Goal: Navigation & Orientation: Find specific page/section

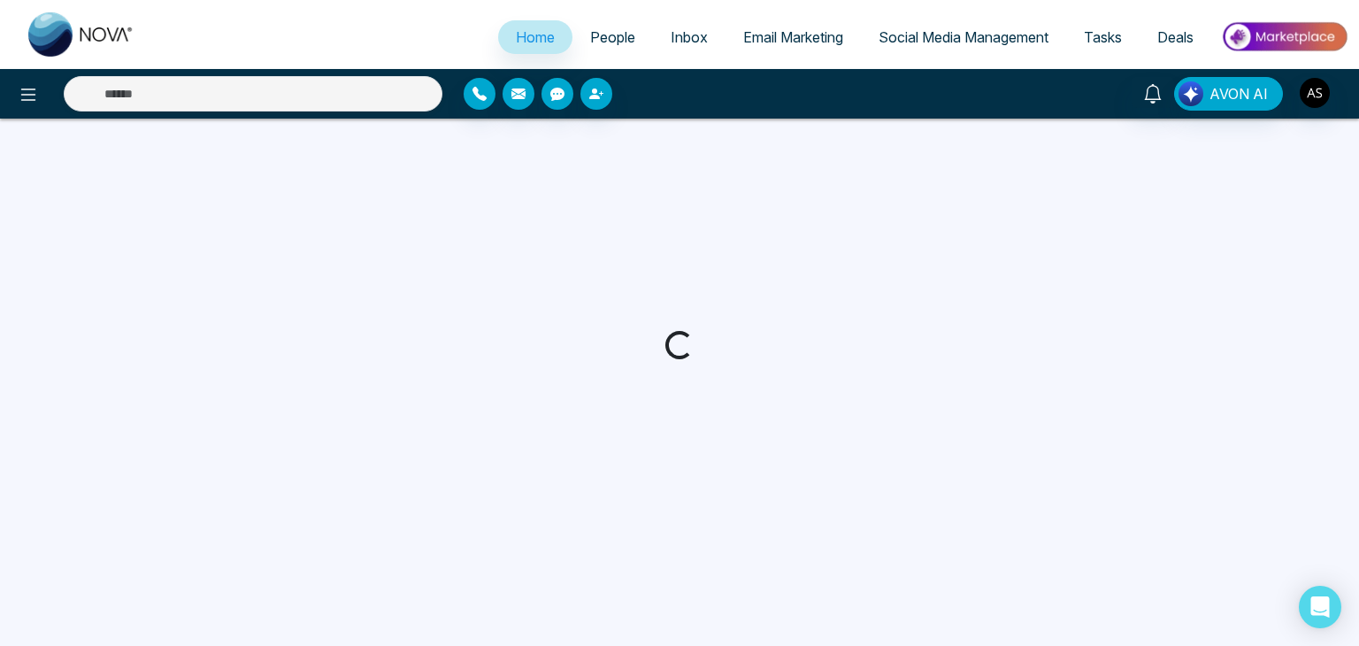
select select "*"
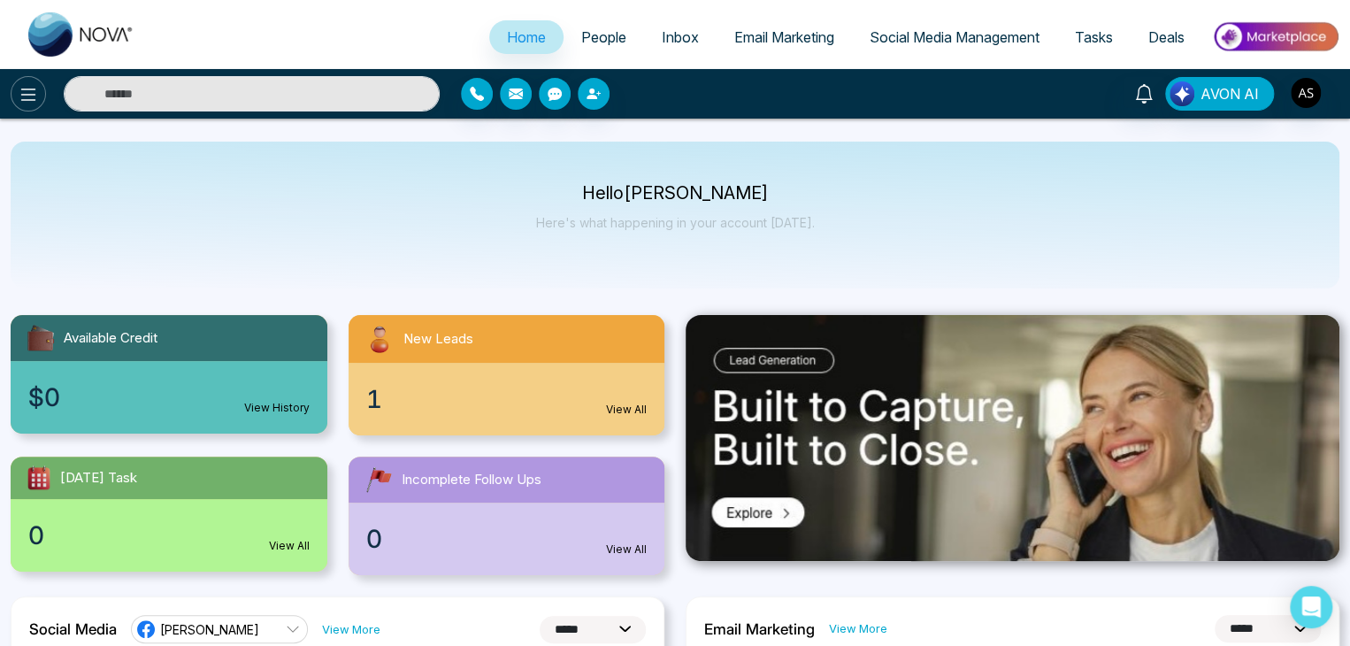
click at [37, 101] on icon at bounding box center [28, 94] width 21 height 21
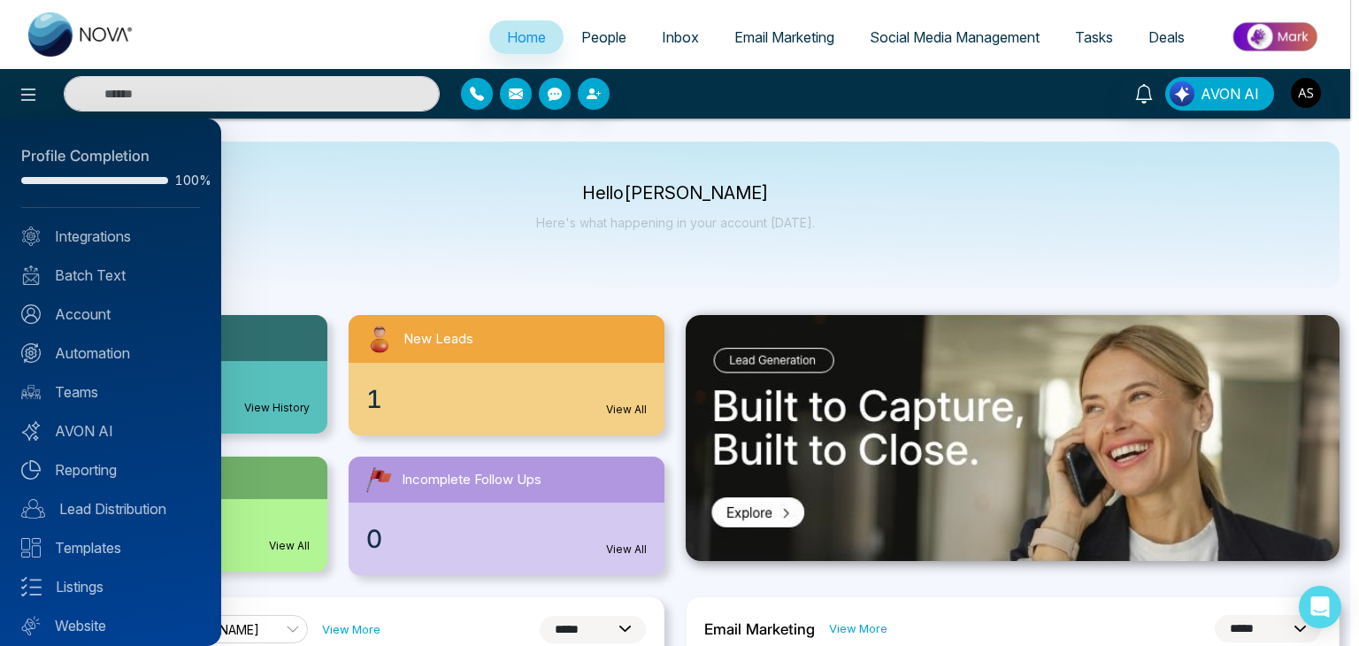
click at [389, 265] on div at bounding box center [679, 323] width 1359 height 646
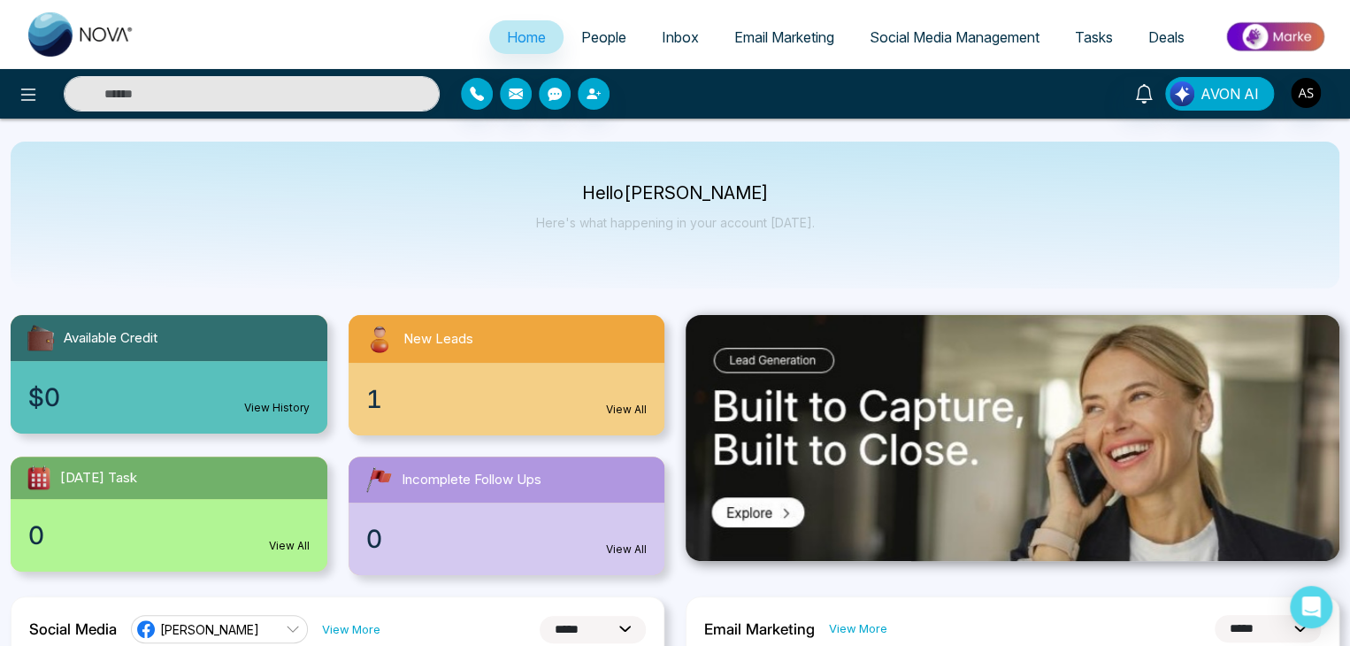
click at [605, 49] on link "People" at bounding box center [604, 37] width 81 height 34
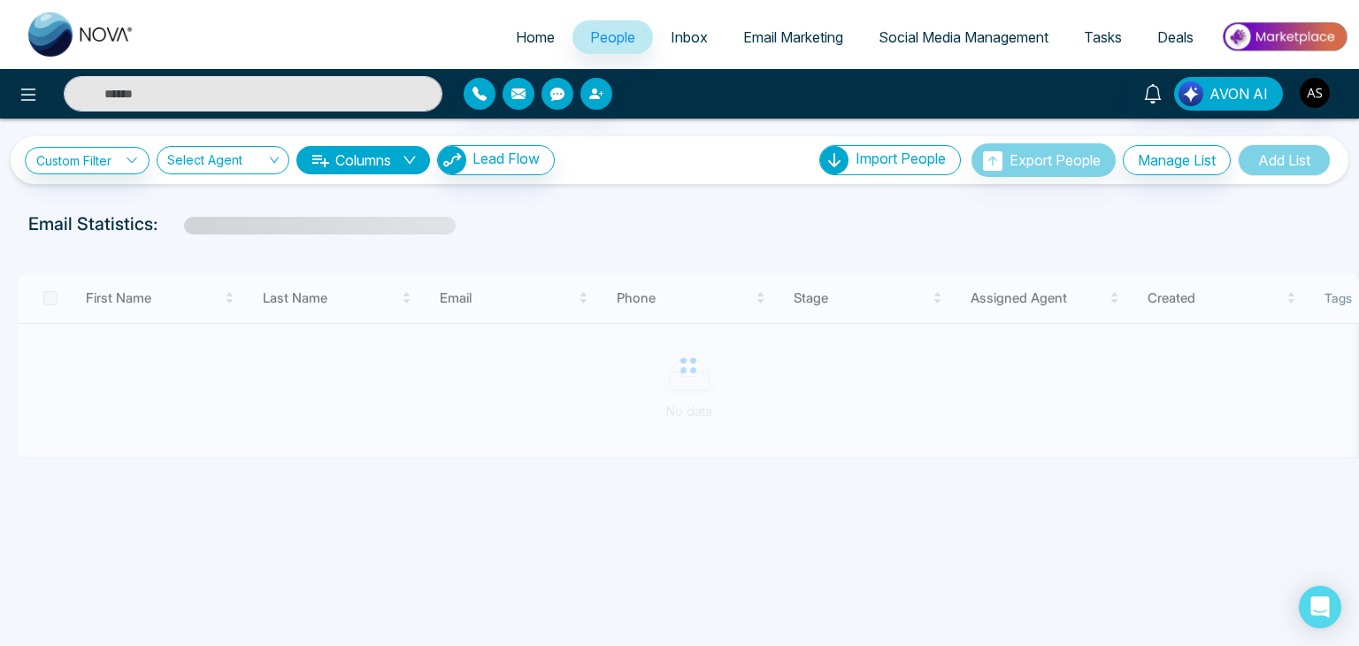
click at [743, 69] on div "AVON AI" at bounding box center [679, 94] width 1359 height 50
click at [783, 58] on ul "Home People Inbox Email Marketing Social Media Management Tasks Deals" at bounding box center [750, 38] width 1196 height 49
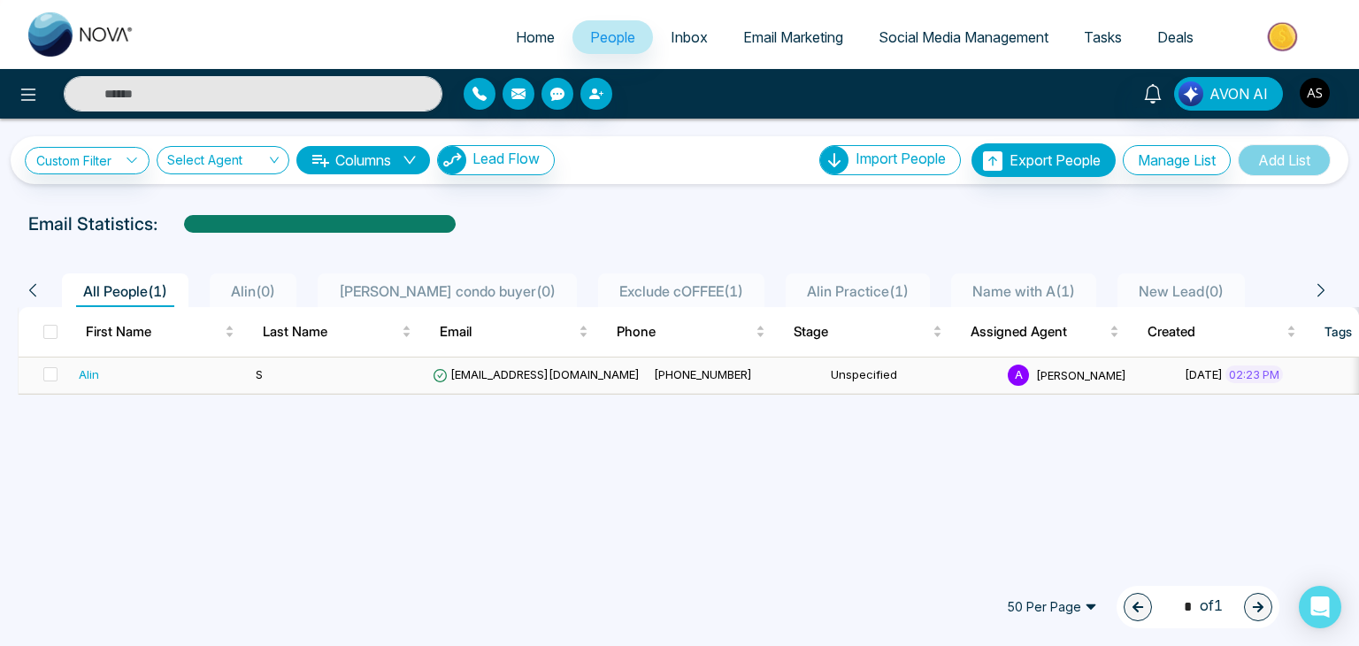
click at [362, 367] on td "S" at bounding box center [337, 375] width 177 height 36
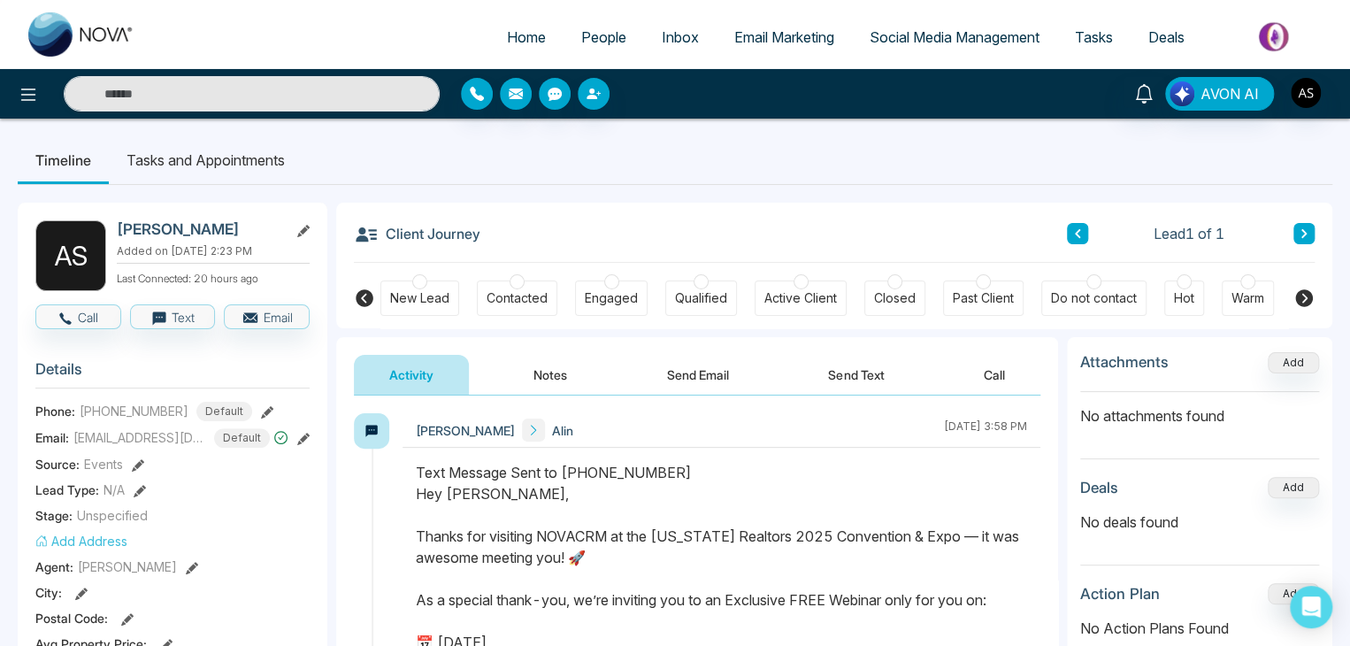
click at [792, 22] on link "Email Marketing" at bounding box center [784, 37] width 135 height 34
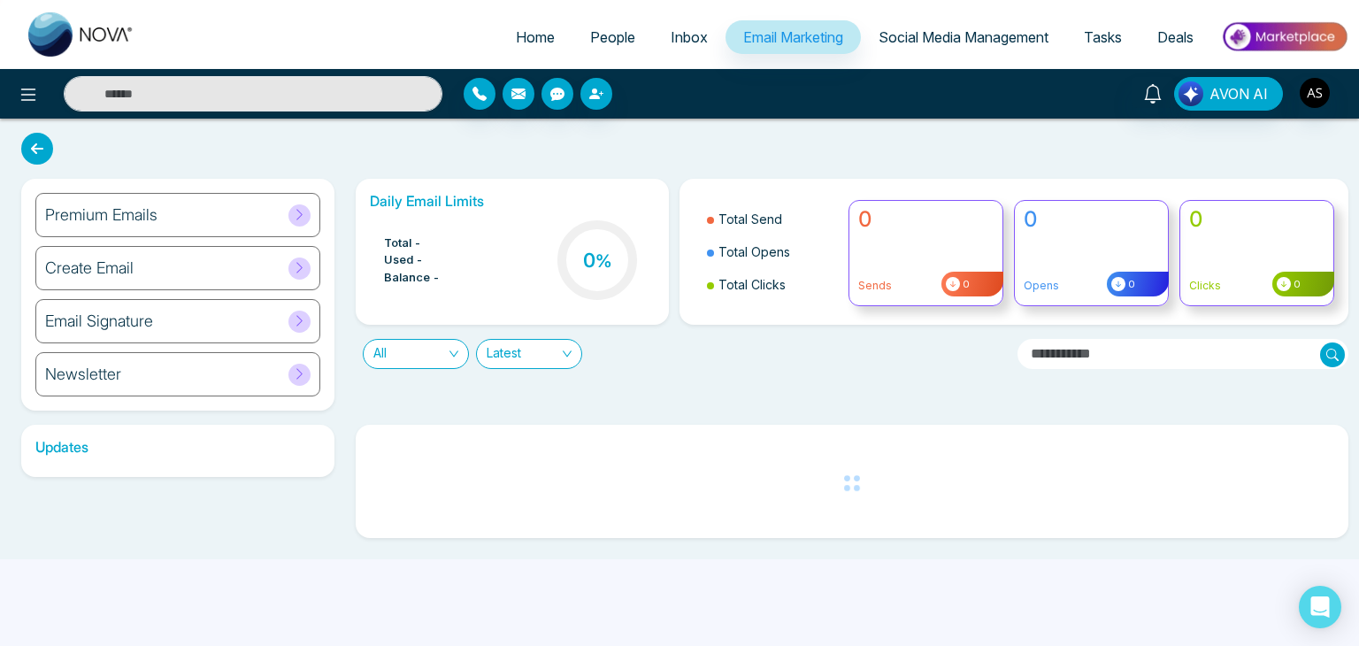
click at [949, 43] on span "Social Media Management" at bounding box center [964, 37] width 170 height 18
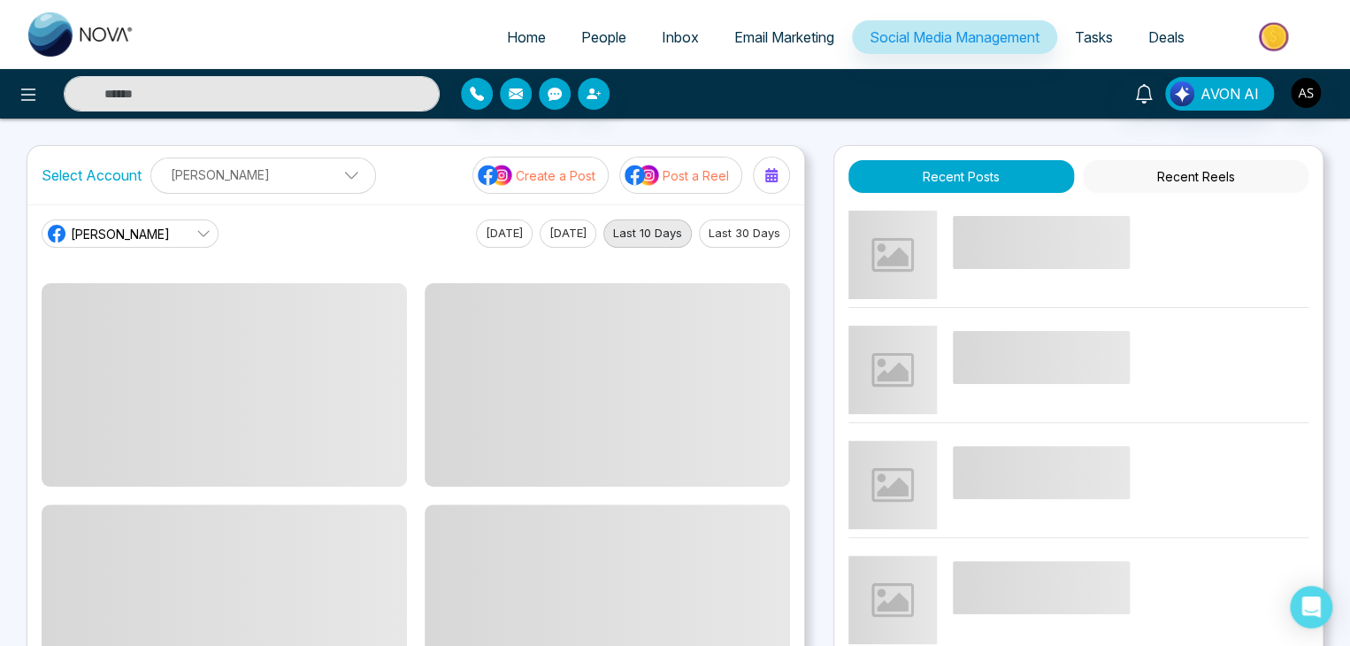
click at [1087, 57] on li "Tasks" at bounding box center [1093, 38] width 73 height 36
click at [1096, 47] on link "Tasks" at bounding box center [1093, 37] width 73 height 34
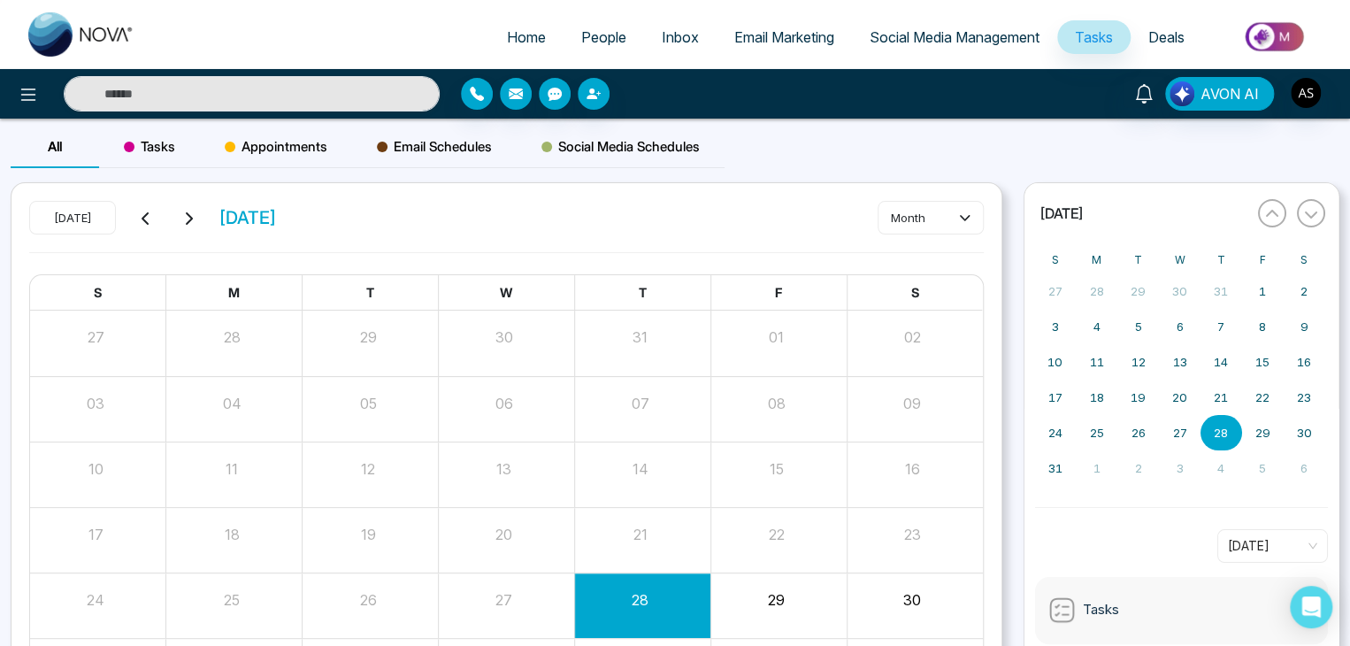
click at [520, 35] on span "Home" at bounding box center [526, 37] width 39 height 18
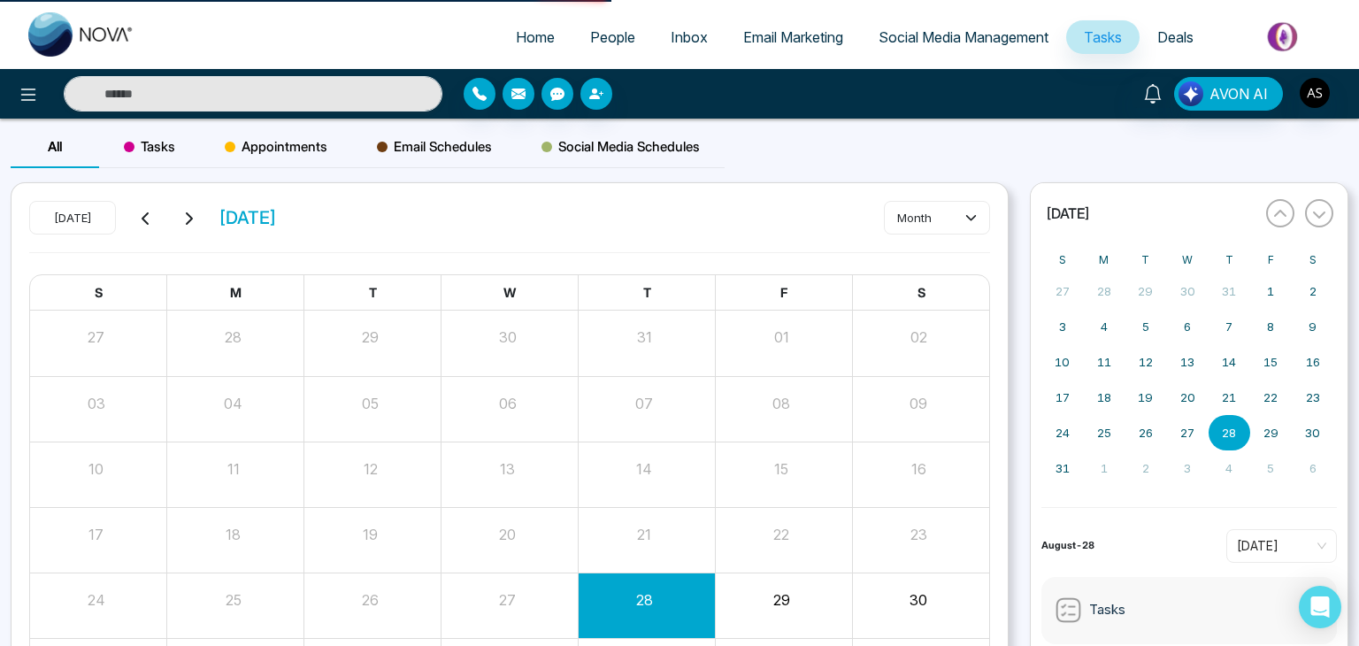
select select "*"
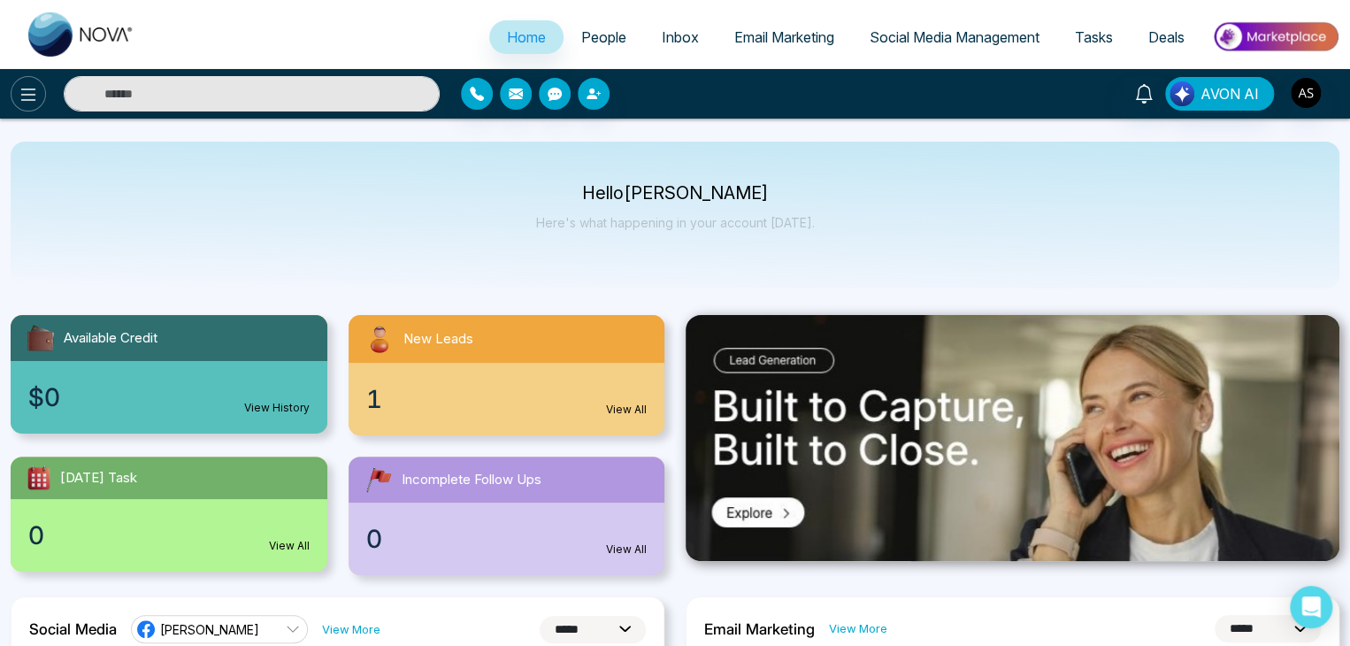
click at [21, 102] on icon at bounding box center [28, 94] width 21 height 21
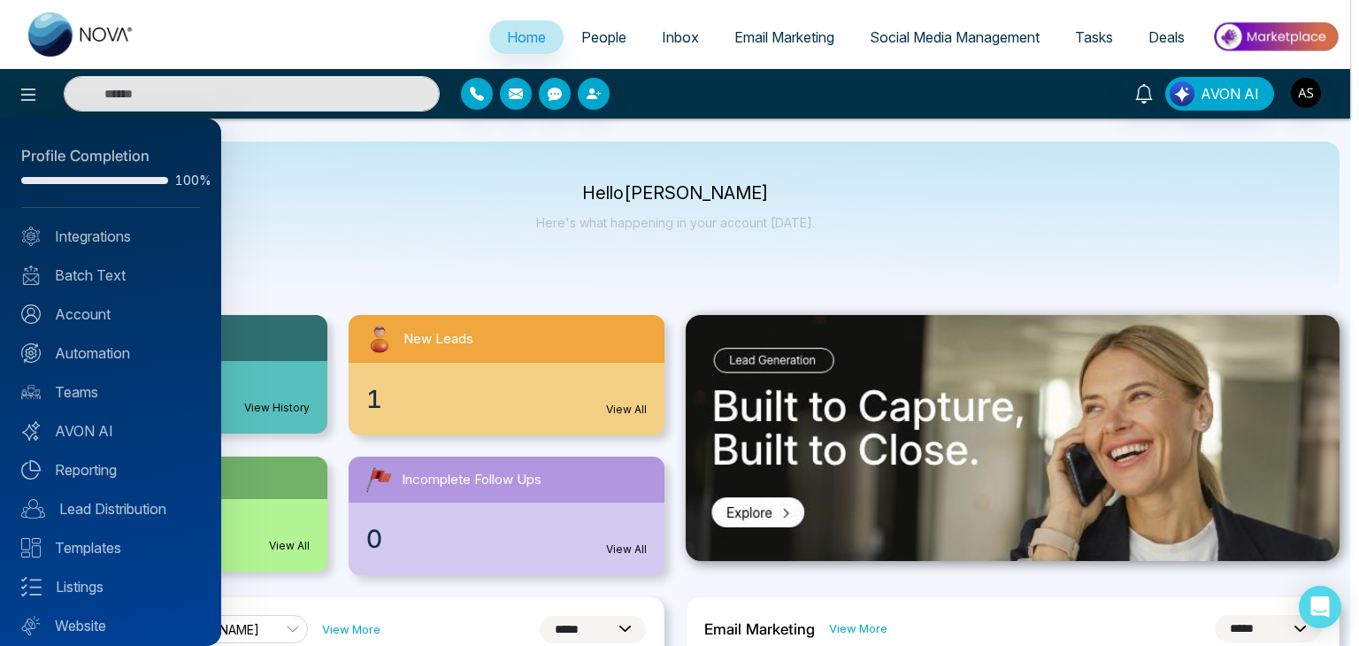
click at [231, 186] on div at bounding box center [679, 323] width 1359 height 646
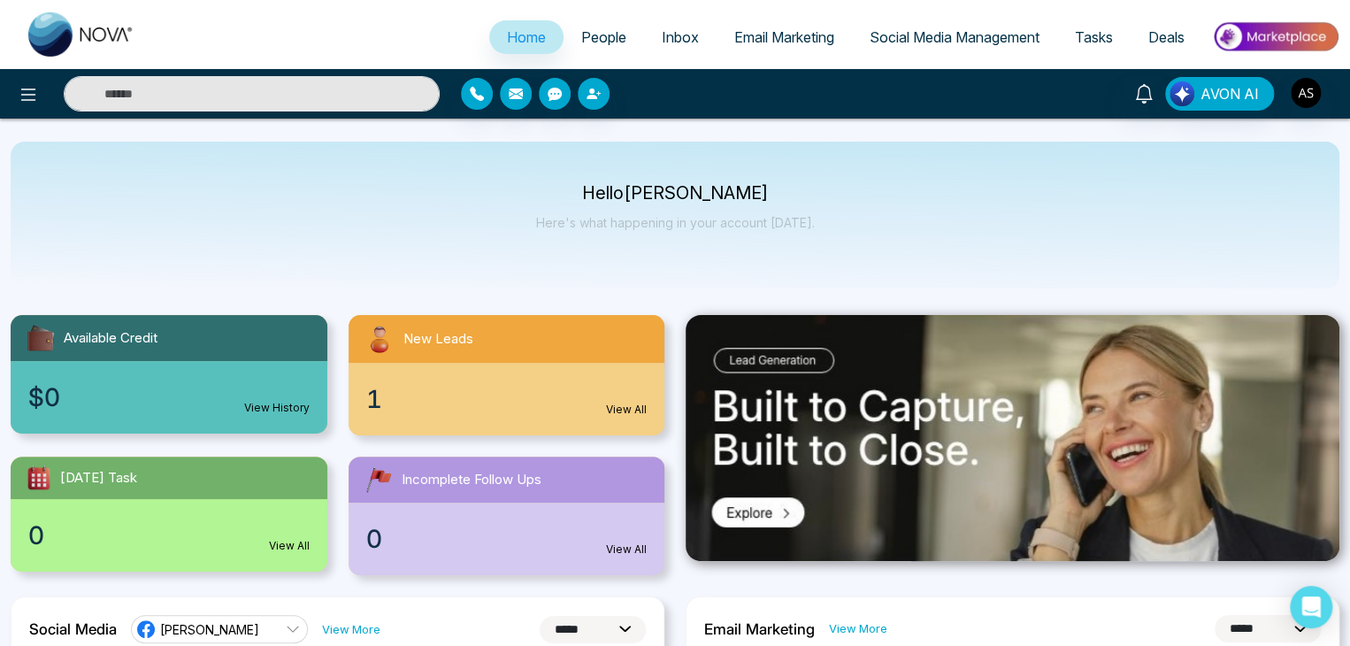
click at [587, 50] on link "People" at bounding box center [604, 37] width 81 height 34
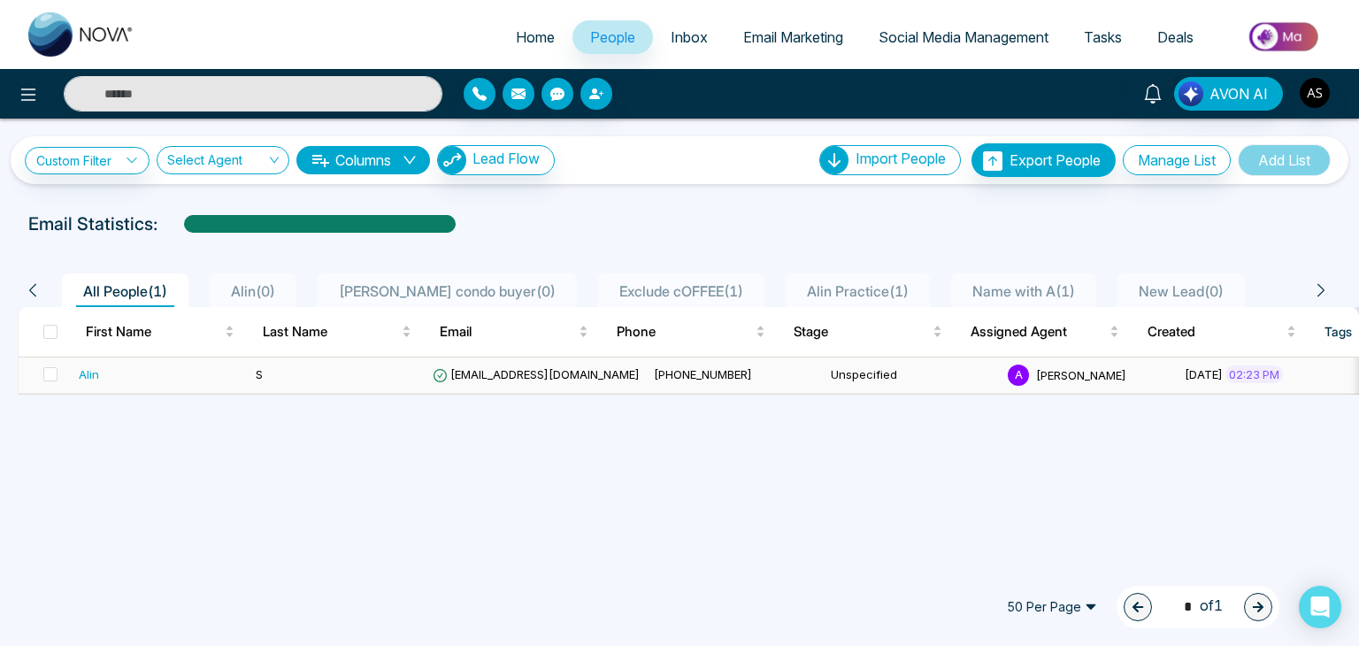
click at [233, 372] on div "Alin" at bounding box center [160, 374] width 163 height 18
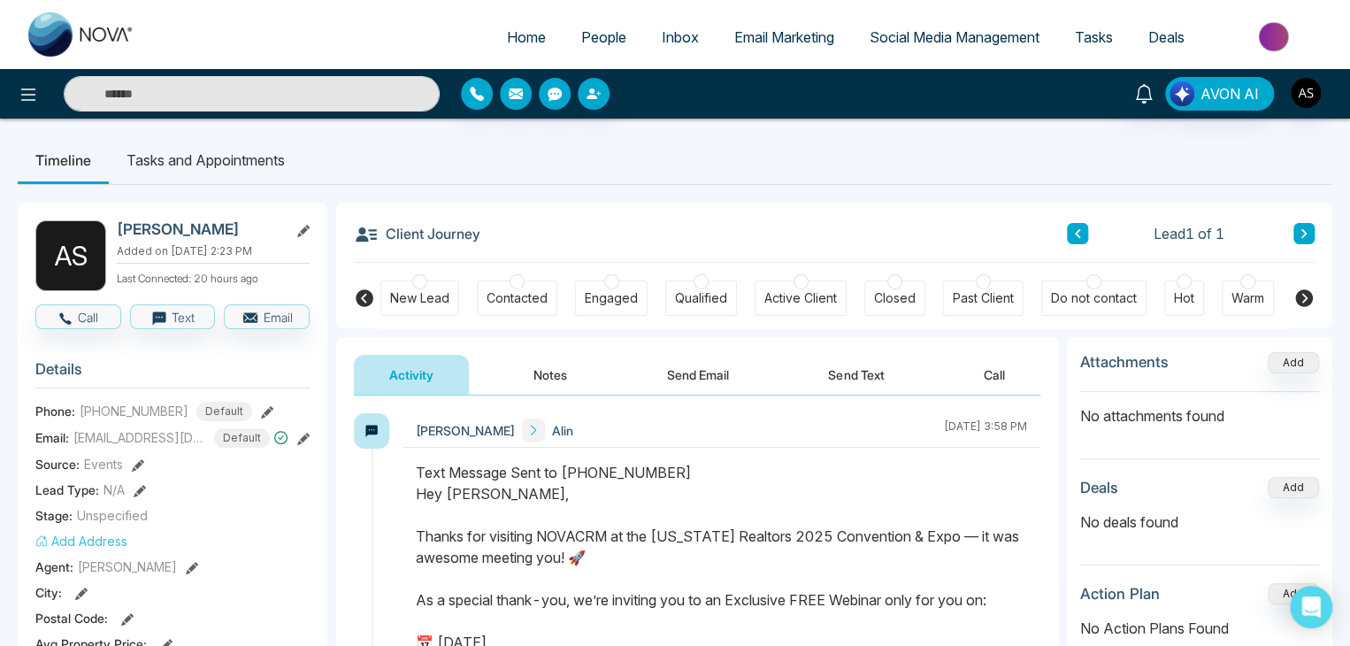
click at [615, 29] on link "People" at bounding box center [604, 37] width 81 height 34
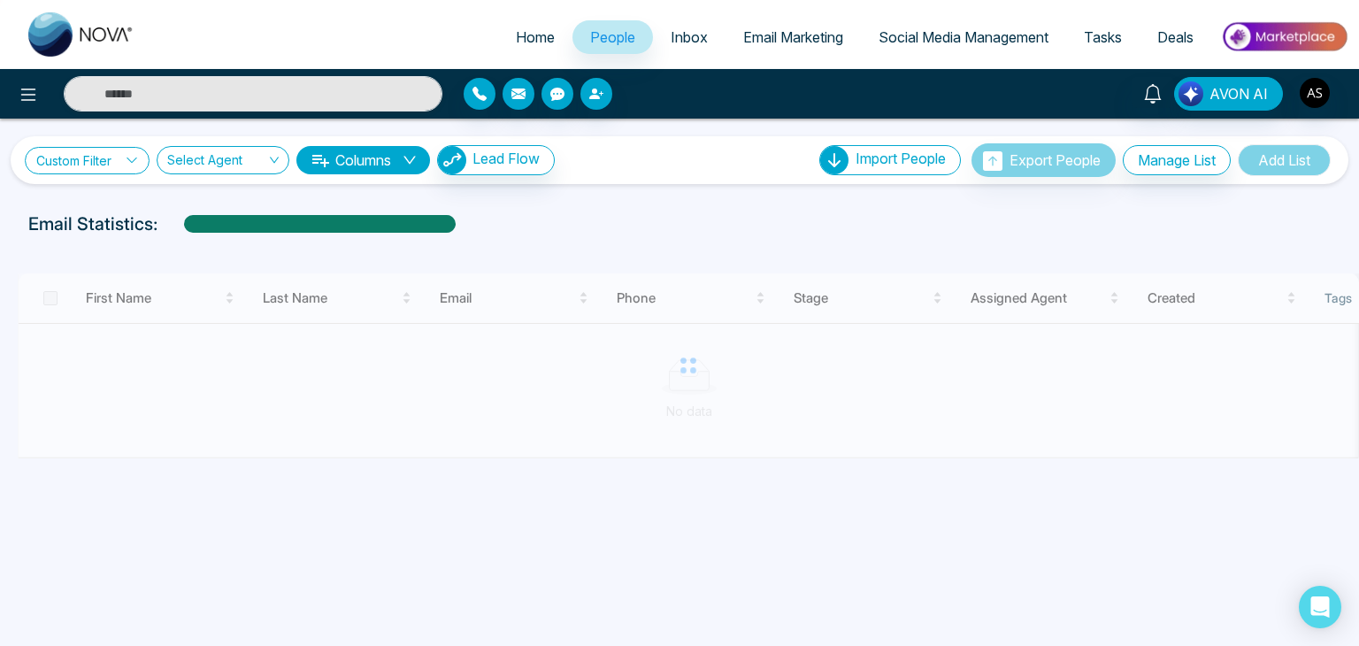
click at [130, 158] on icon at bounding box center [132, 159] width 10 height 5
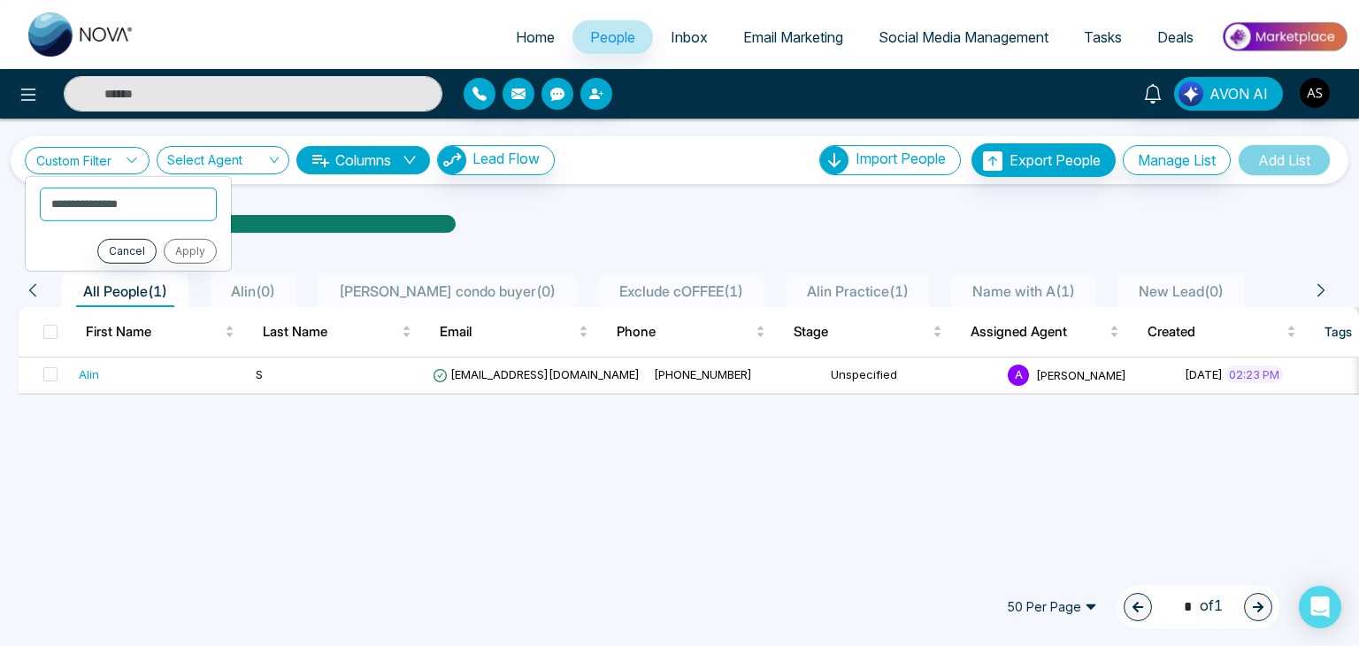
click at [130, 158] on icon at bounding box center [132, 159] width 10 height 5
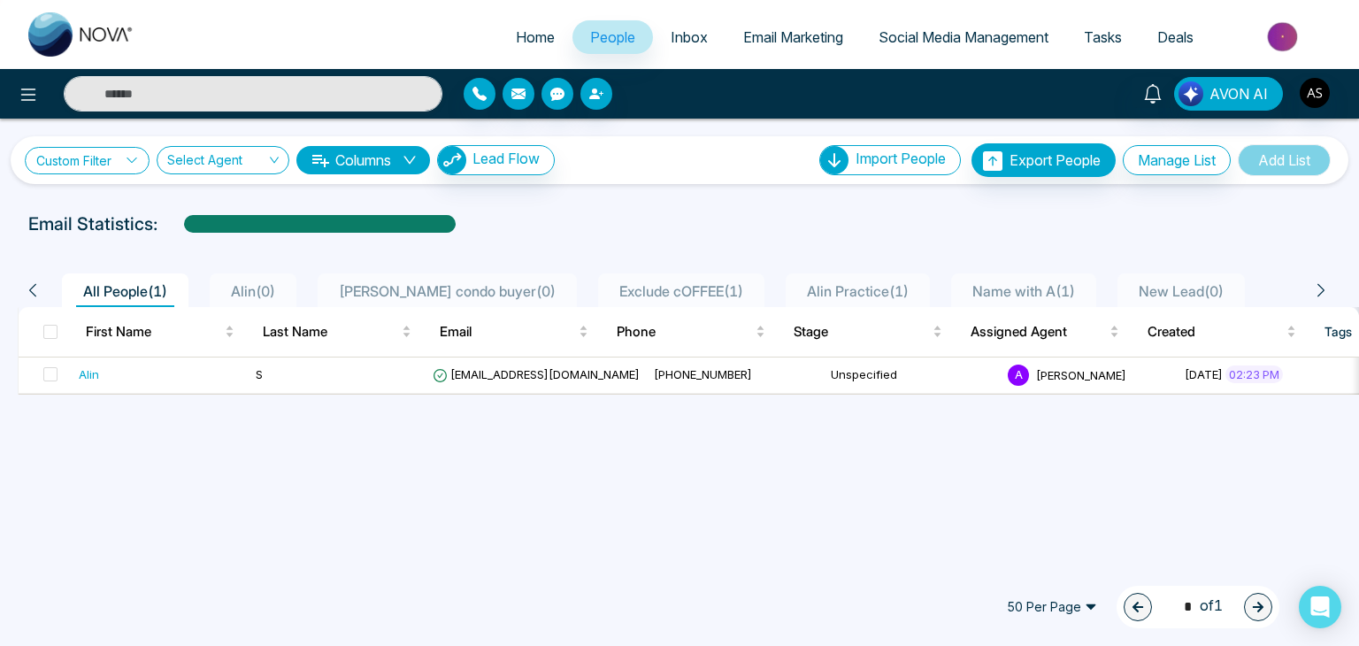
click at [130, 158] on icon at bounding box center [132, 159] width 10 height 5
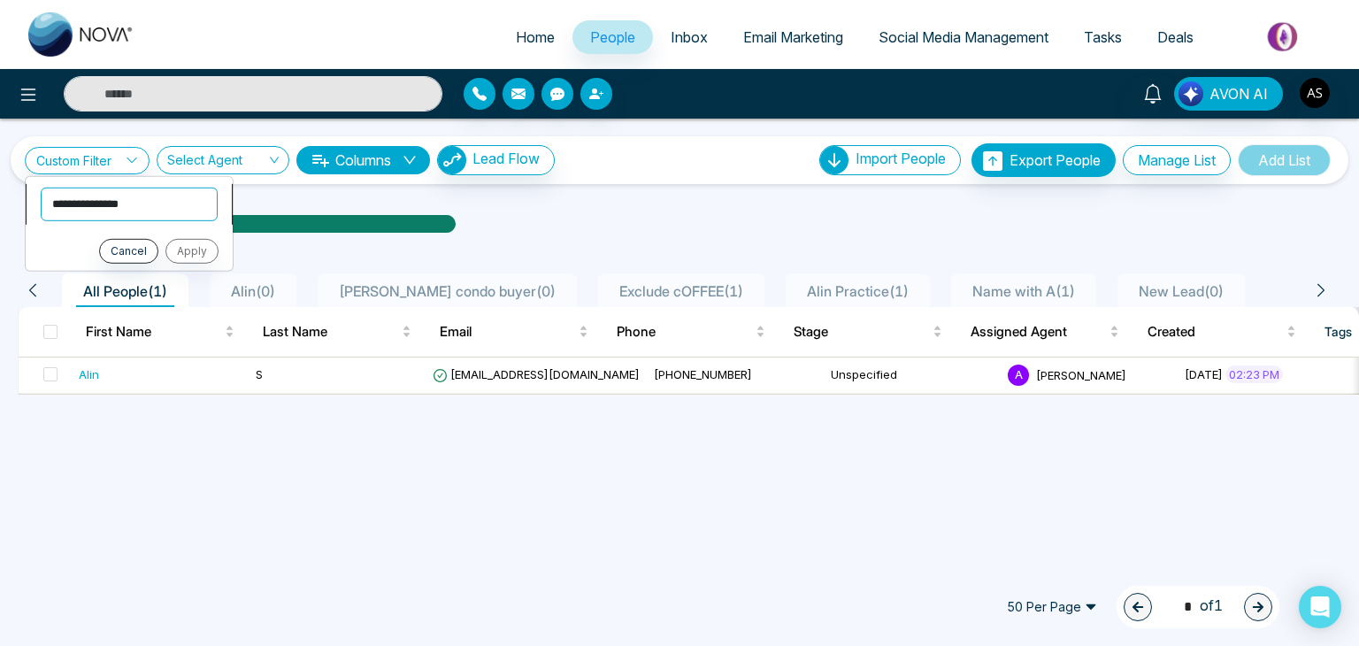
click at [134, 209] on select "**********" at bounding box center [129, 204] width 177 height 34
click at [458, 266] on div "All People ( 1 ) [PERSON_NAME] ( 0 ) [PERSON_NAME] condo buyer ( 0 ) Exclude cO…" at bounding box center [679, 284] width 1345 height 45
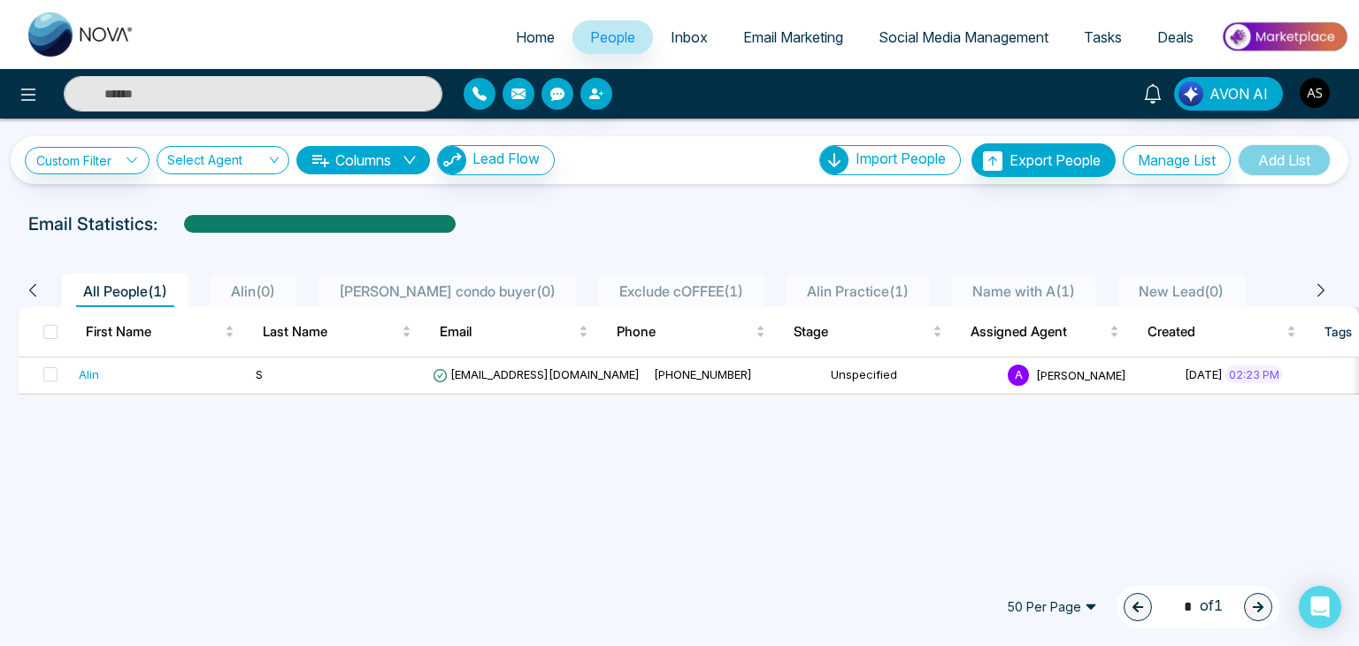
click at [603, 239] on div at bounding box center [680, 240] width 1338 height 7
click at [528, 47] on link "Home" at bounding box center [535, 37] width 74 height 34
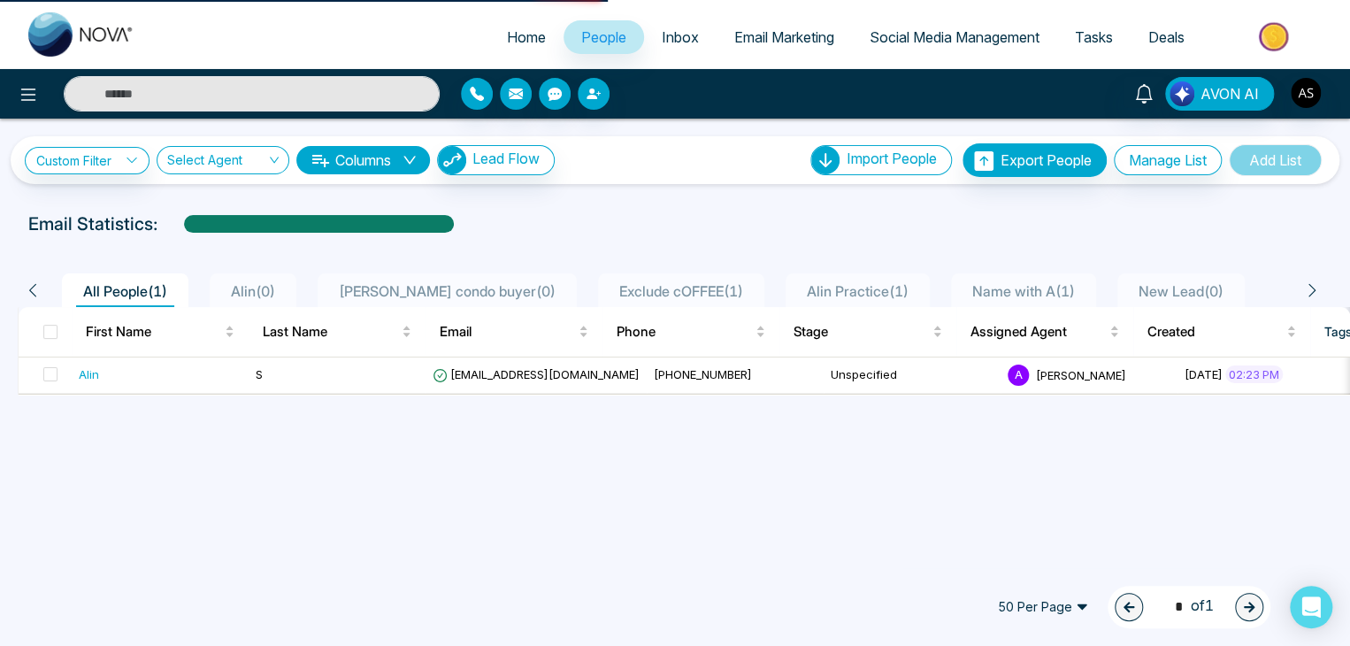
select select "*"
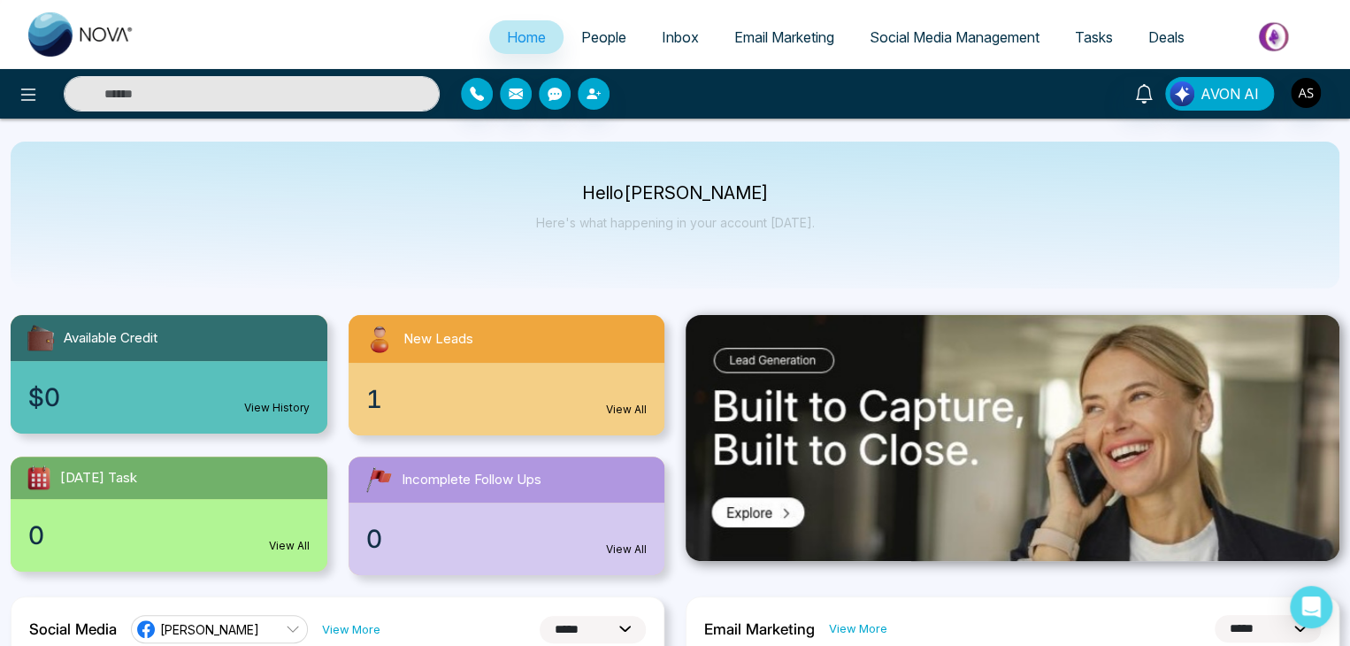
click at [582, 41] on span "People" at bounding box center [603, 37] width 45 height 18
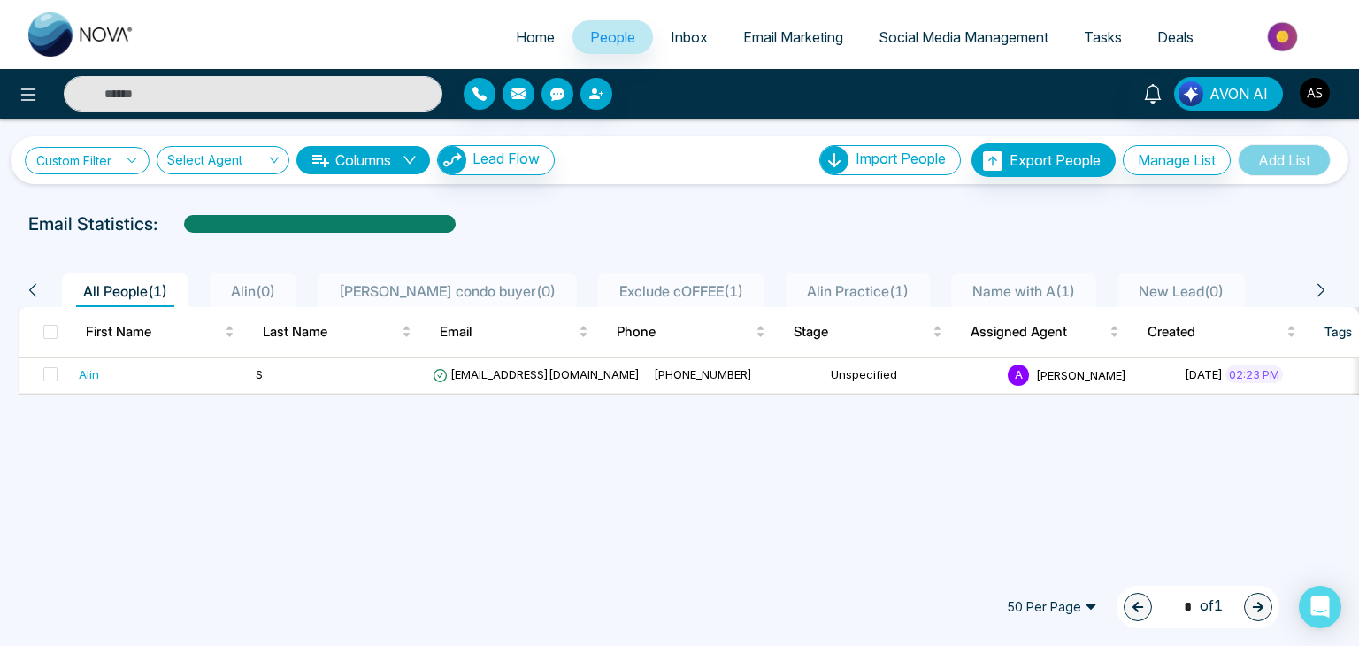
click at [104, 153] on link "Custom Filter" at bounding box center [87, 160] width 125 height 27
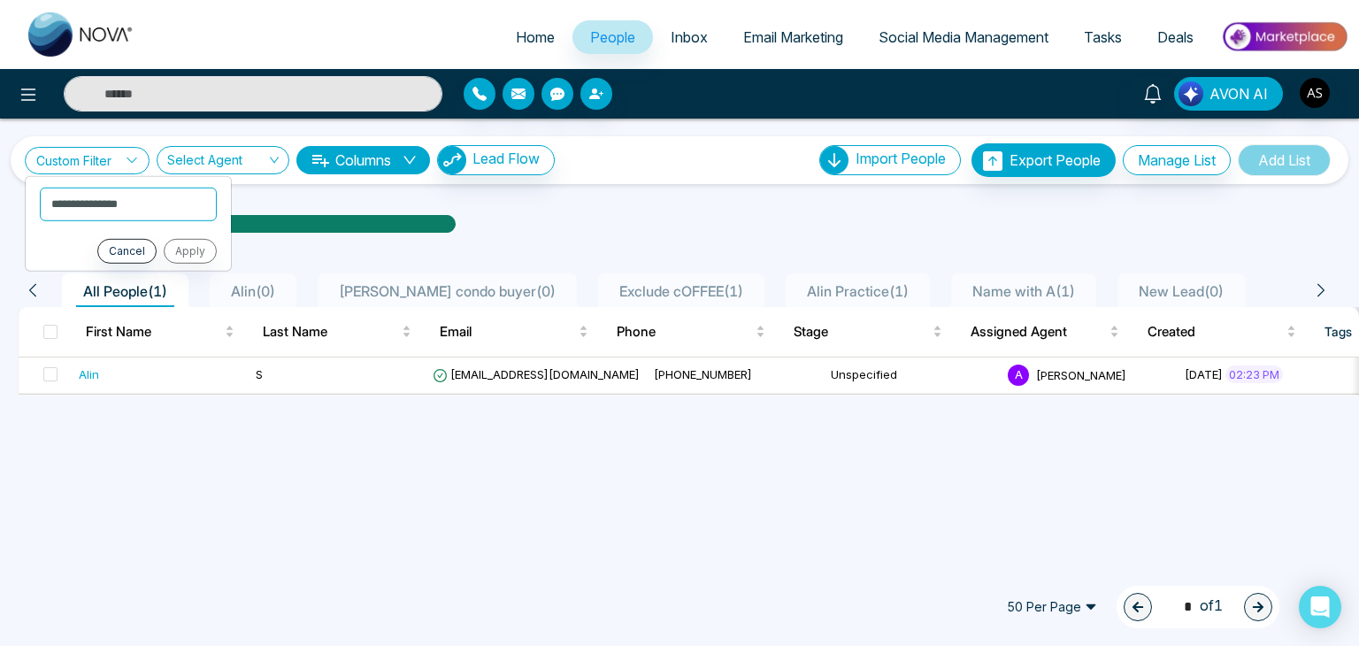
click at [104, 153] on link "Custom Filter" at bounding box center [87, 160] width 125 height 27
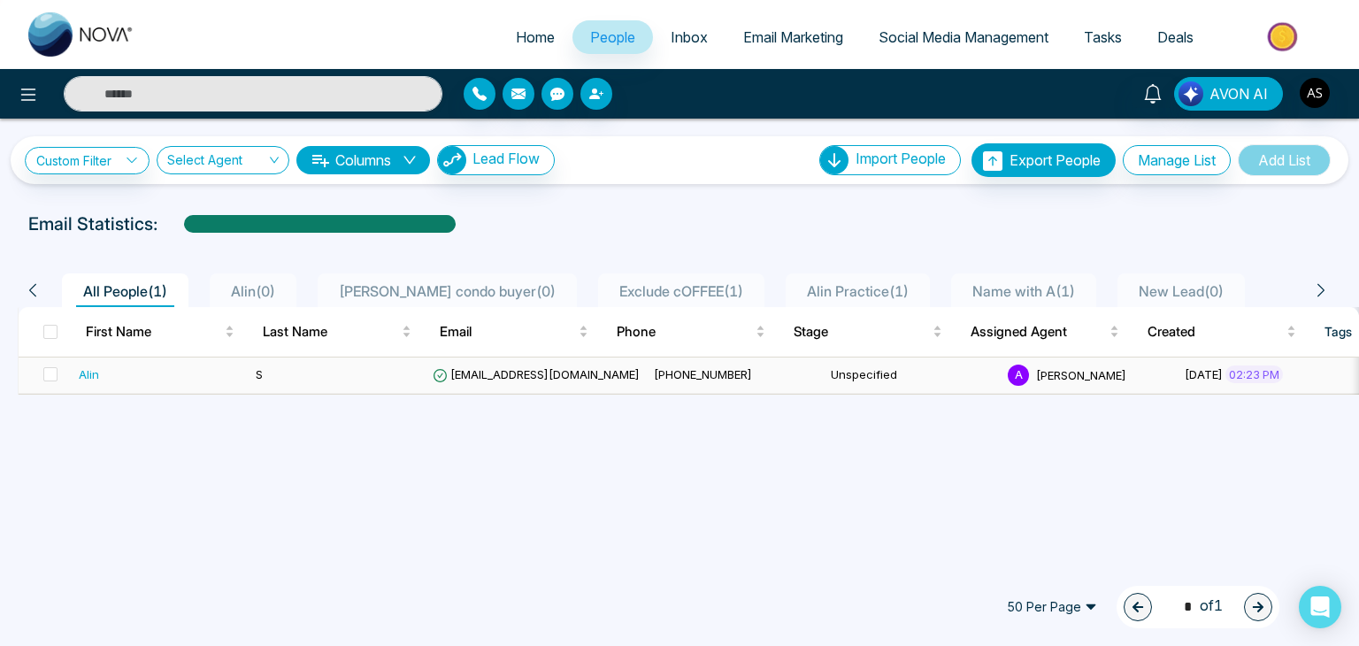
click at [362, 382] on td "S" at bounding box center [337, 375] width 177 height 36
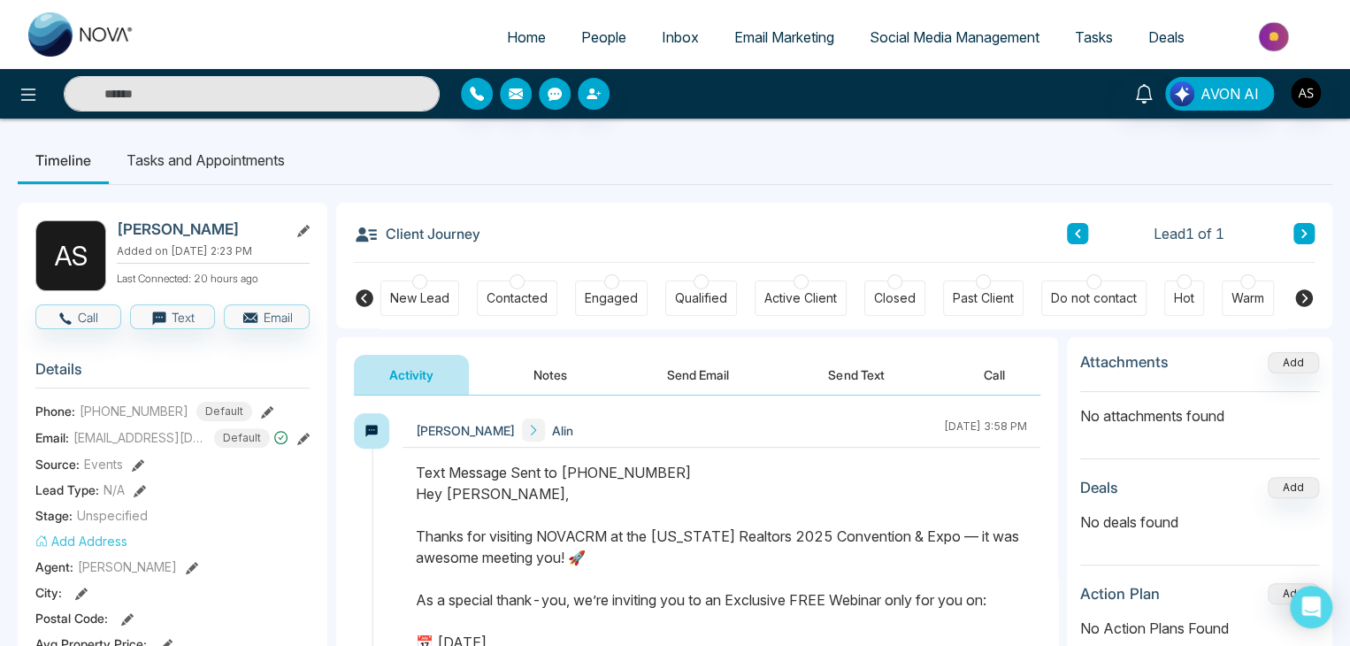
click at [520, 35] on span "Home" at bounding box center [526, 37] width 39 height 18
select select "*"
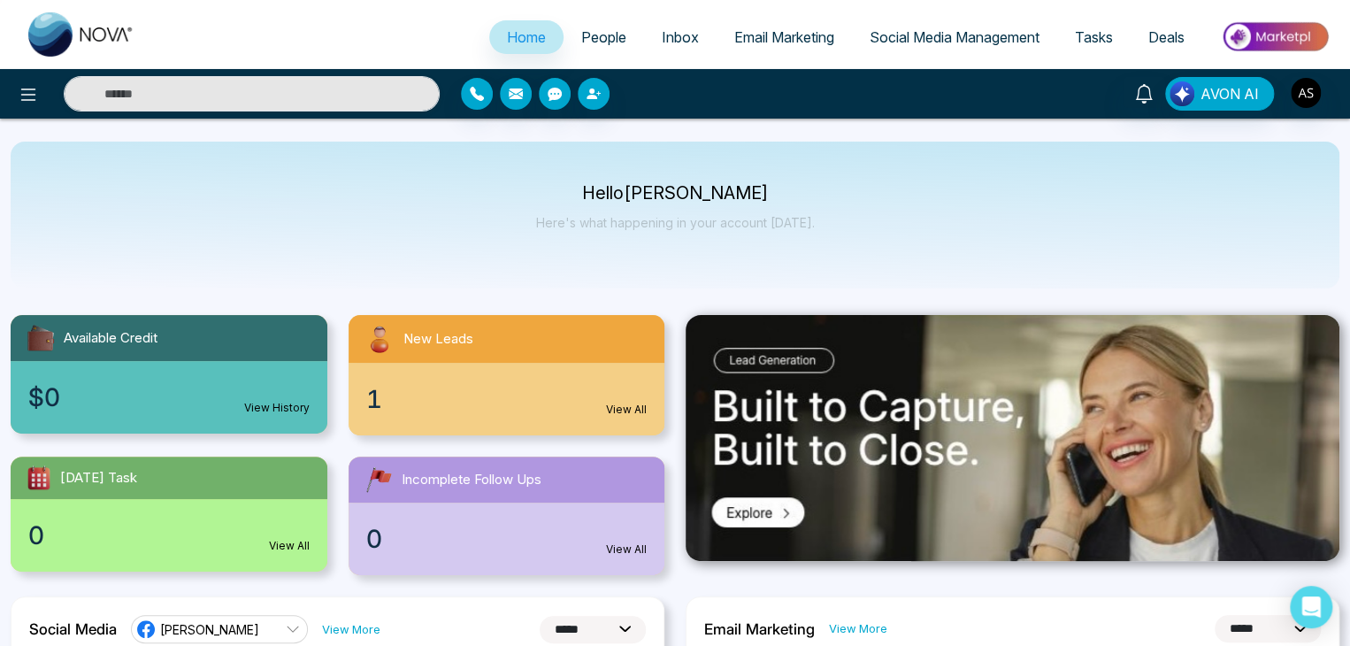
click at [584, 33] on span "People" at bounding box center [603, 37] width 45 height 18
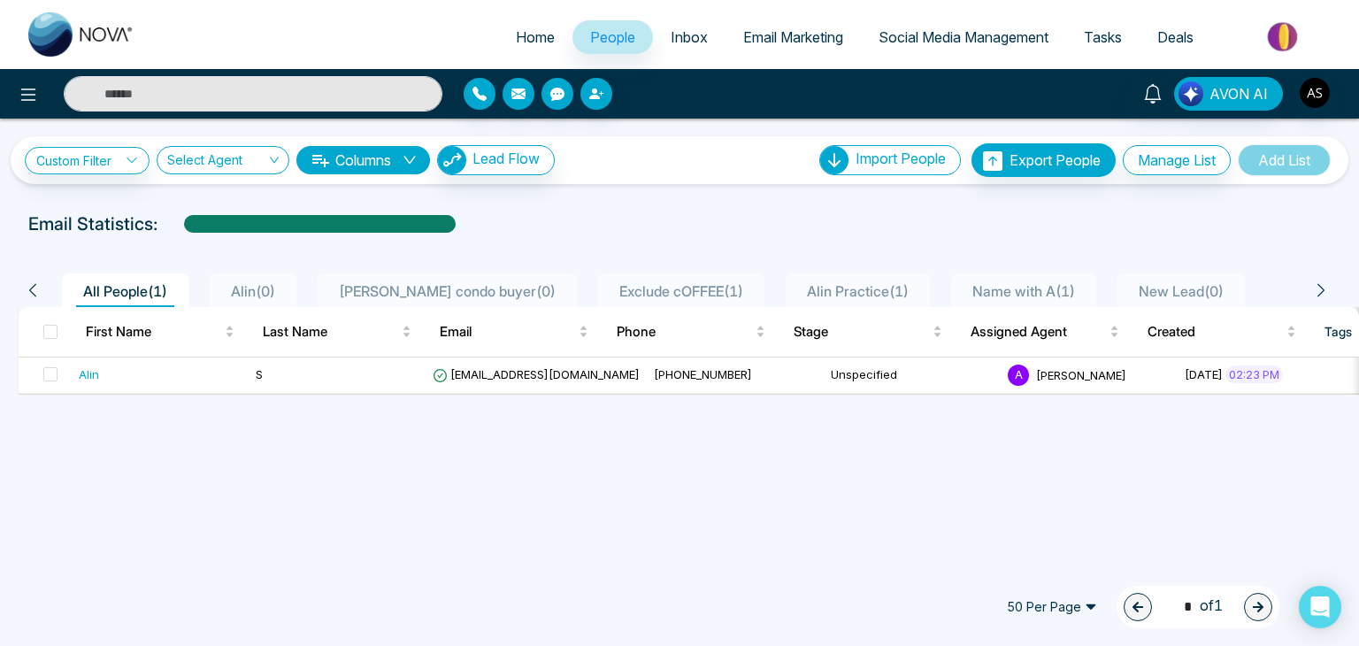
click at [794, 29] on span "Email Marketing" at bounding box center [793, 37] width 100 height 18
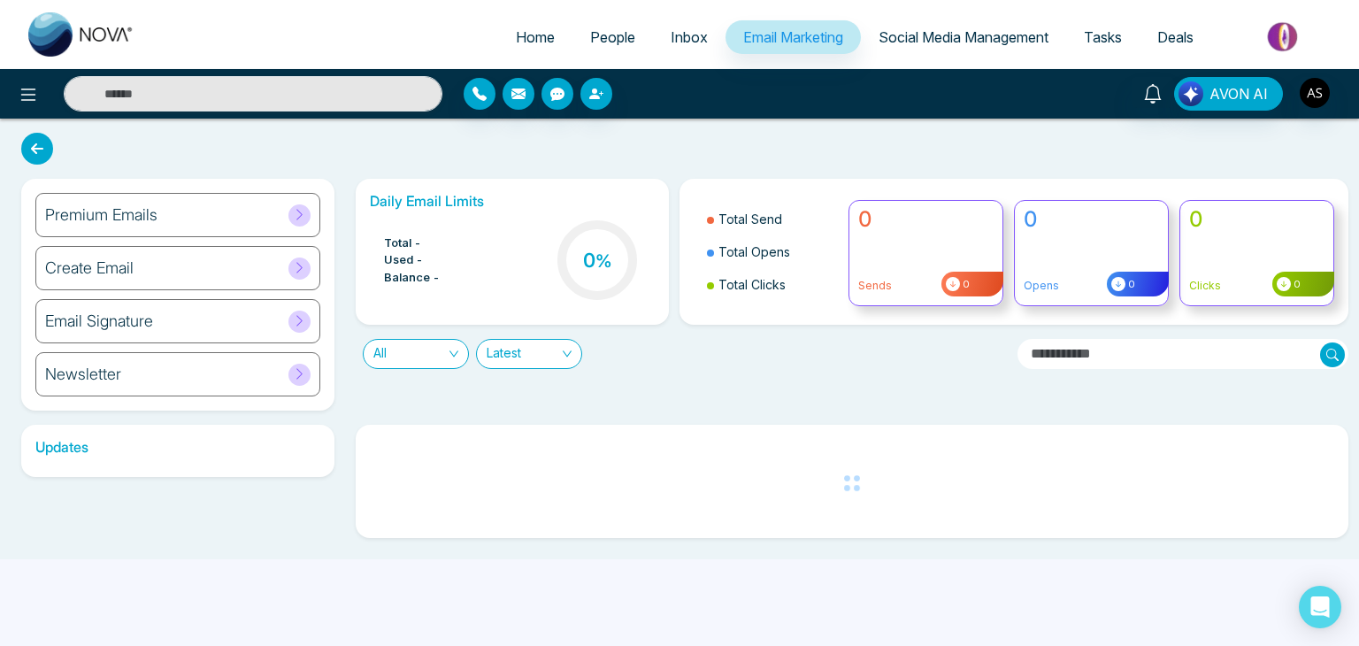
click at [911, 29] on span "Social Media Management" at bounding box center [964, 37] width 170 height 18
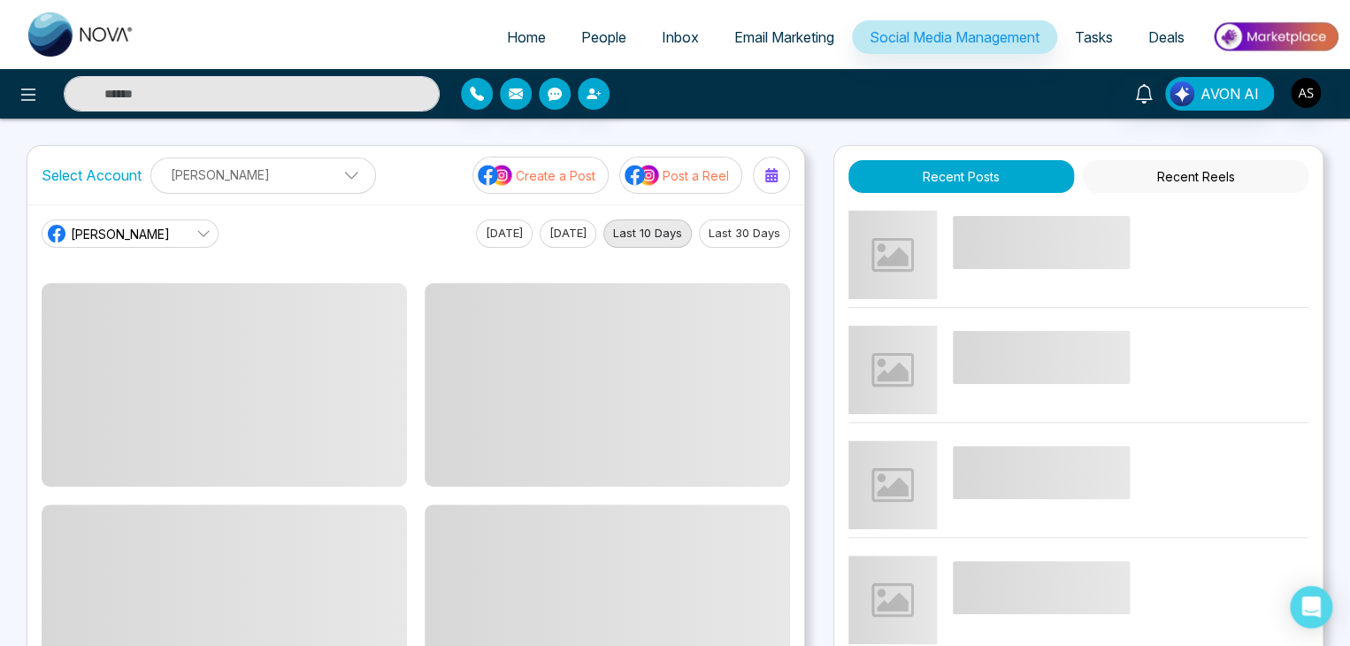
click at [1110, 45] on span "Tasks" at bounding box center [1094, 37] width 38 height 18
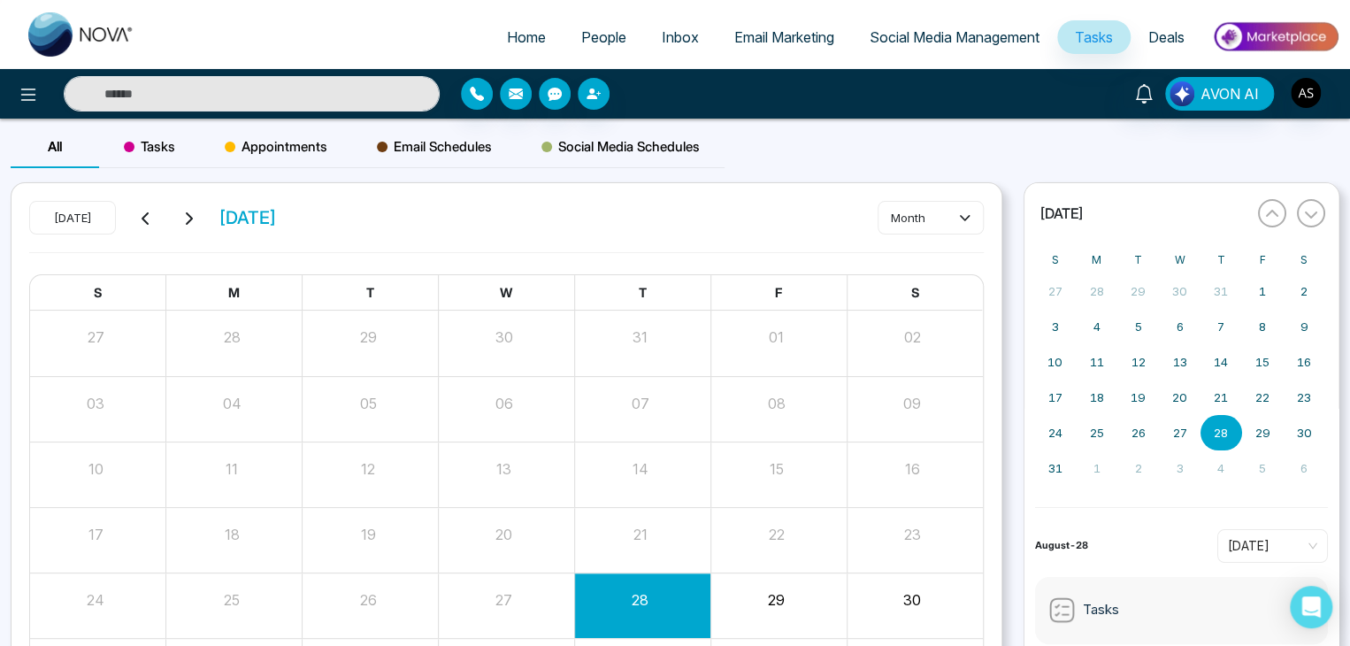
click at [584, 40] on span "People" at bounding box center [603, 37] width 45 height 18
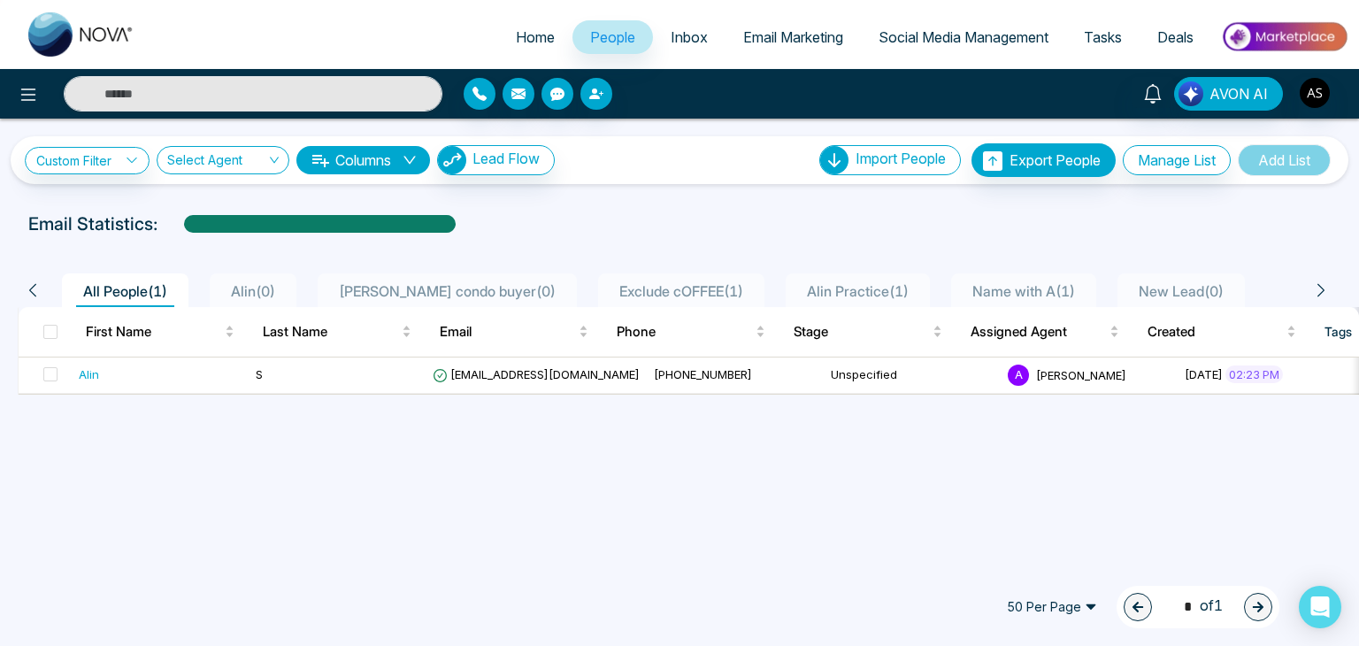
click at [1104, 48] on link "Tasks" at bounding box center [1102, 37] width 73 height 34
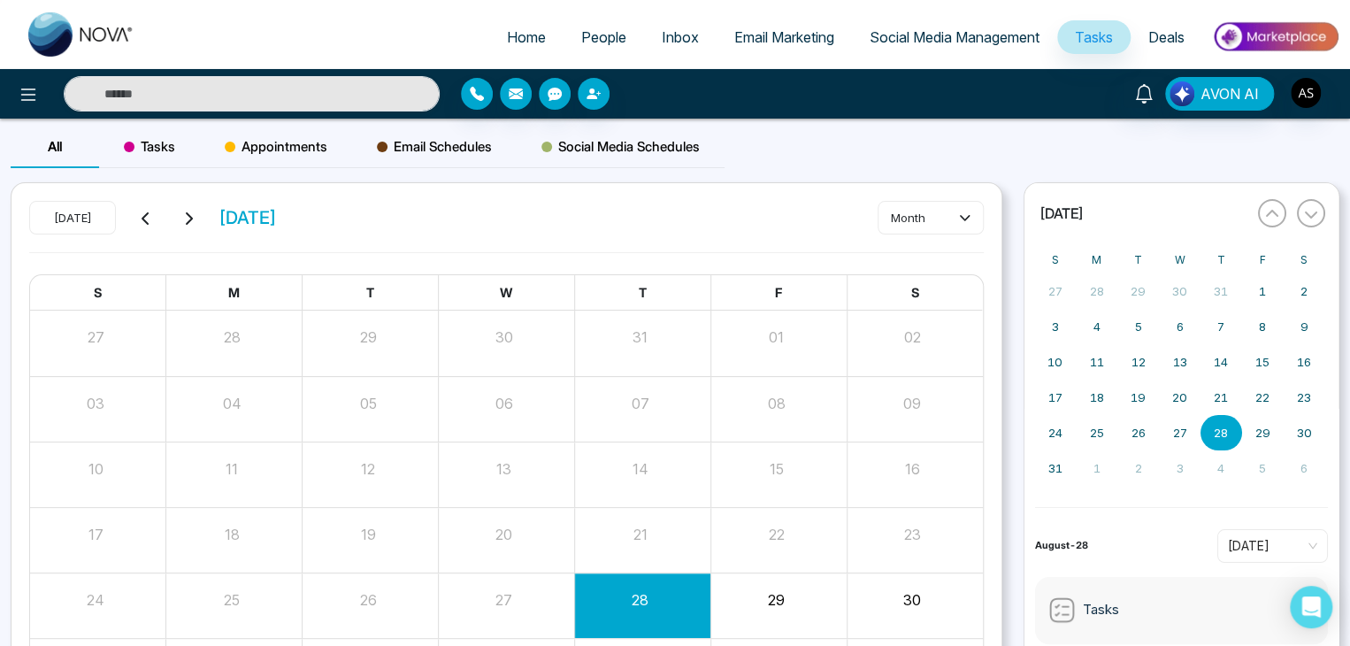
click at [937, 37] on span "Social Media Management" at bounding box center [955, 37] width 170 height 18
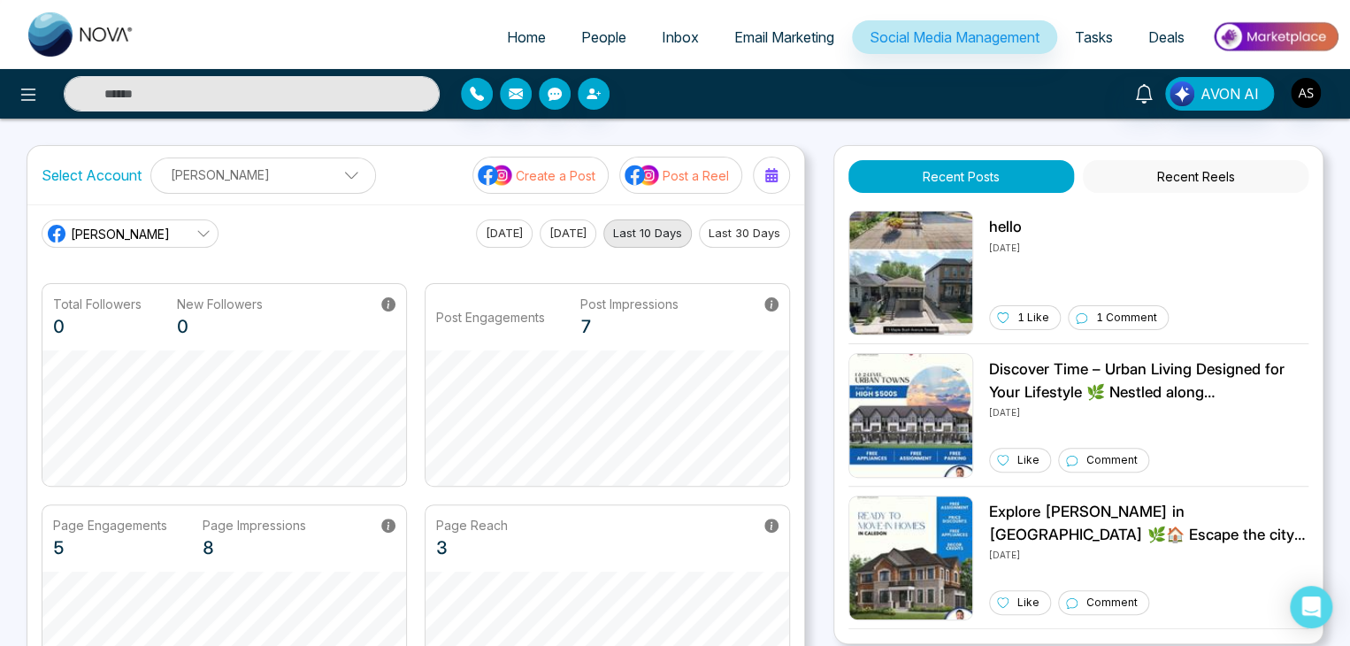
click at [800, 34] on span "Email Marketing" at bounding box center [784, 37] width 100 height 18
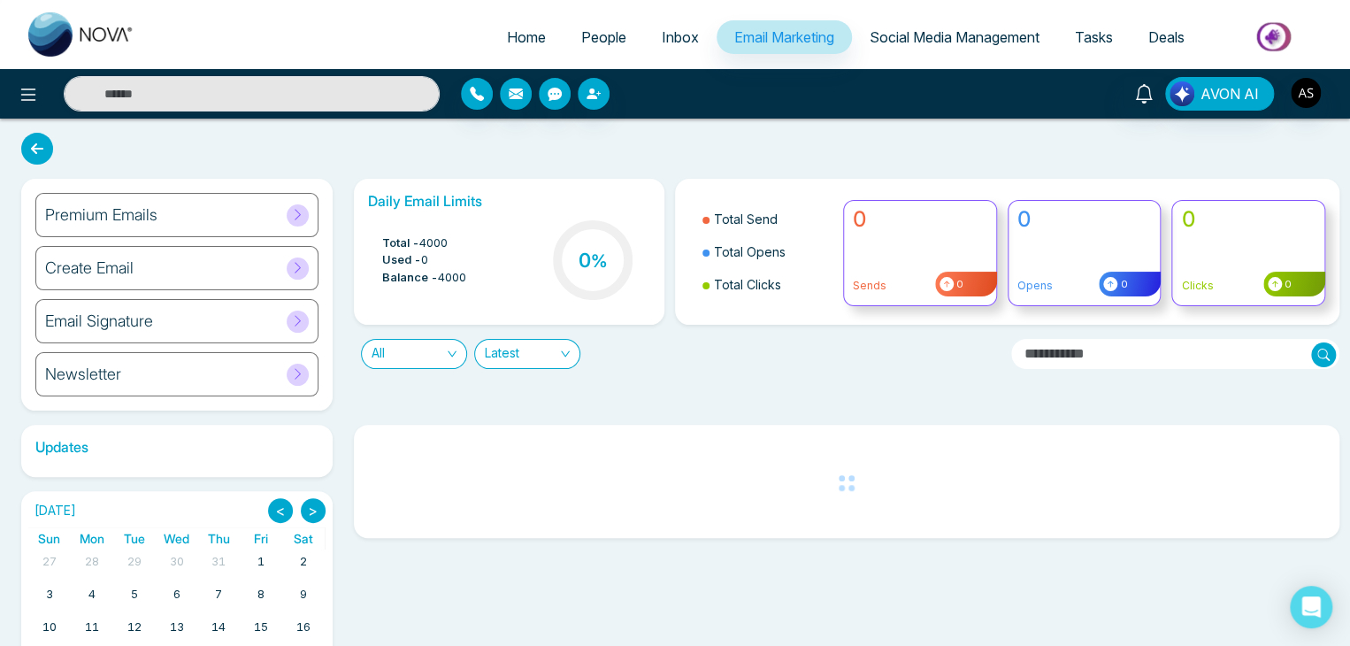
click at [662, 32] on span "Inbox" at bounding box center [680, 37] width 37 height 18
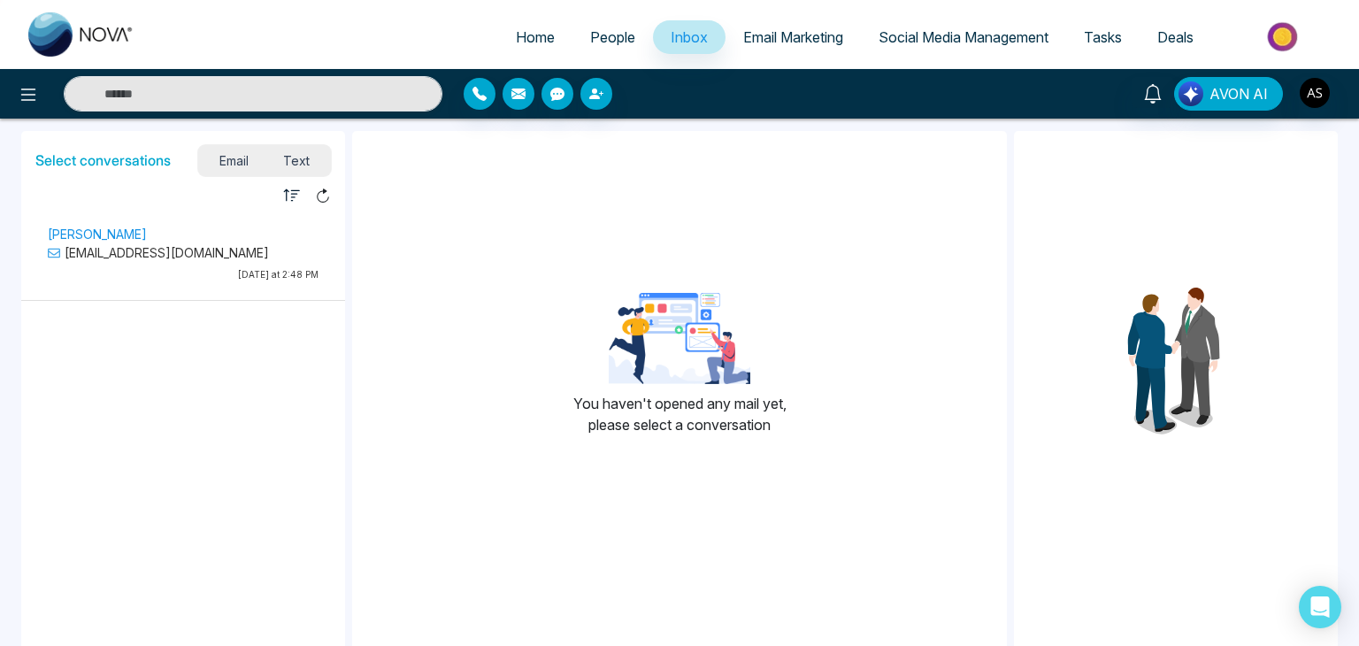
click at [590, 43] on span "People" at bounding box center [612, 37] width 45 height 18
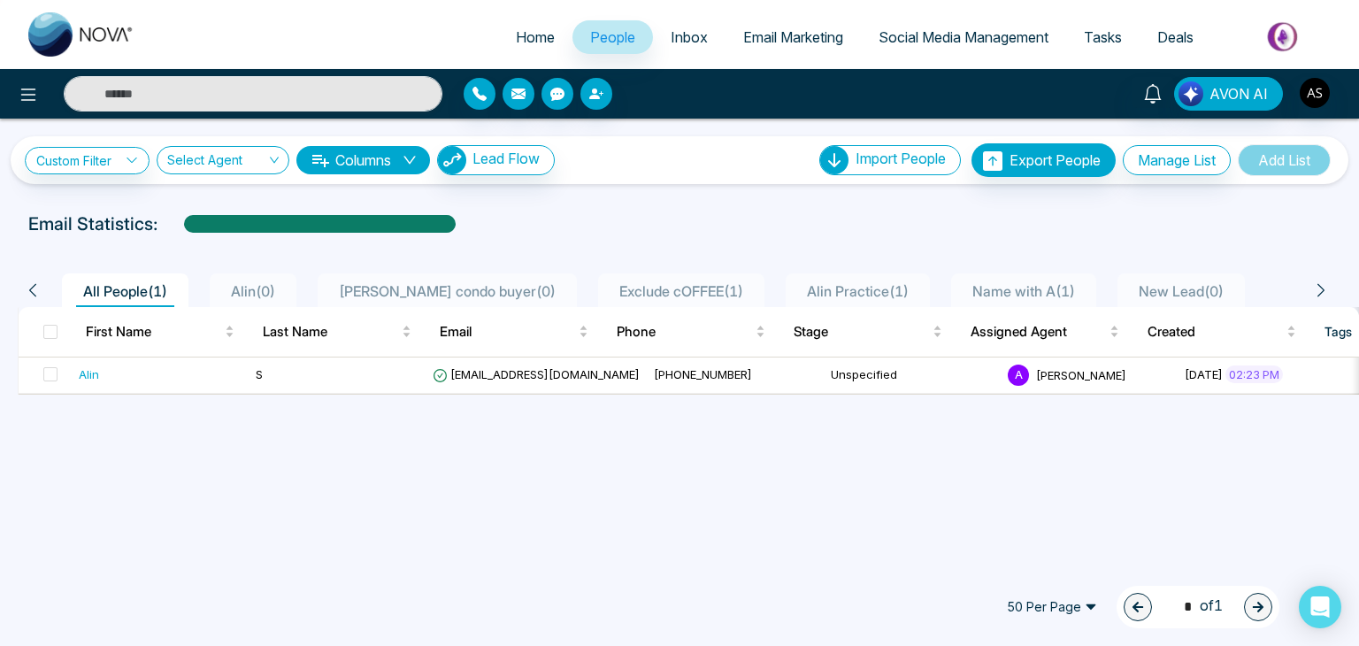
click at [1107, 43] on span "Tasks" at bounding box center [1103, 37] width 38 height 18
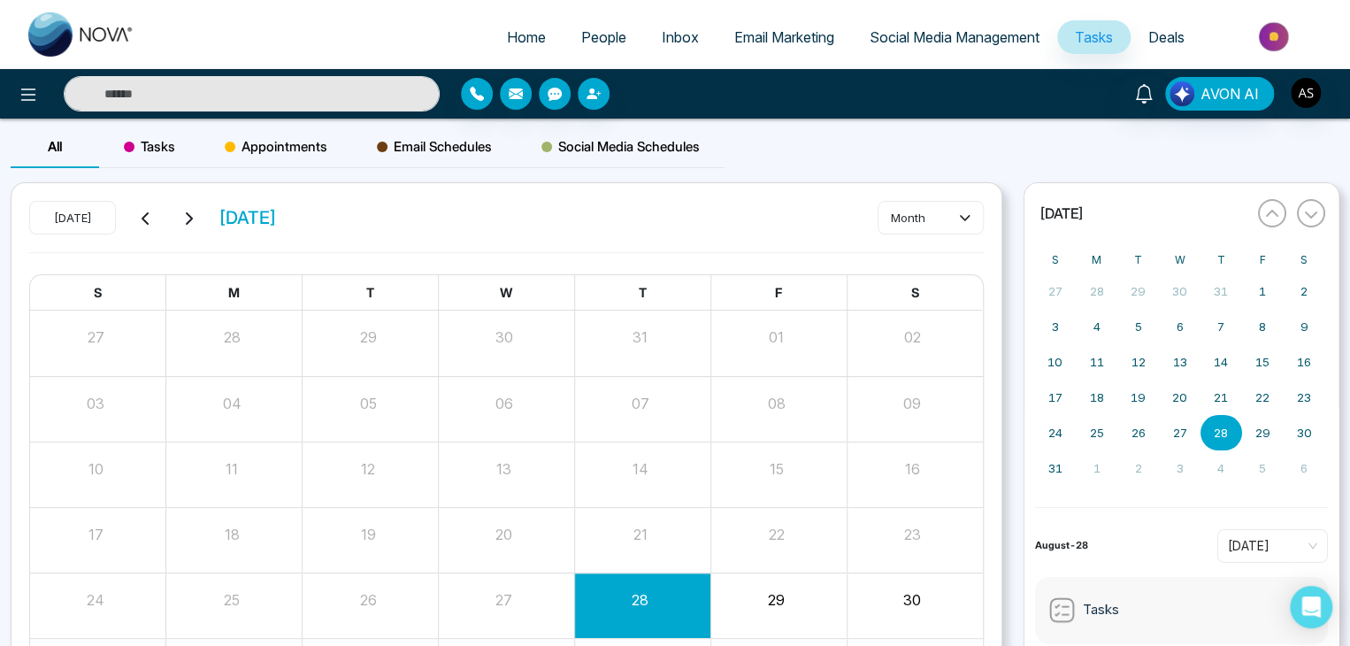
click at [580, 27] on link "People" at bounding box center [604, 37] width 81 height 34
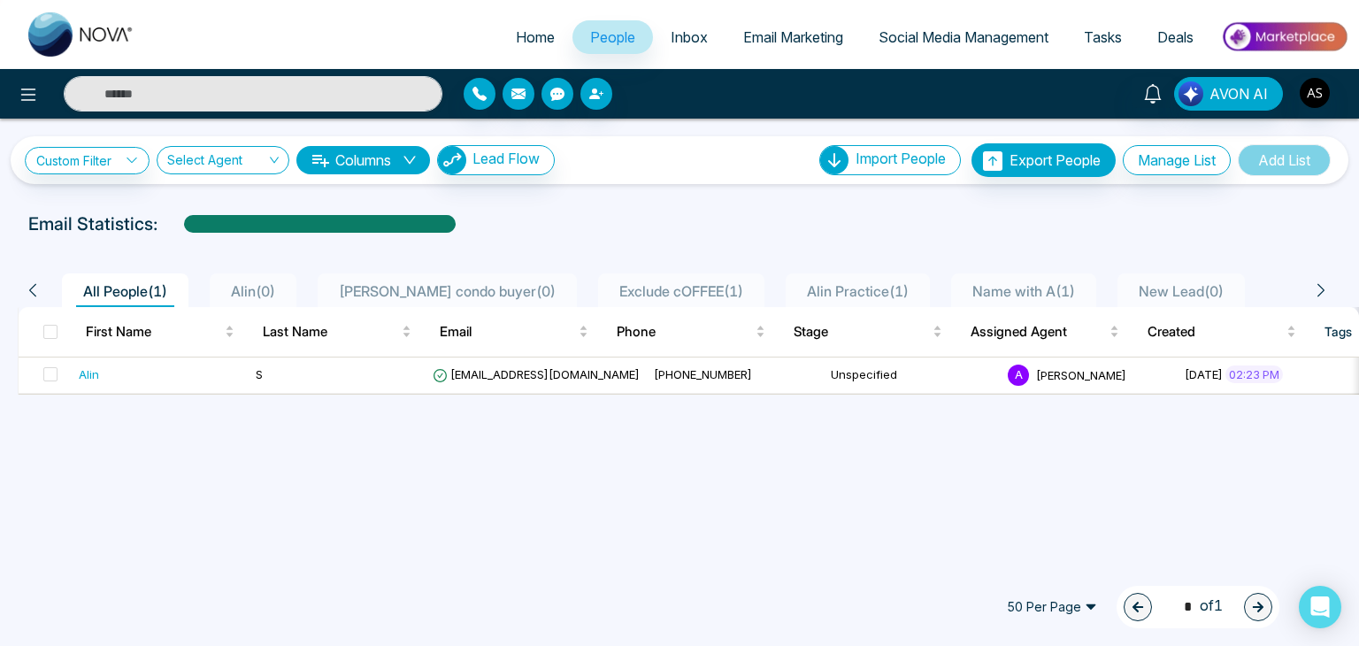
click at [761, 40] on span "Email Marketing" at bounding box center [793, 37] width 100 height 18
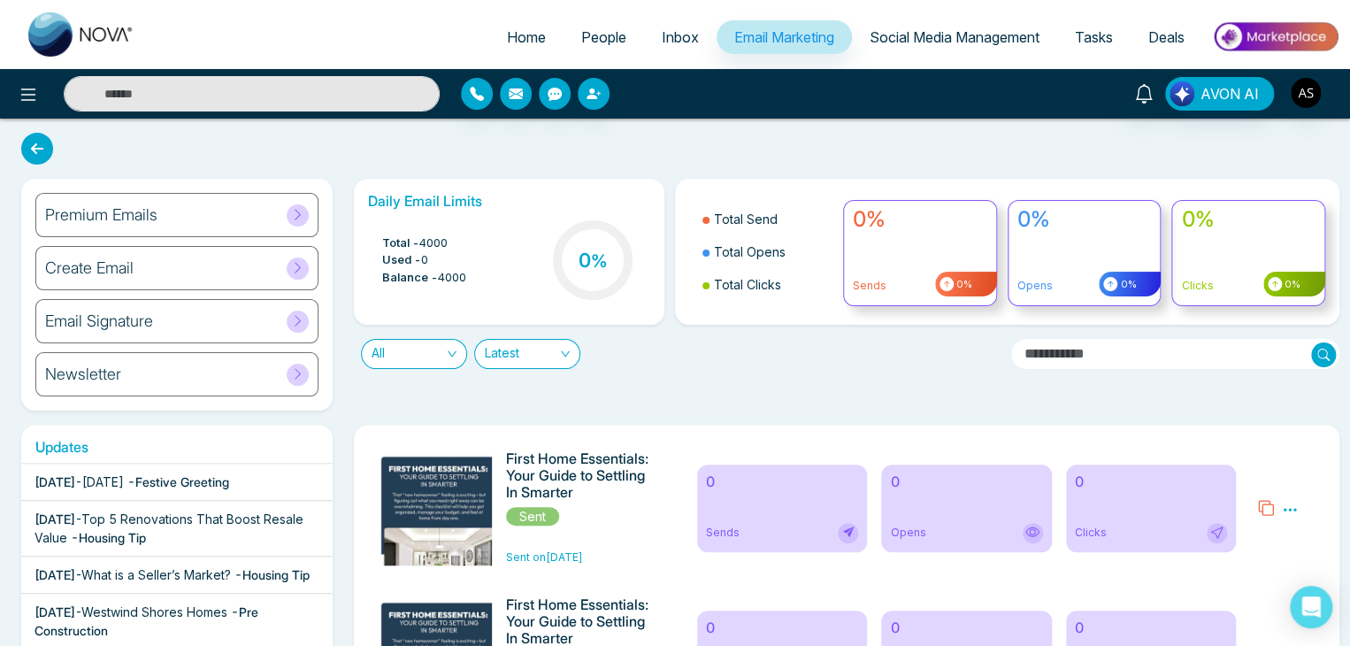
click at [1101, 50] on link "Tasks" at bounding box center [1093, 37] width 73 height 34
click at [1109, 30] on span "Tasks" at bounding box center [1094, 37] width 38 height 18
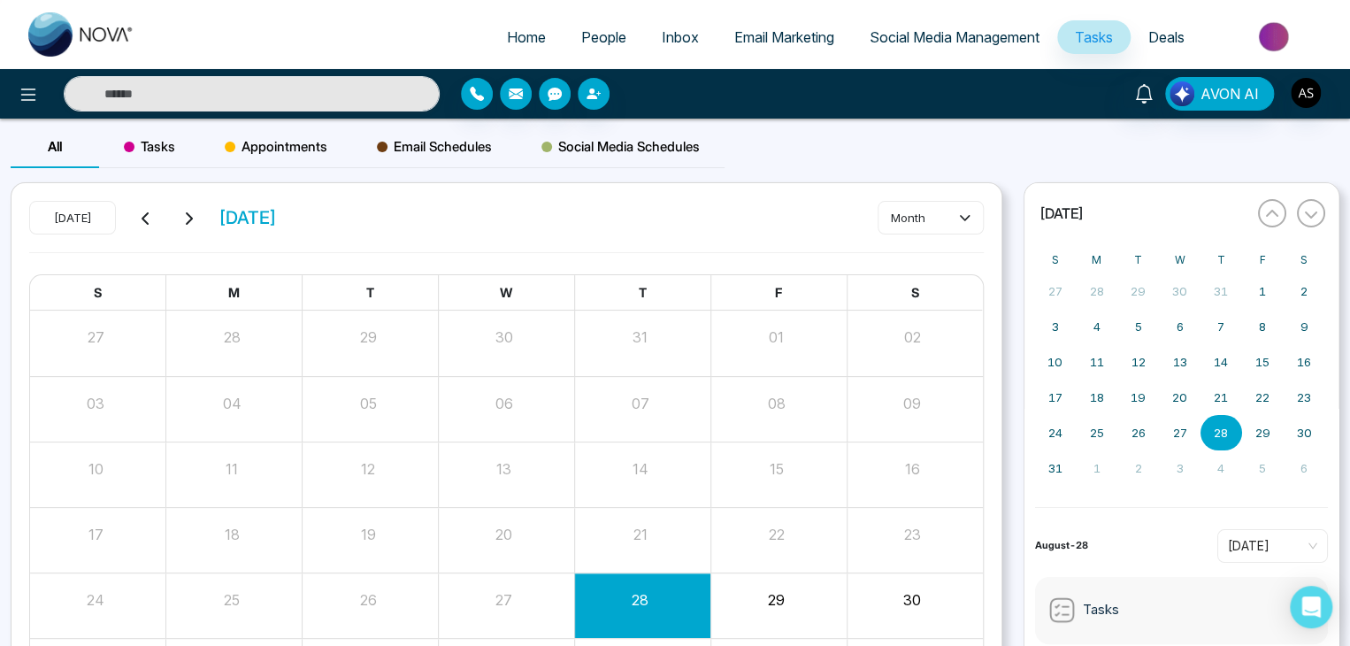
click at [449, 135] on div "Email Schedules" at bounding box center [434, 147] width 165 height 42
click at [316, 130] on div "Appointments" at bounding box center [276, 147] width 152 height 42
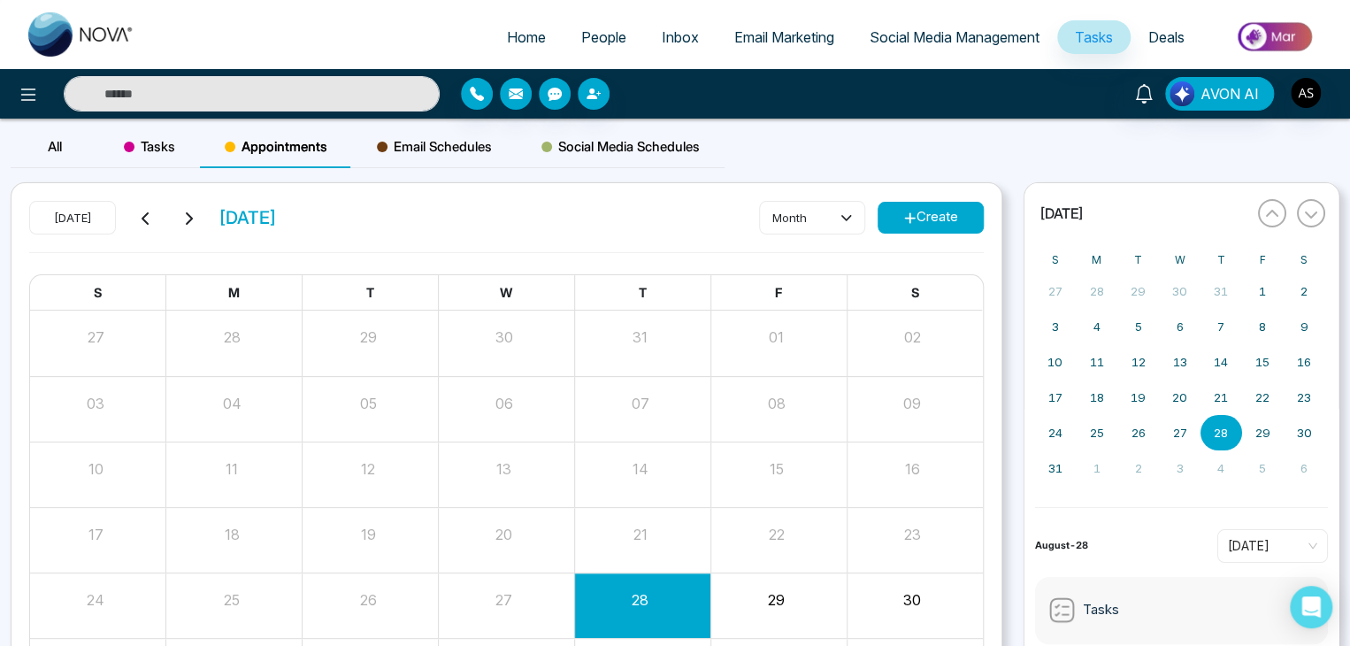
click at [651, 142] on span "Social Media Schedules" at bounding box center [620, 146] width 158 height 21
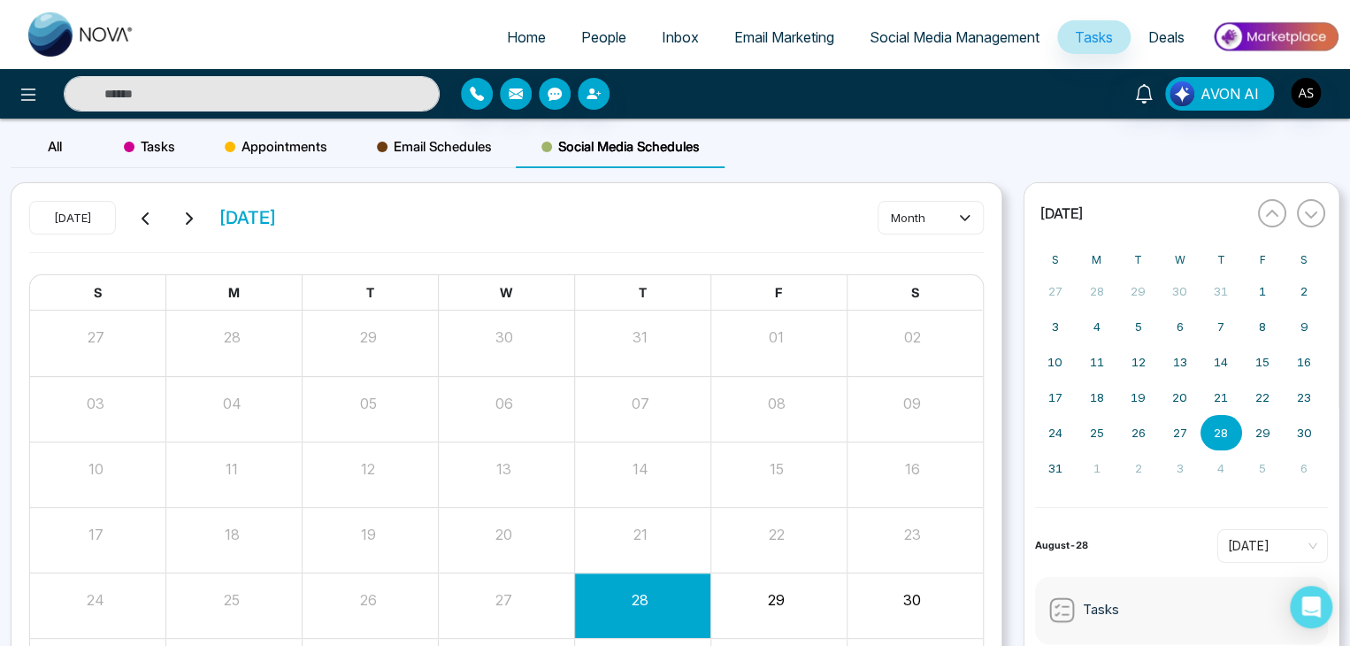
click at [431, 154] on span "Email Schedules" at bounding box center [434, 146] width 115 height 21
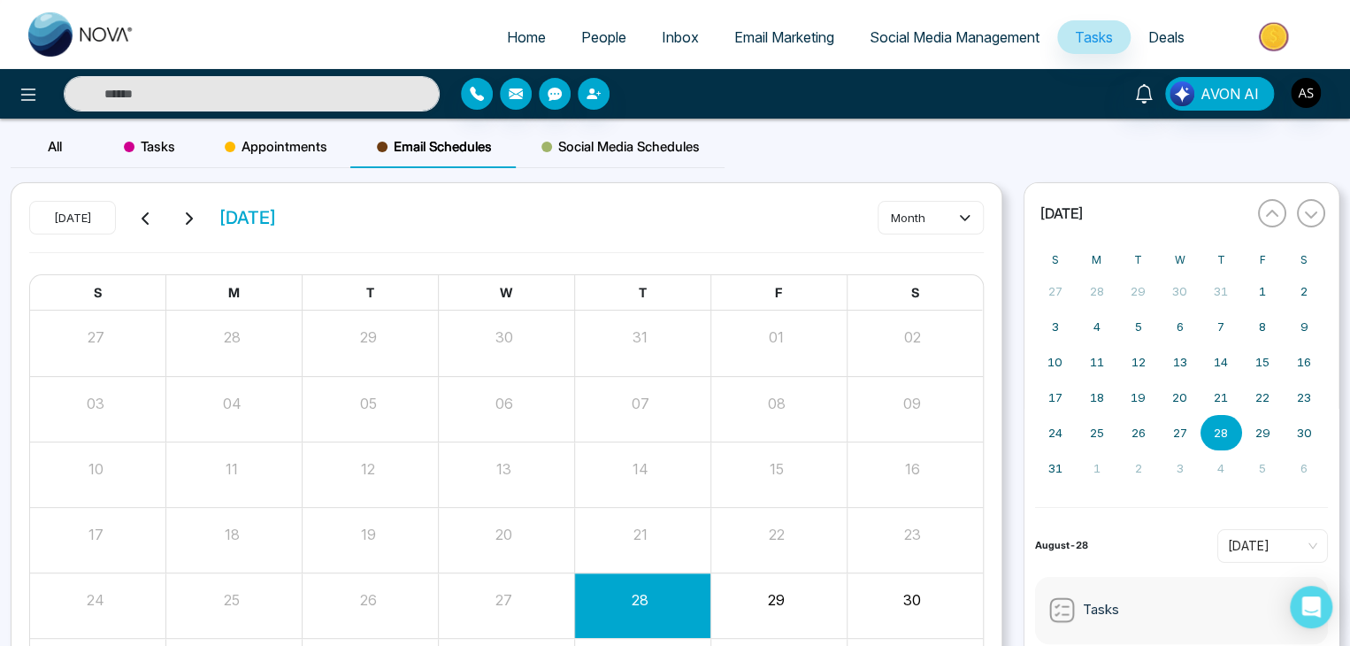
click at [278, 136] on span "Appointments" at bounding box center [276, 146] width 103 height 21
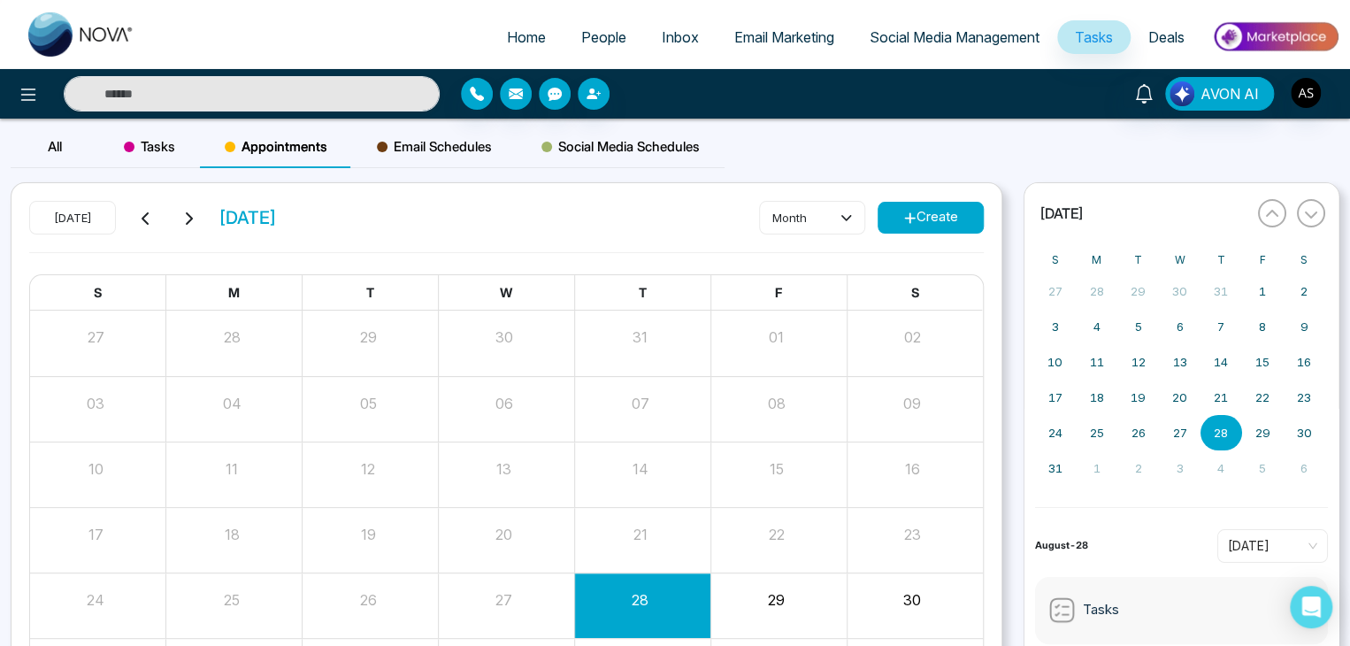
click at [187, 142] on div "Tasks" at bounding box center [149, 147] width 101 height 42
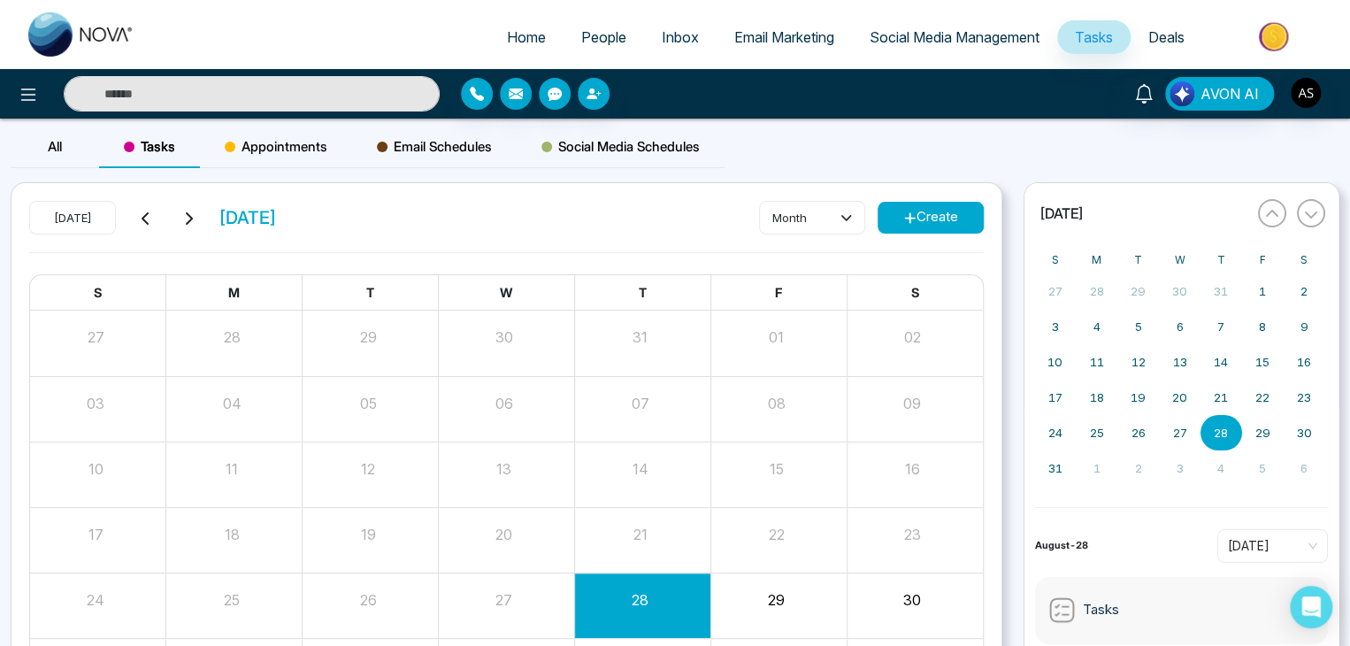
click at [100, 138] on div "Tasks" at bounding box center [149, 147] width 101 height 42
click at [82, 138] on div "All" at bounding box center [55, 147] width 88 height 42
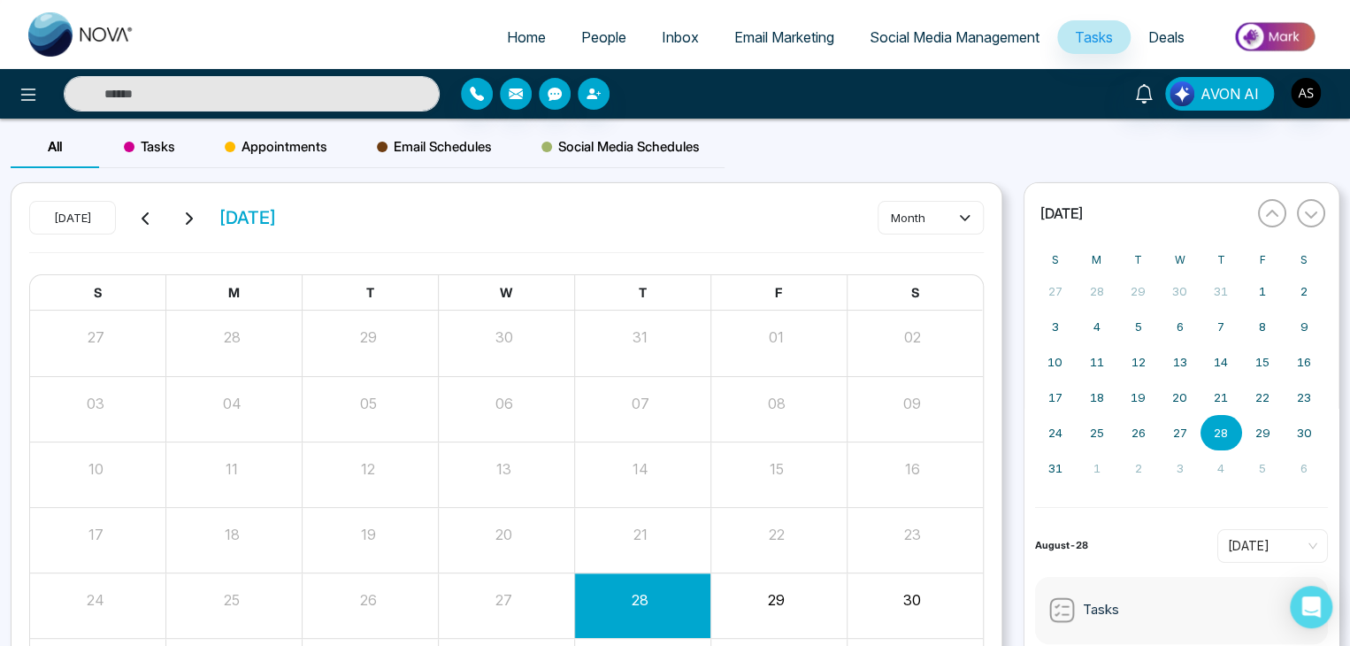
click at [977, 31] on span "Social Media Management" at bounding box center [955, 37] width 170 height 18
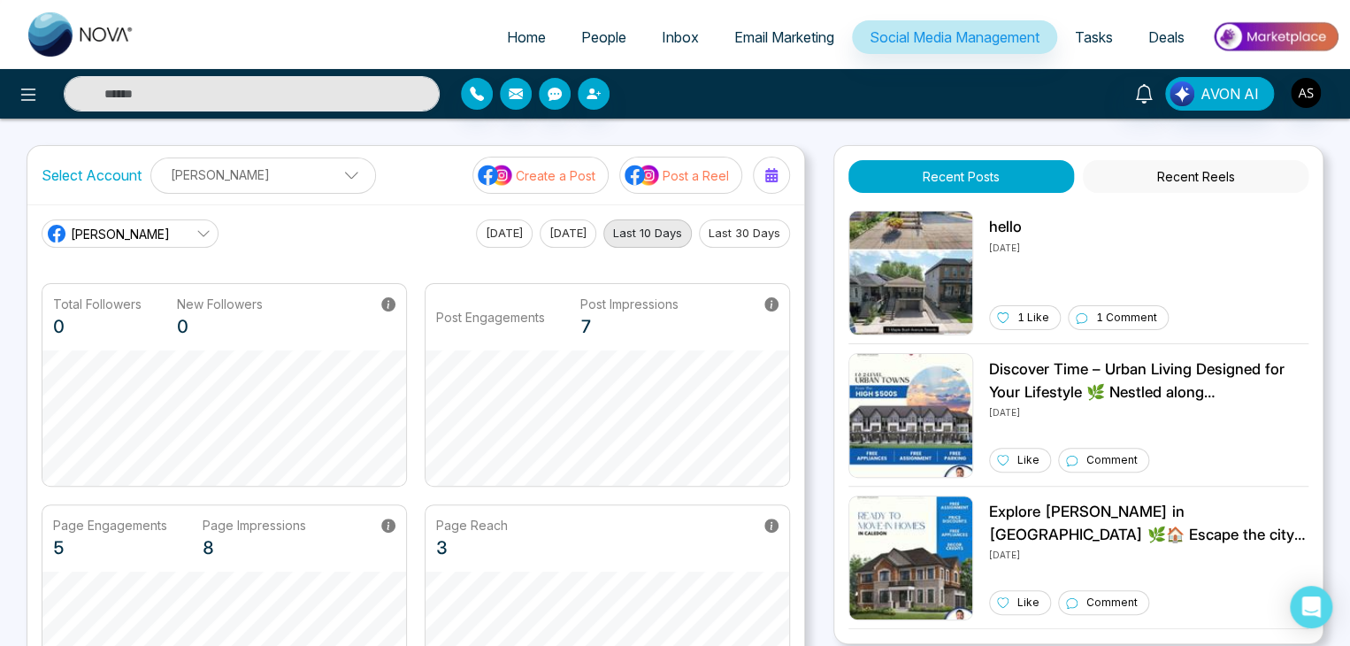
click at [759, 223] on button "Last 30 Days" at bounding box center [744, 233] width 91 height 28
click at [1103, 33] on span "Tasks" at bounding box center [1094, 37] width 38 height 18
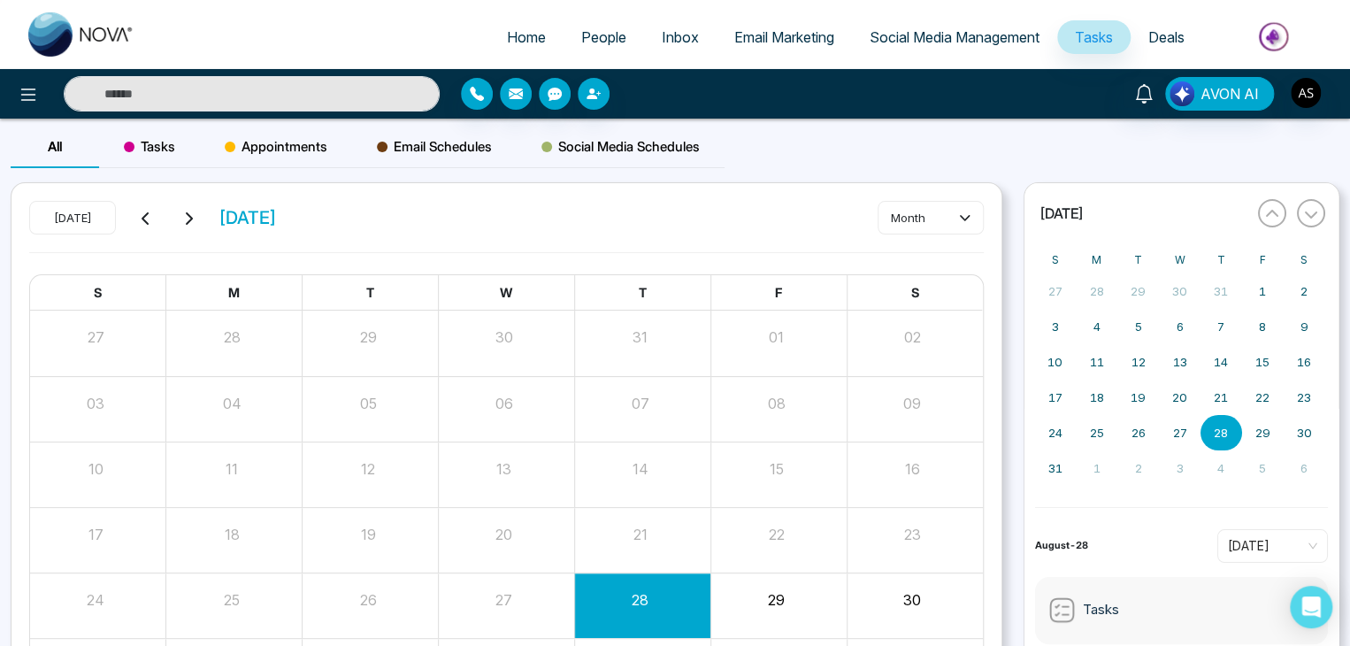
click at [1154, 34] on span "Deals" at bounding box center [1166, 37] width 36 height 18
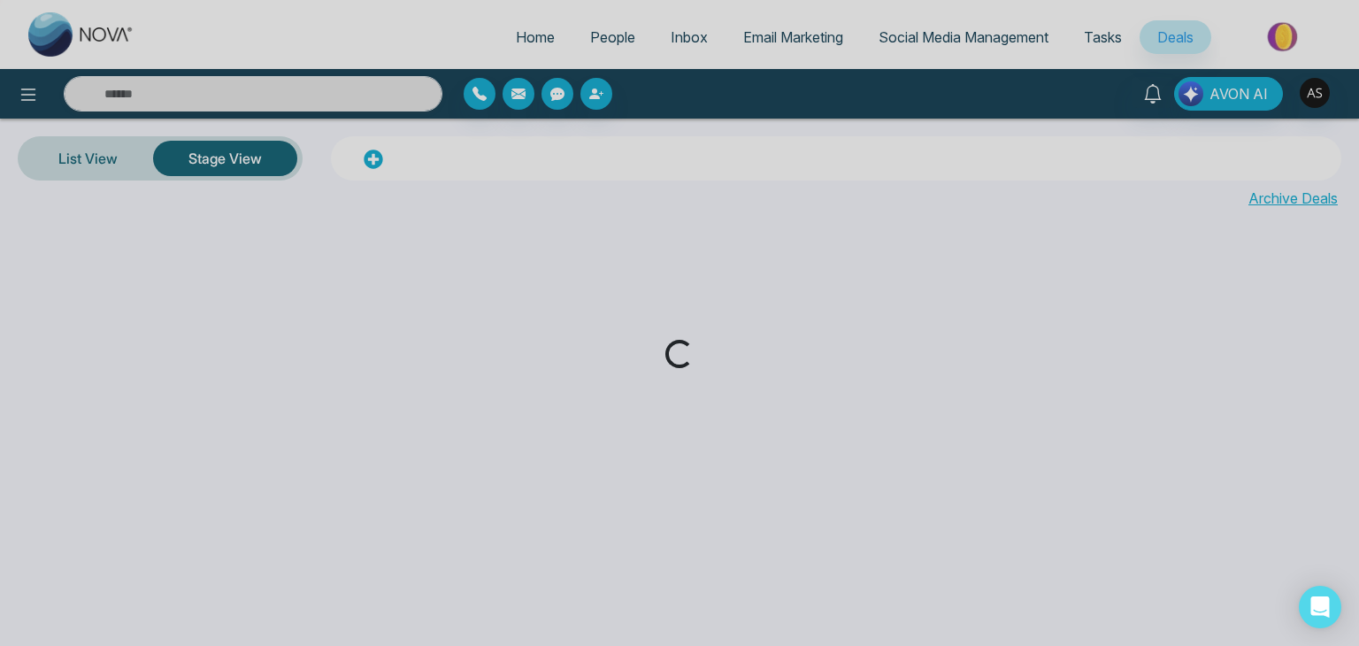
click at [1068, 35] on div "Loading..." at bounding box center [679, 323] width 1359 height 646
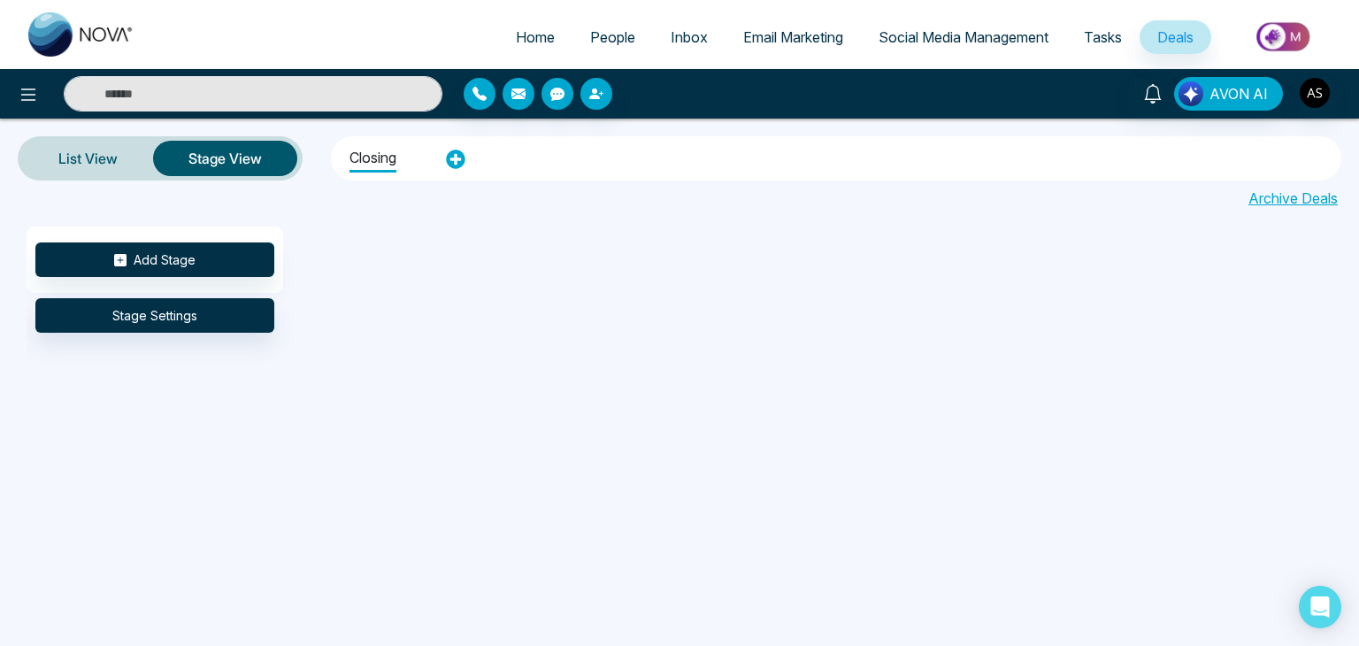
click at [1098, 31] on span "Tasks" at bounding box center [1103, 37] width 38 height 18
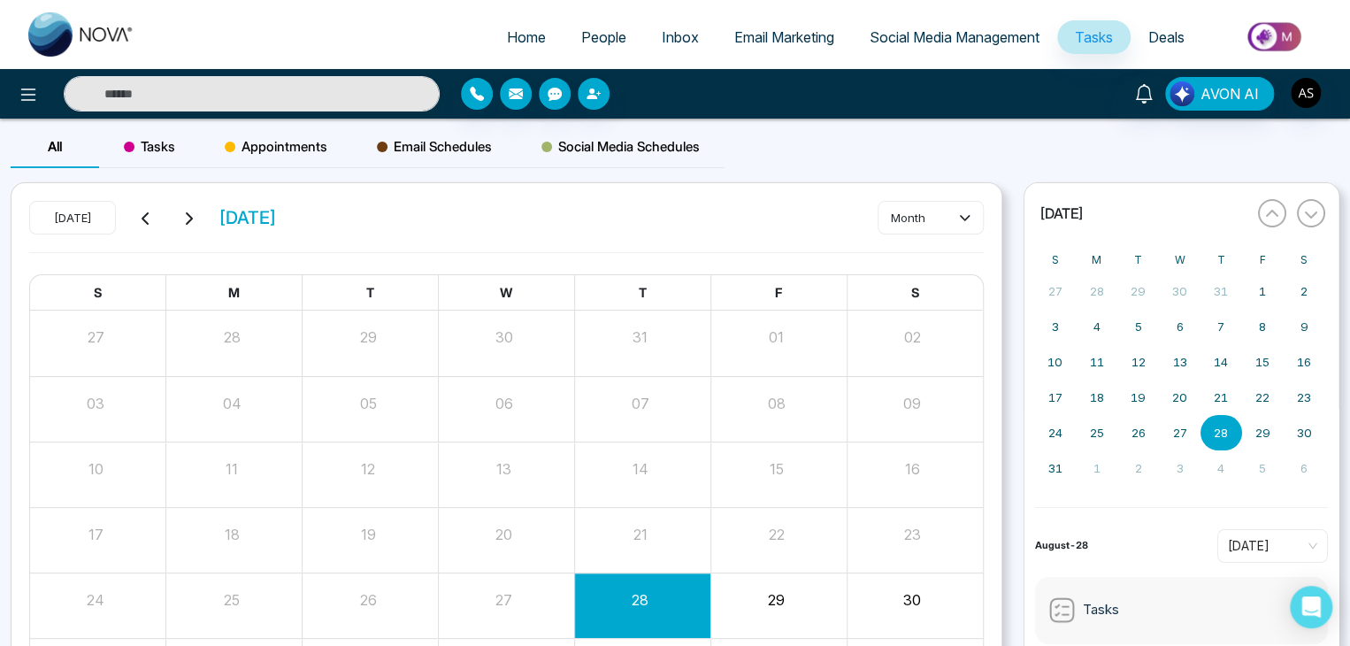
click at [1011, 31] on span "Social Media Management" at bounding box center [955, 37] width 170 height 18
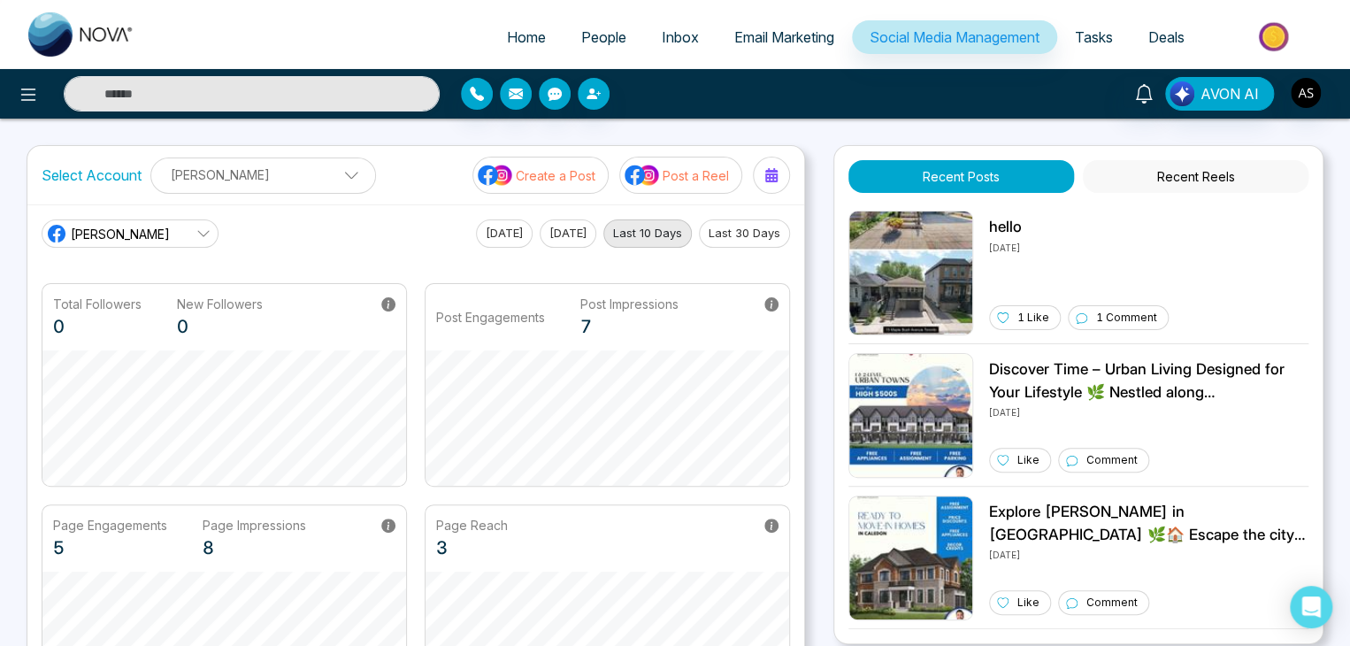
click at [808, 27] on link "Email Marketing" at bounding box center [784, 37] width 135 height 34
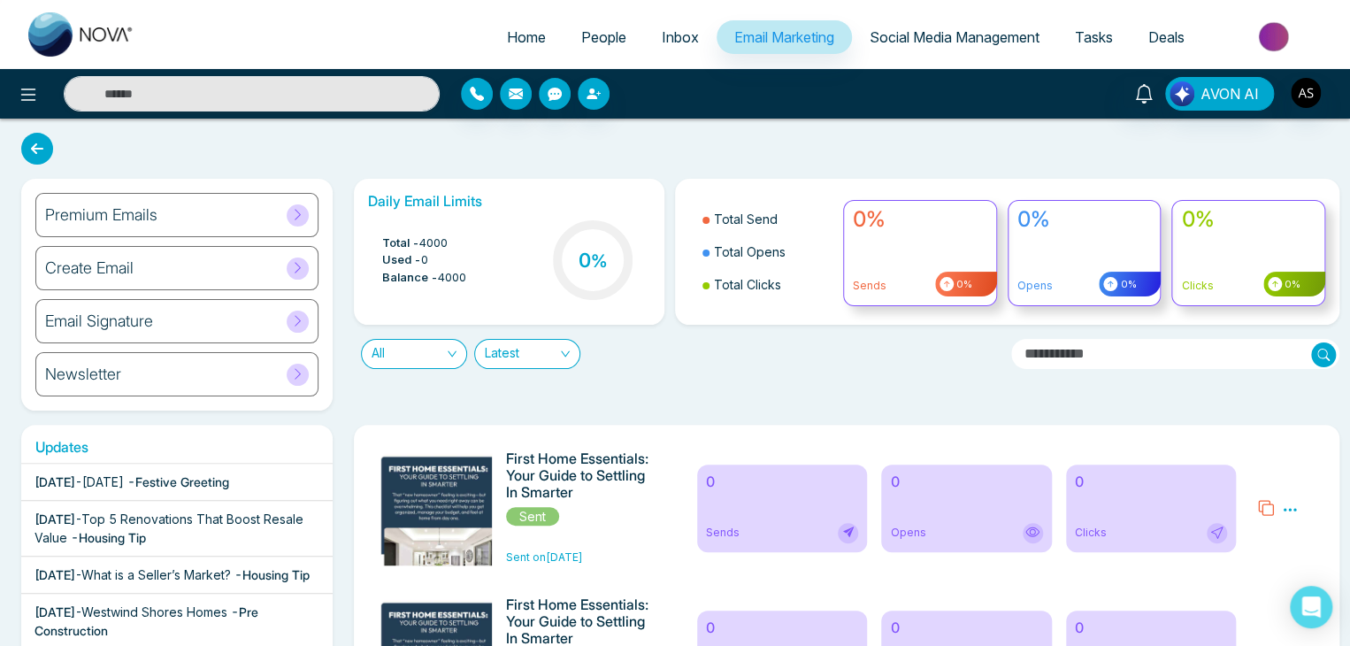
click at [956, 28] on span "Social Media Management" at bounding box center [955, 37] width 170 height 18
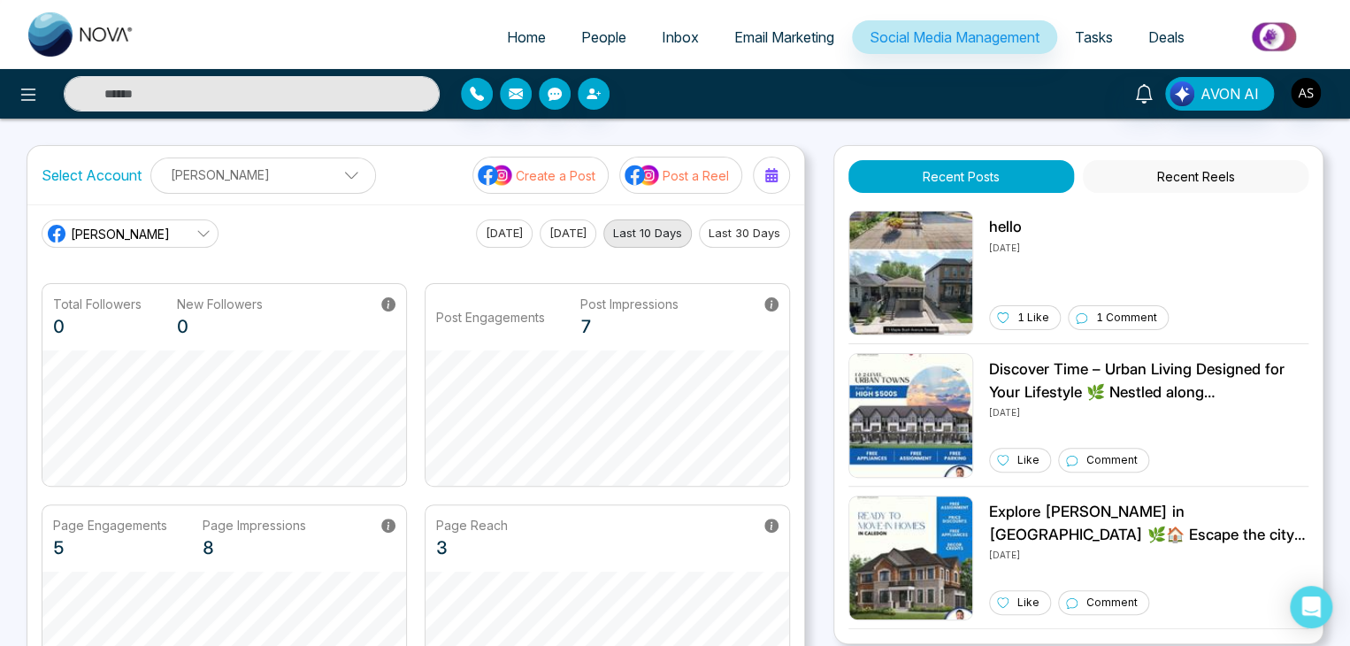
click at [1102, 25] on link "Tasks" at bounding box center [1093, 37] width 73 height 34
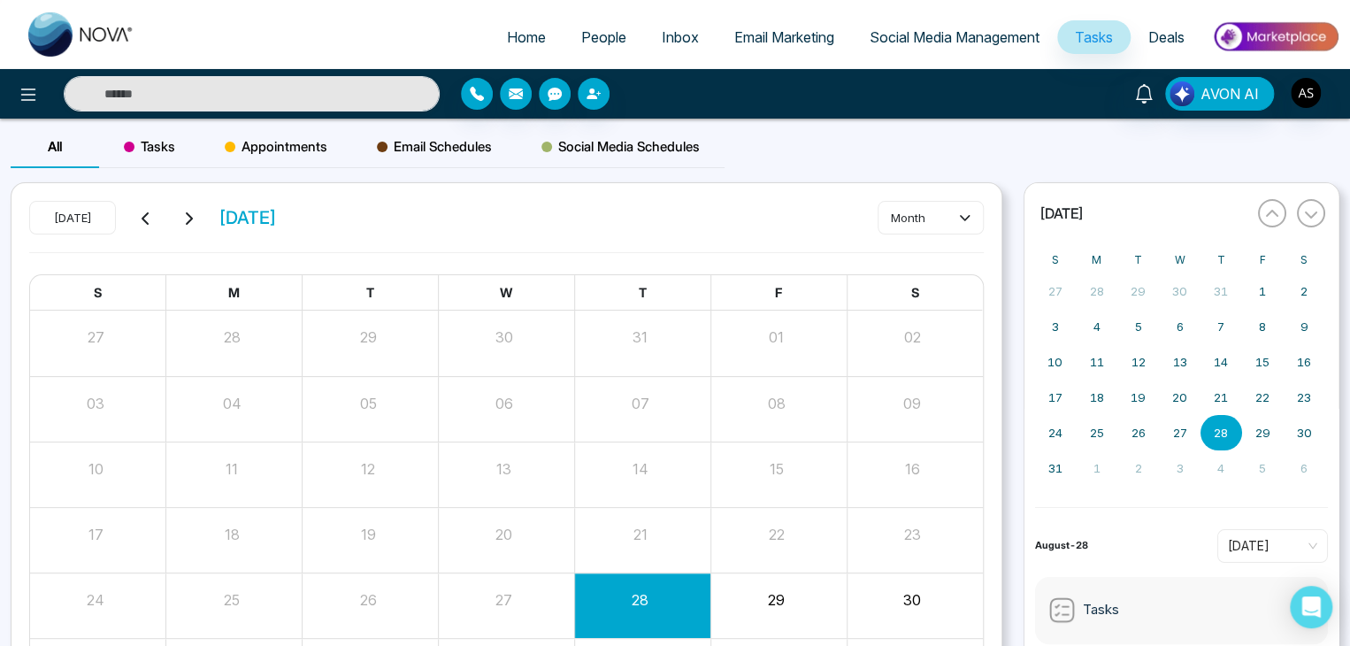
click at [1171, 40] on span "Deals" at bounding box center [1166, 37] width 36 height 18
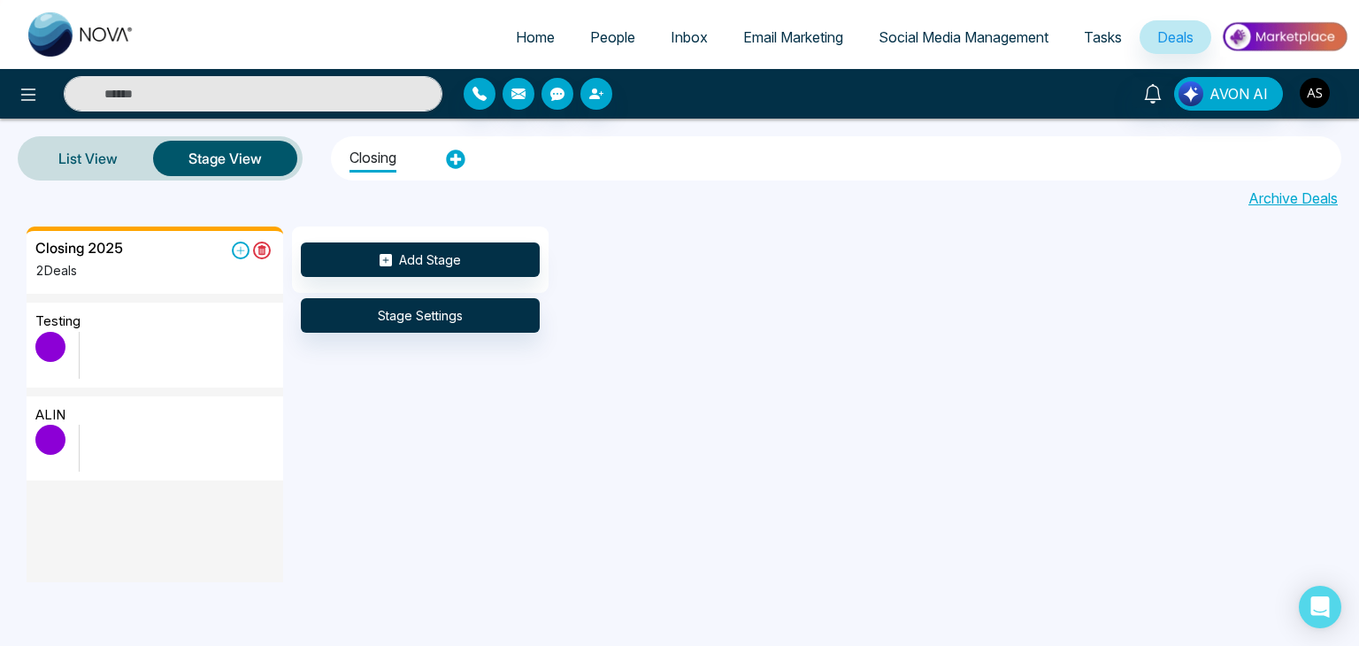
click at [1097, 43] on span "Tasks" at bounding box center [1103, 37] width 38 height 18
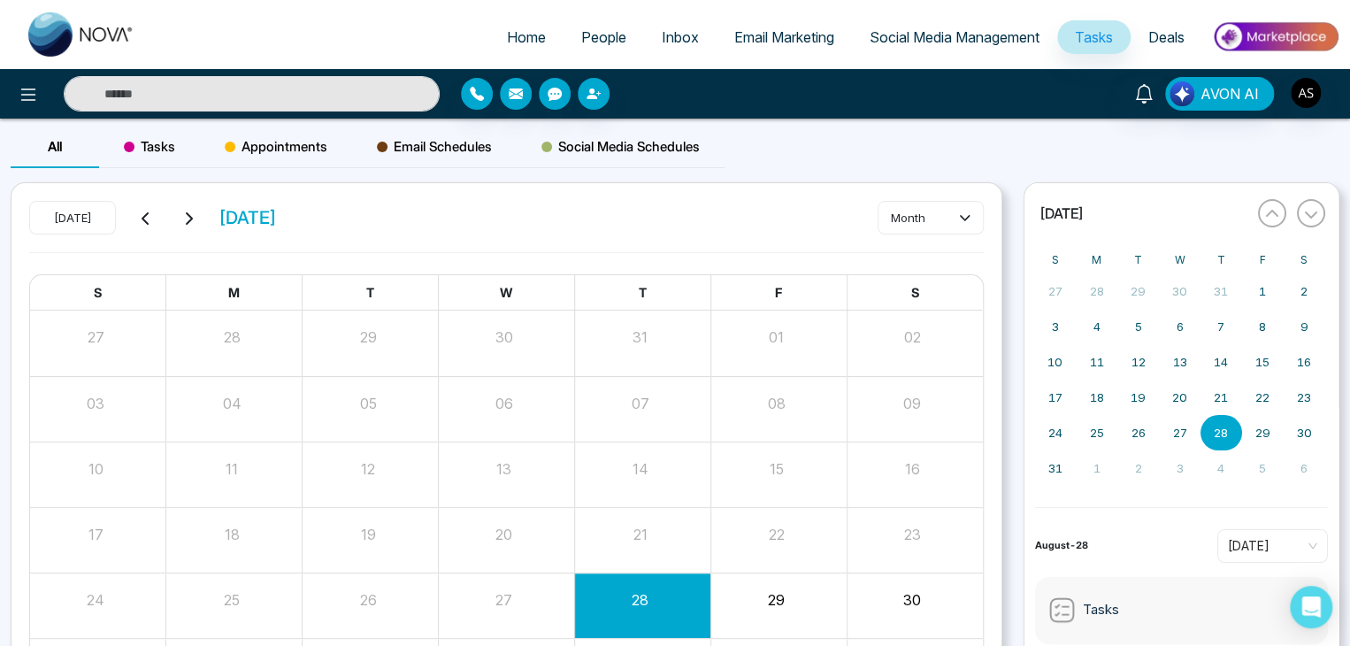
click at [508, 22] on link "Home" at bounding box center [526, 37] width 74 height 34
select select "*"
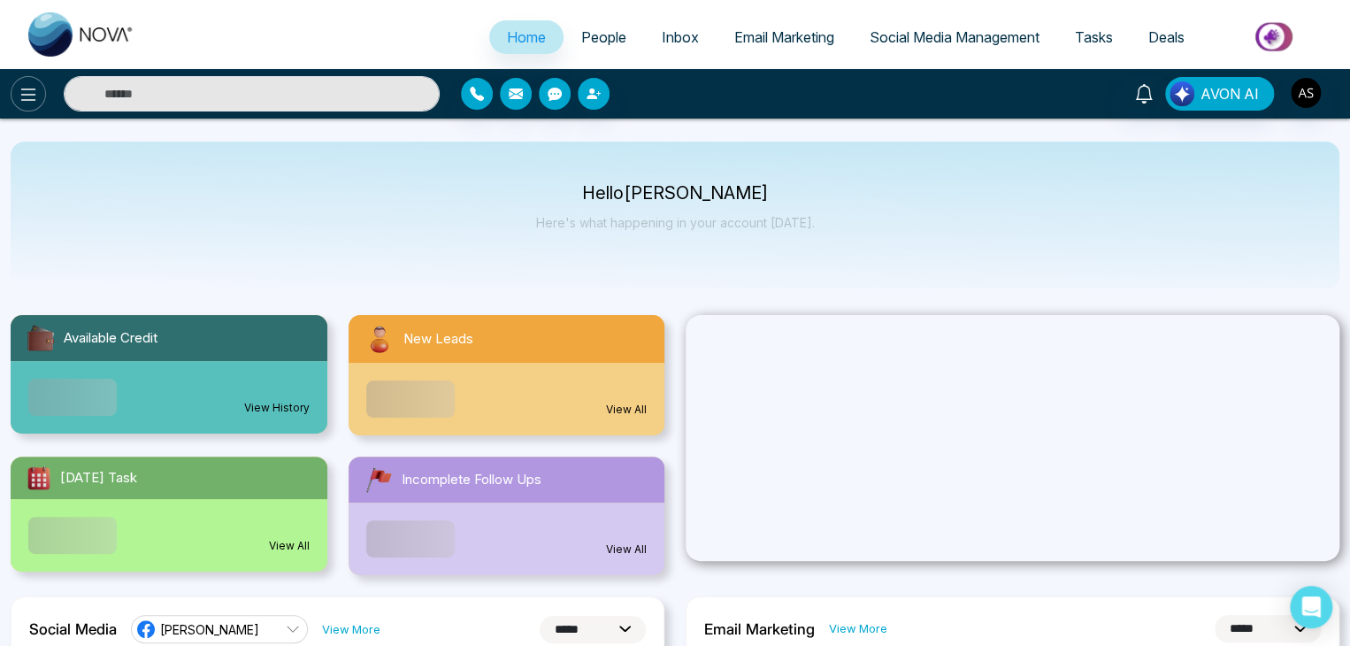
click at [27, 79] on button at bounding box center [28, 93] width 35 height 35
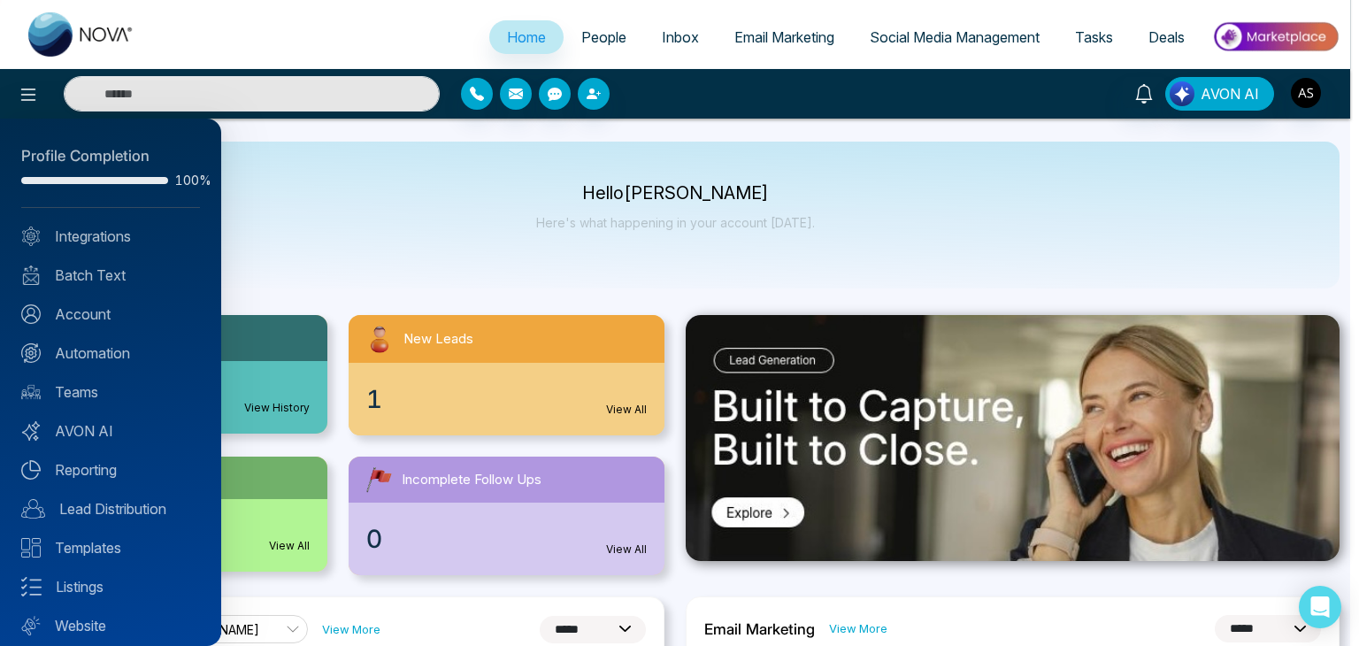
scroll to position [50, 0]
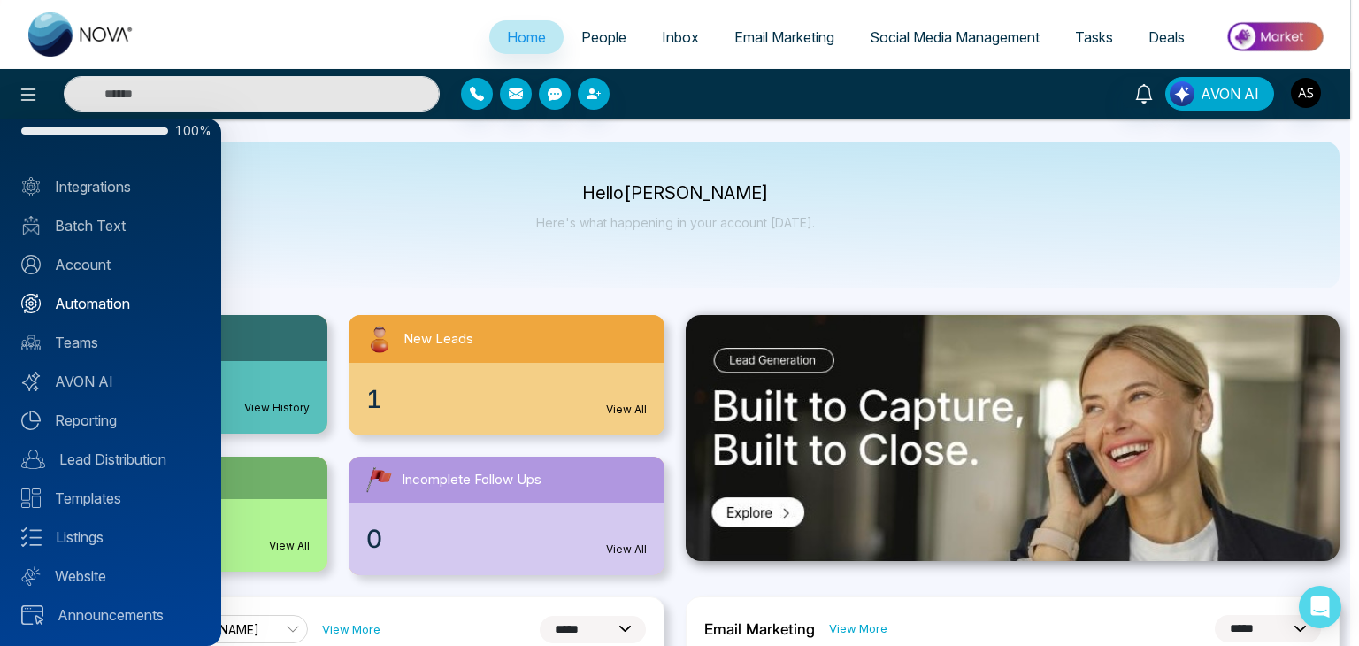
click at [145, 304] on link "Automation" at bounding box center [110, 303] width 179 height 21
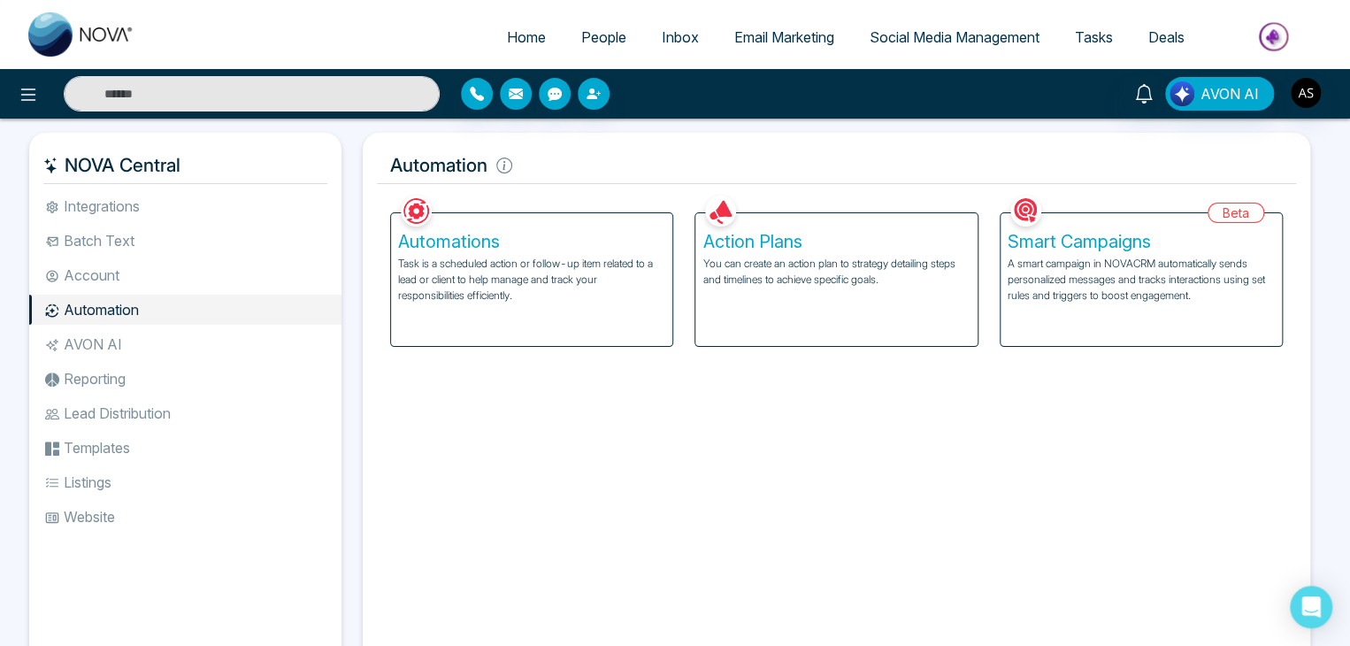
click at [218, 240] on li "Batch Text" at bounding box center [185, 241] width 312 height 30
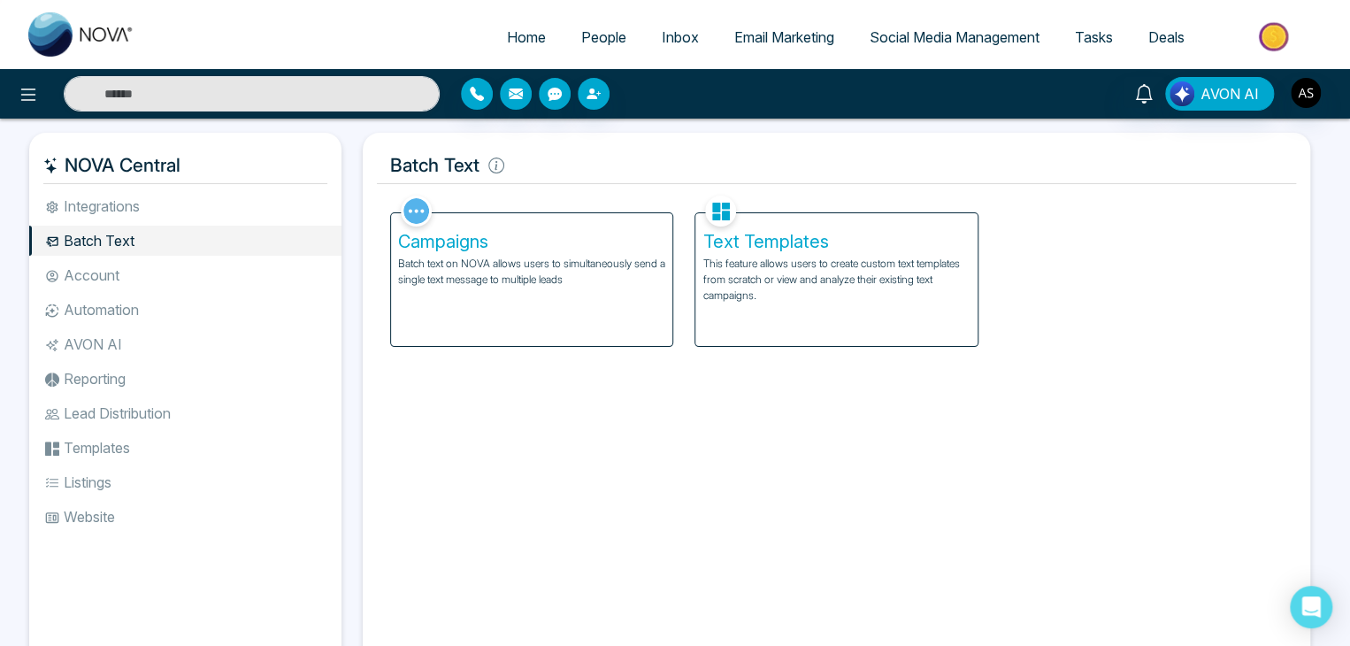
click at [216, 270] on li "Account" at bounding box center [185, 275] width 312 height 30
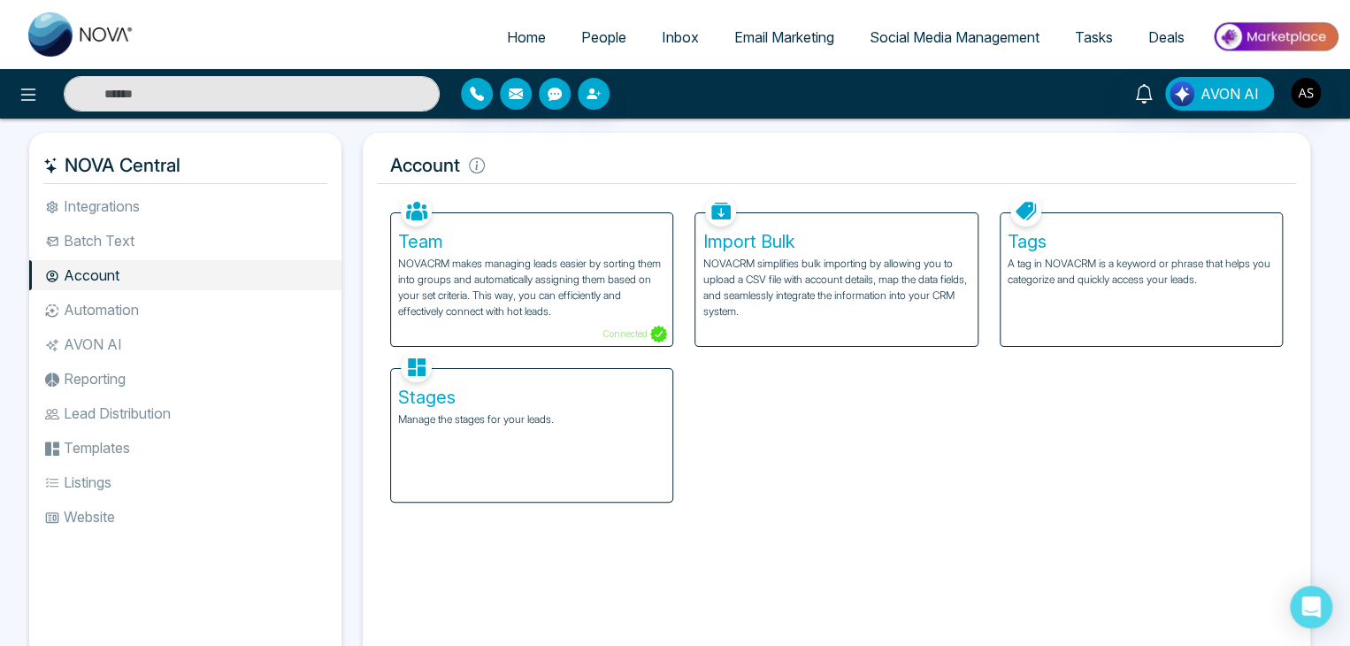
click at [213, 305] on li "Automation" at bounding box center [185, 310] width 312 height 30
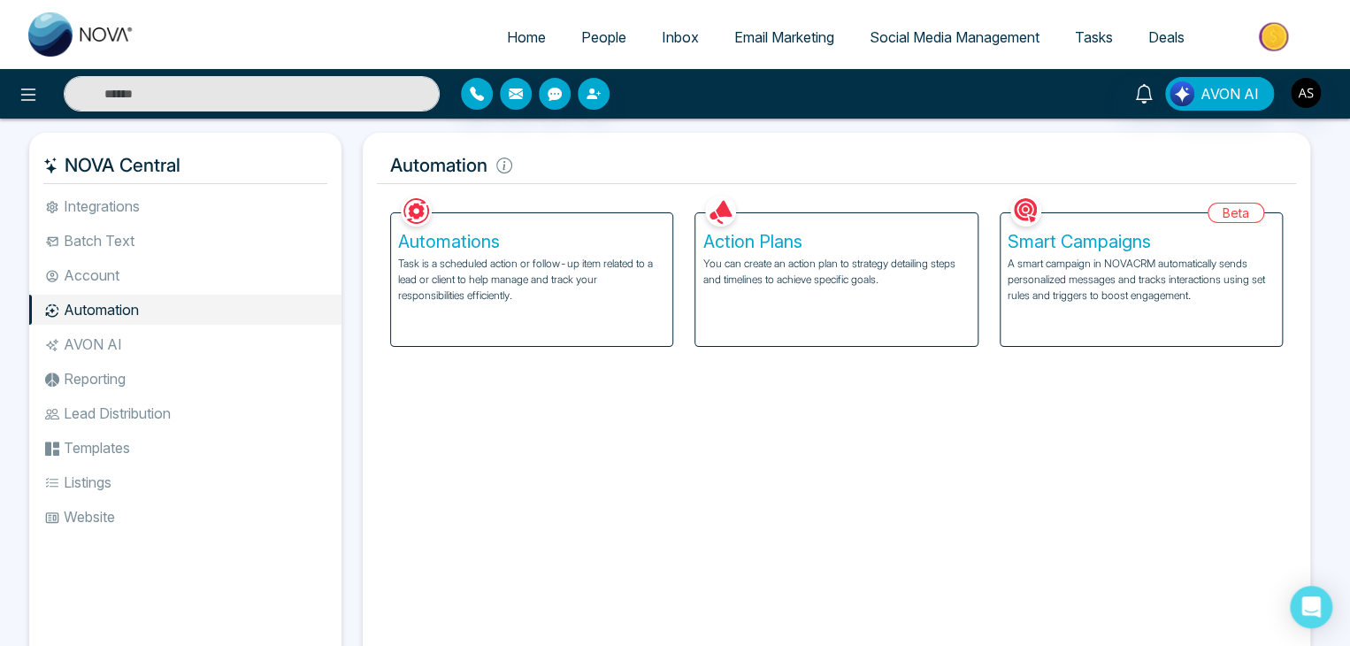
click at [210, 344] on li "AVON AI" at bounding box center [185, 344] width 312 height 30
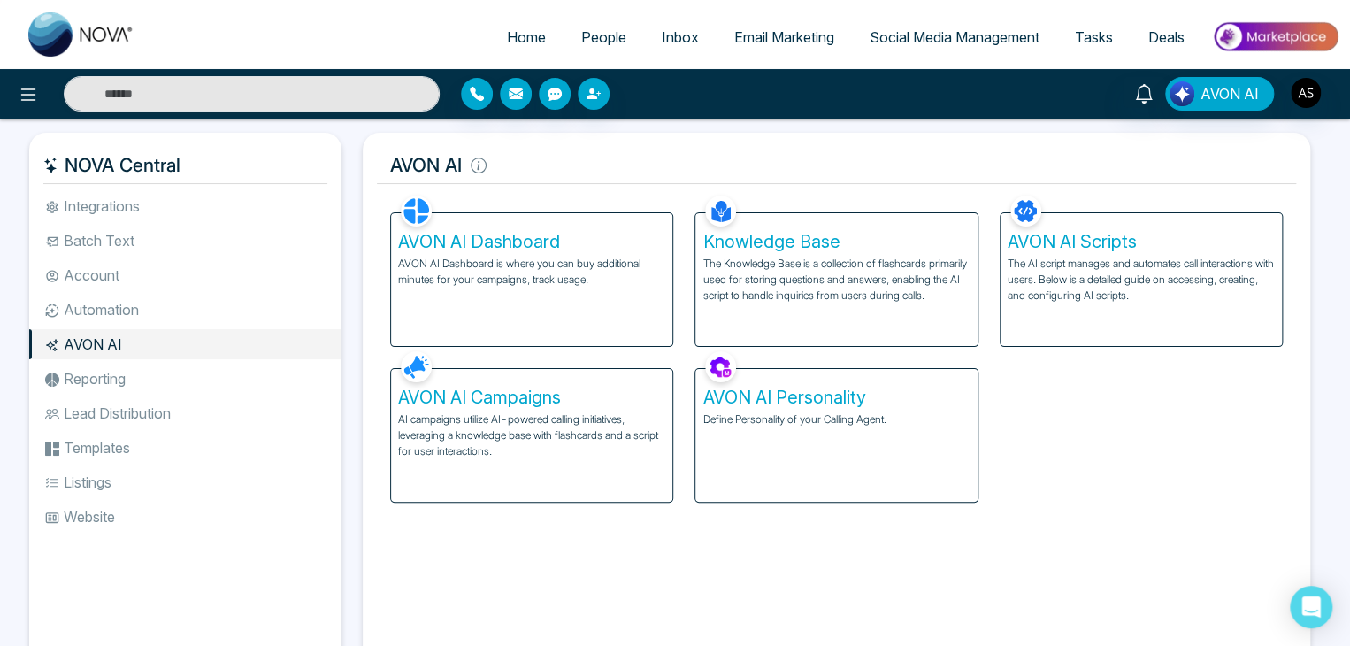
click at [223, 309] on li "Automation" at bounding box center [185, 310] width 312 height 30
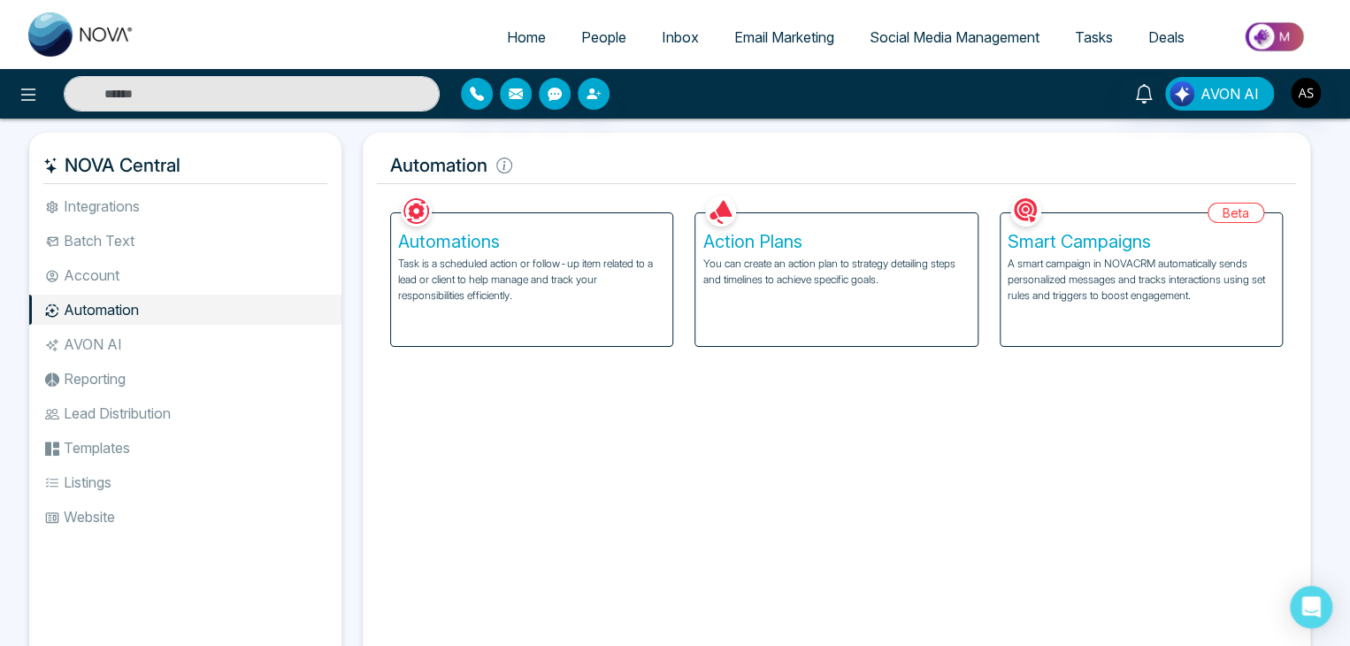
click at [242, 351] on li "AVON AI" at bounding box center [185, 344] width 312 height 30
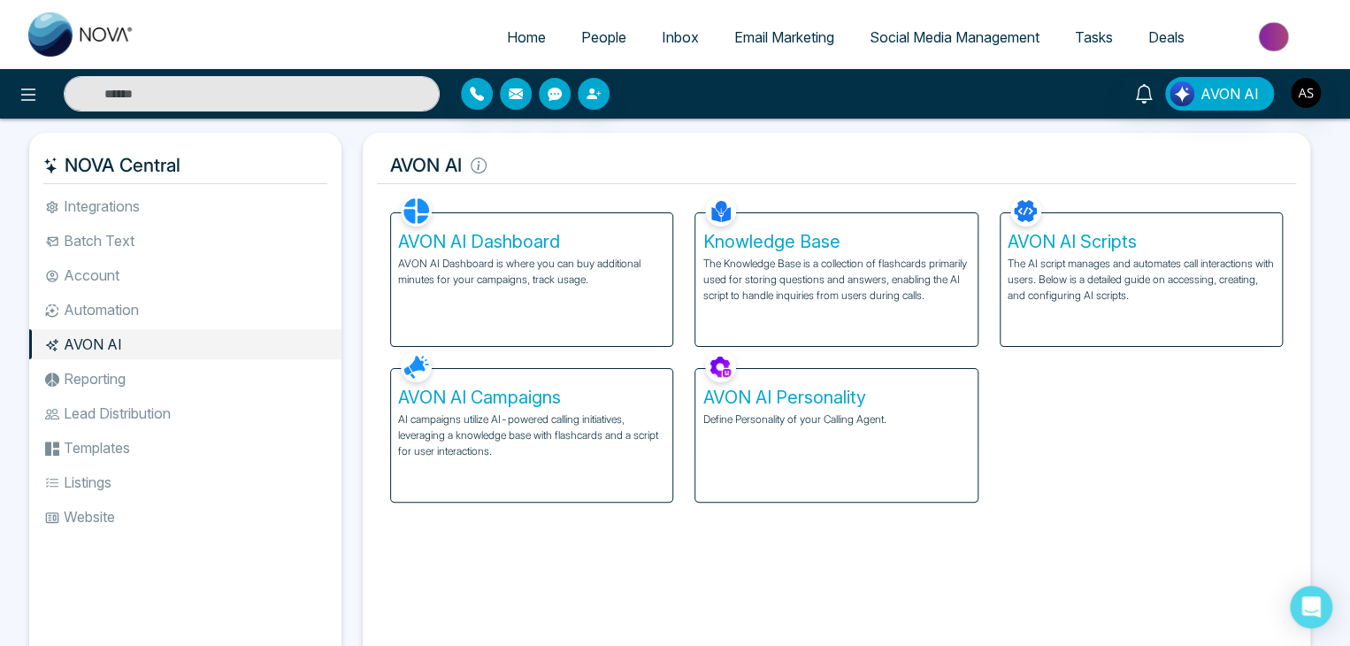
click at [257, 383] on li "Reporting" at bounding box center [185, 379] width 312 height 30
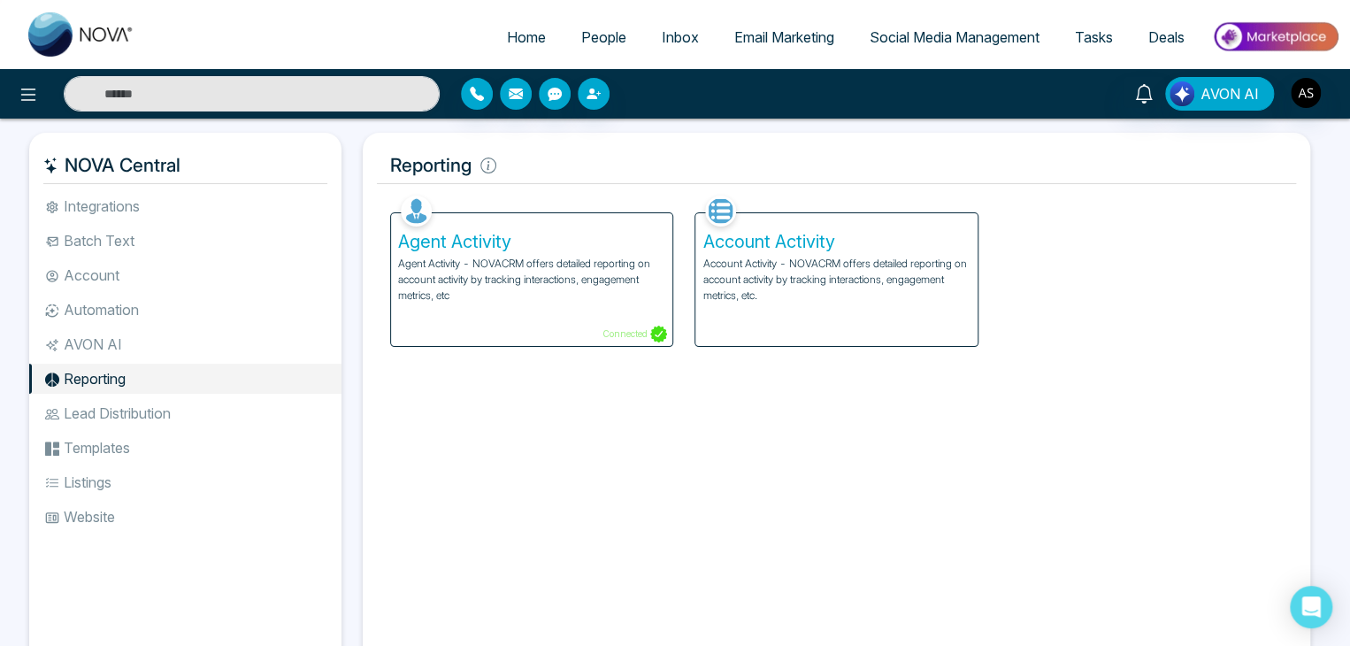
click at [265, 399] on li "Lead Distribution" at bounding box center [185, 413] width 312 height 30
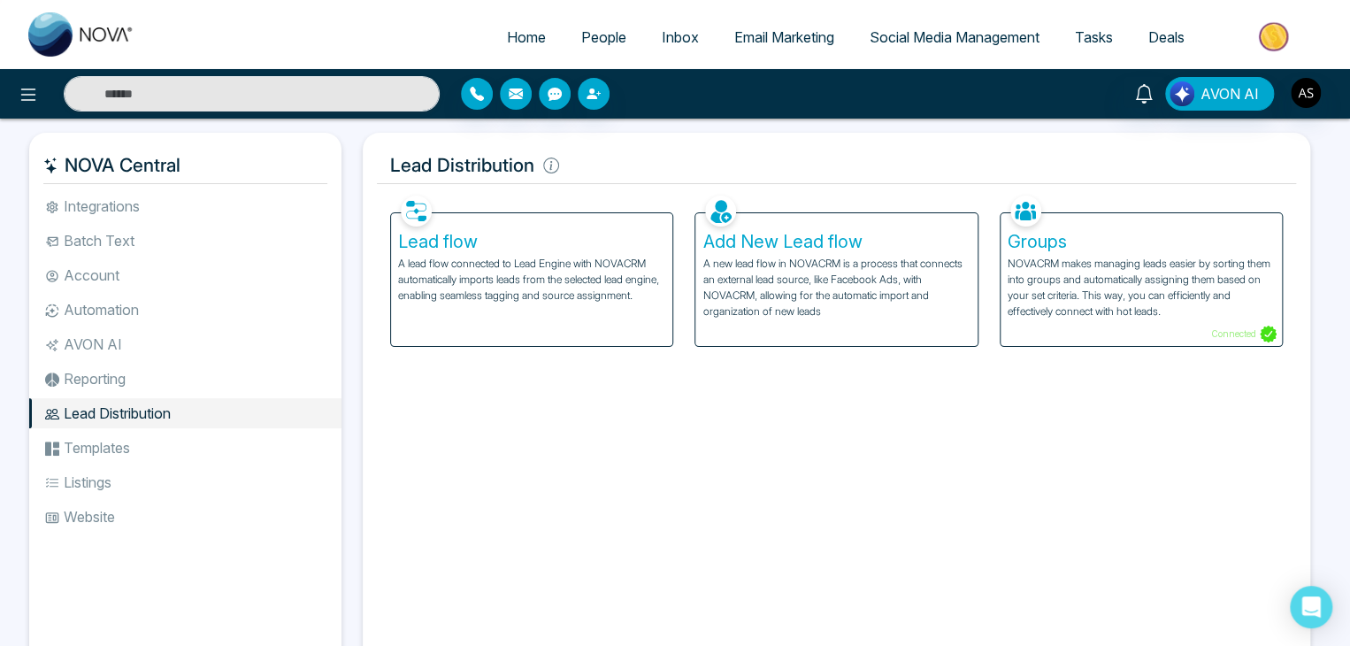
click at [278, 357] on li "AVON AI" at bounding box center [185, 344] width 312 height 30
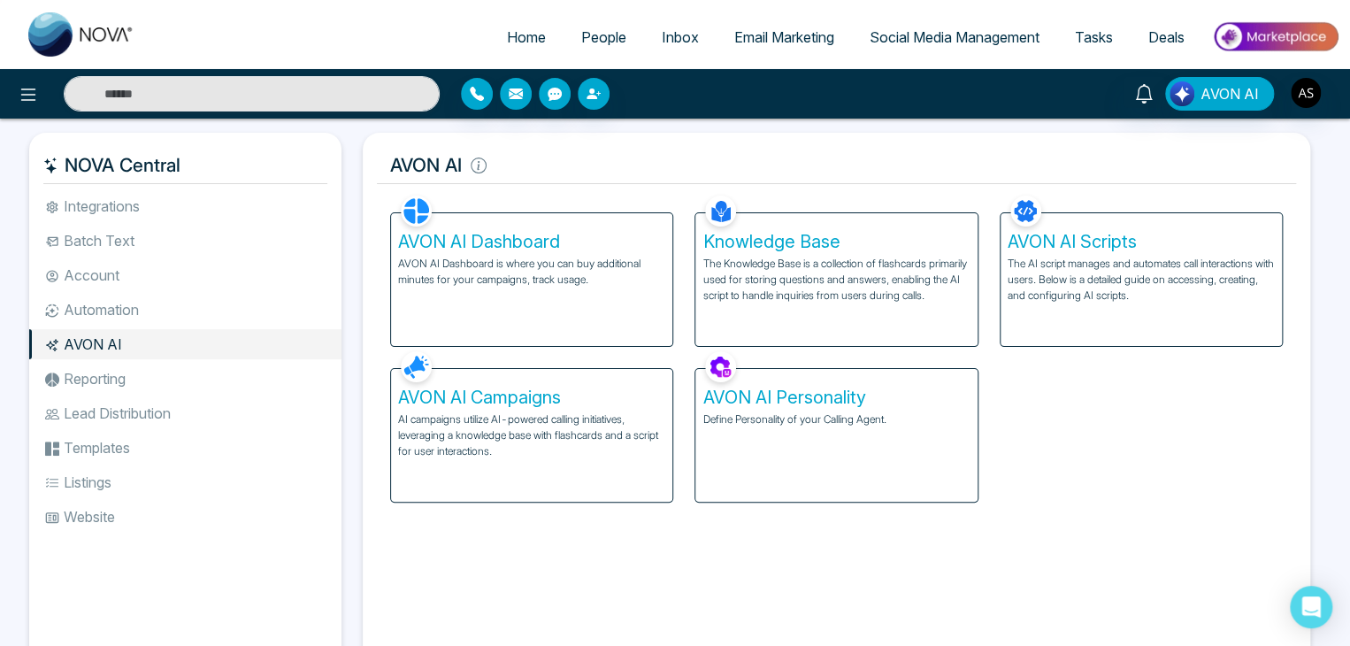
click at [290, 379] on li "Reporting" at bounding box center [185, 379] width 312 height 30
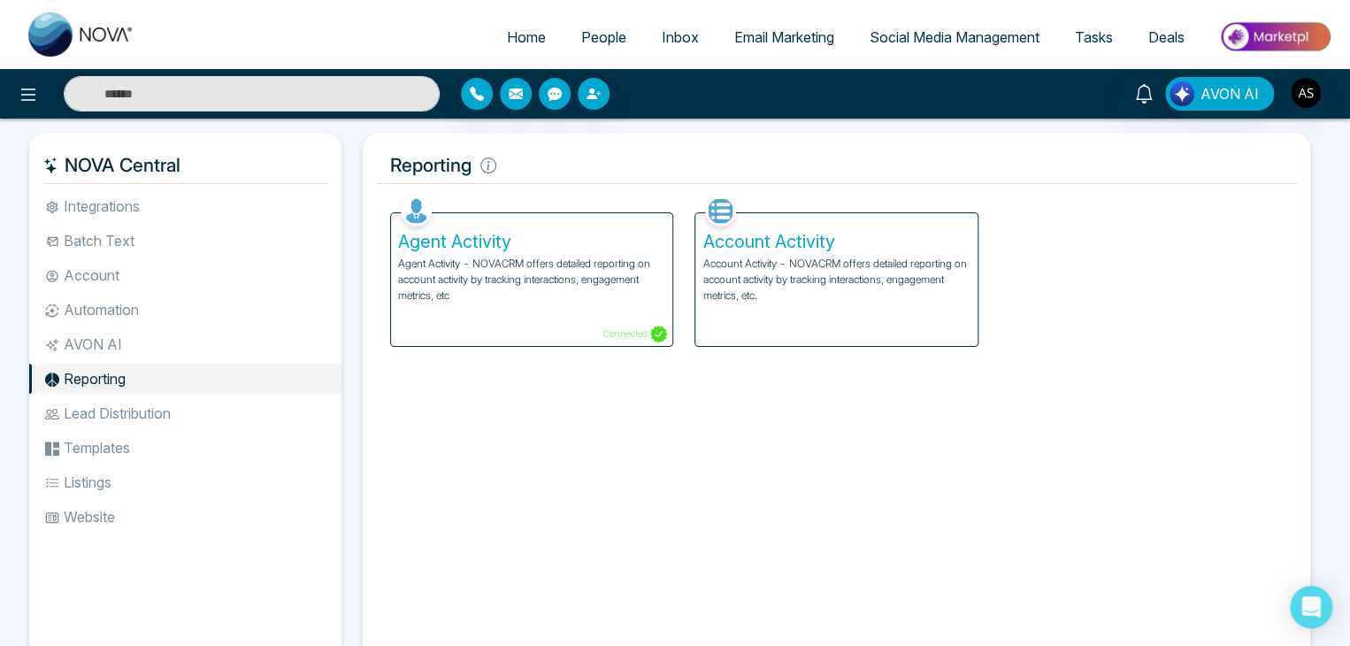
click at [287, 411] on li "Lead Distribution" at bounding box center [185, 413] width 312 height 30
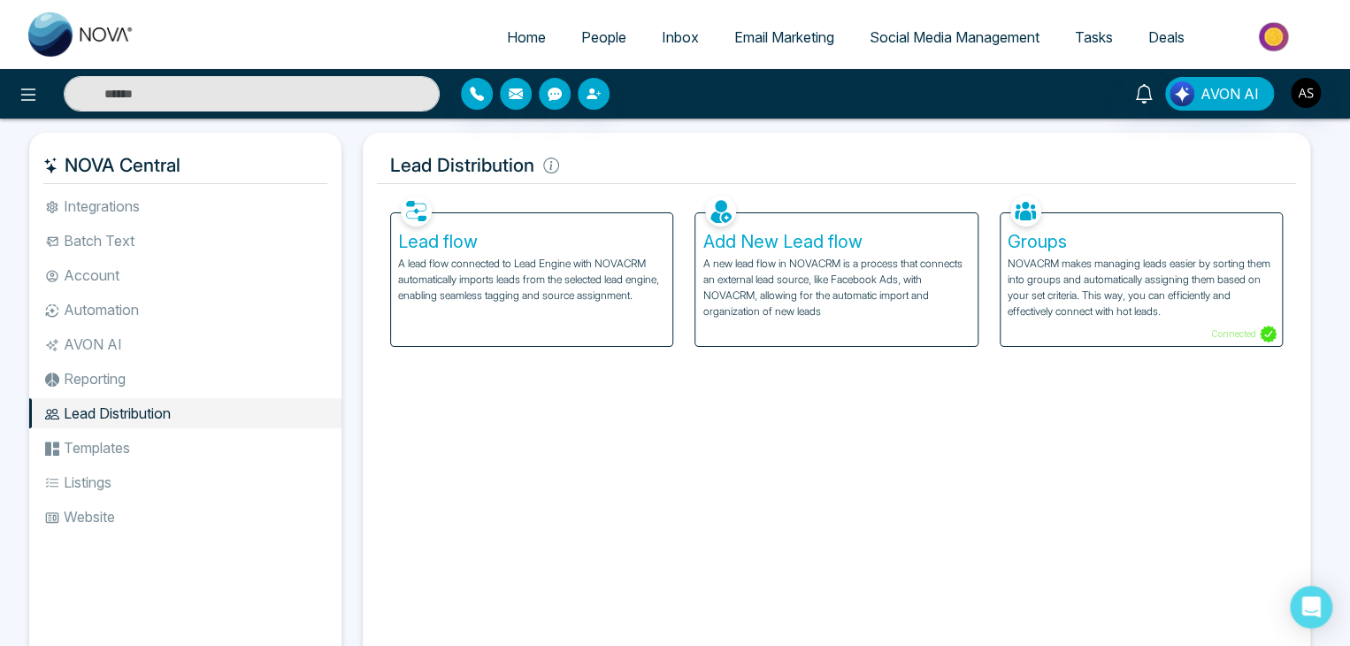
click at [287, 440] on li "Templates" at bounding box center [185, 448] width 312 height 30
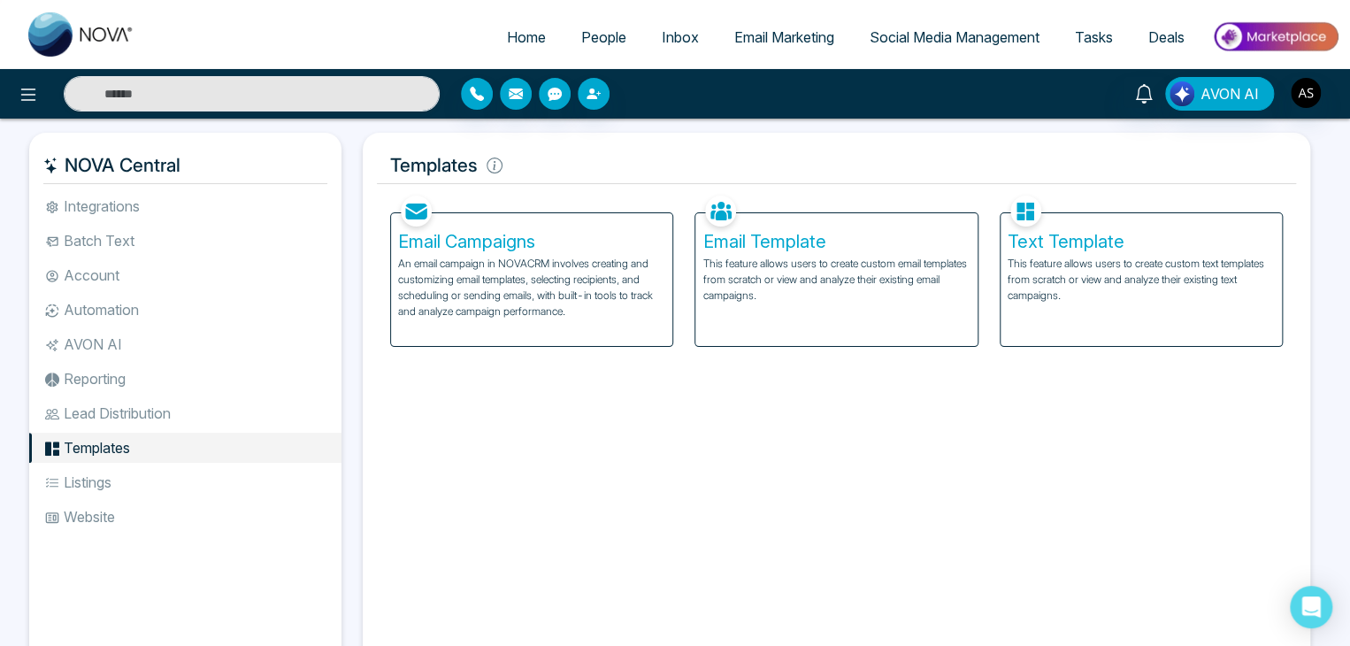
click at [282, 479] on li "Listings" at bounding box center [185, 482] width 312 height 30
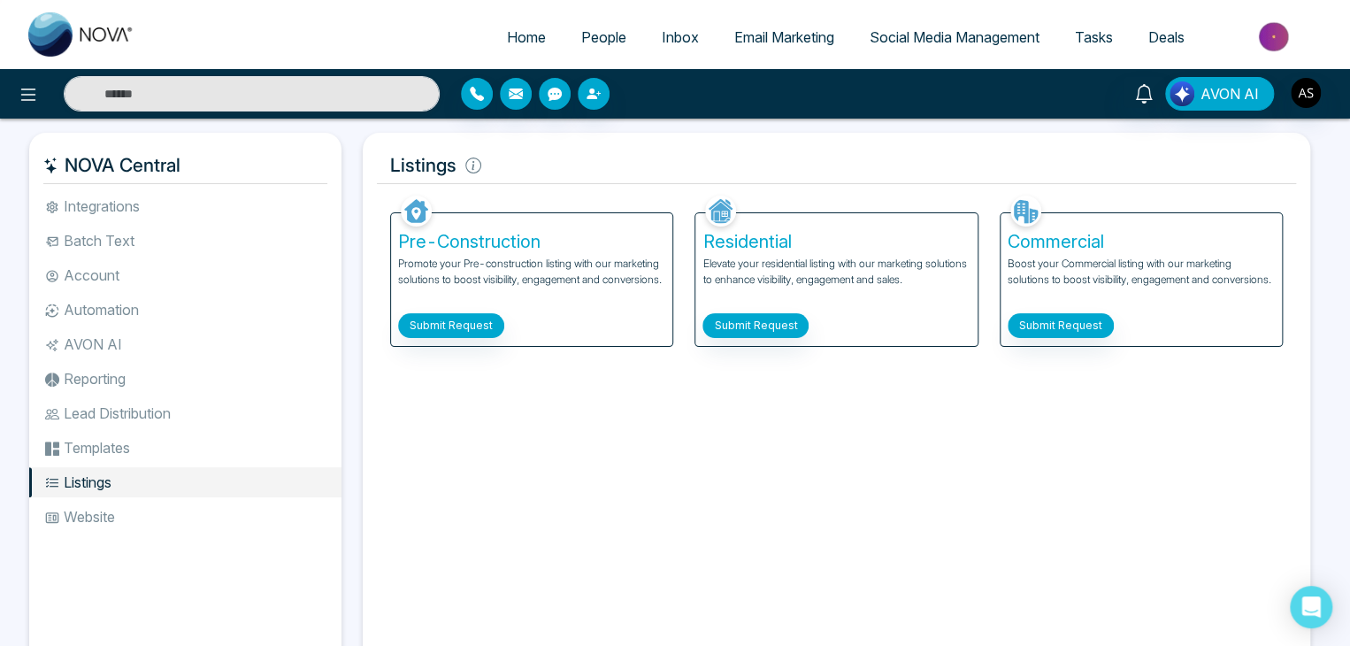
click at [288, 350] on li "AVON AI" at bounding box center [185, 344] width 312 height 30
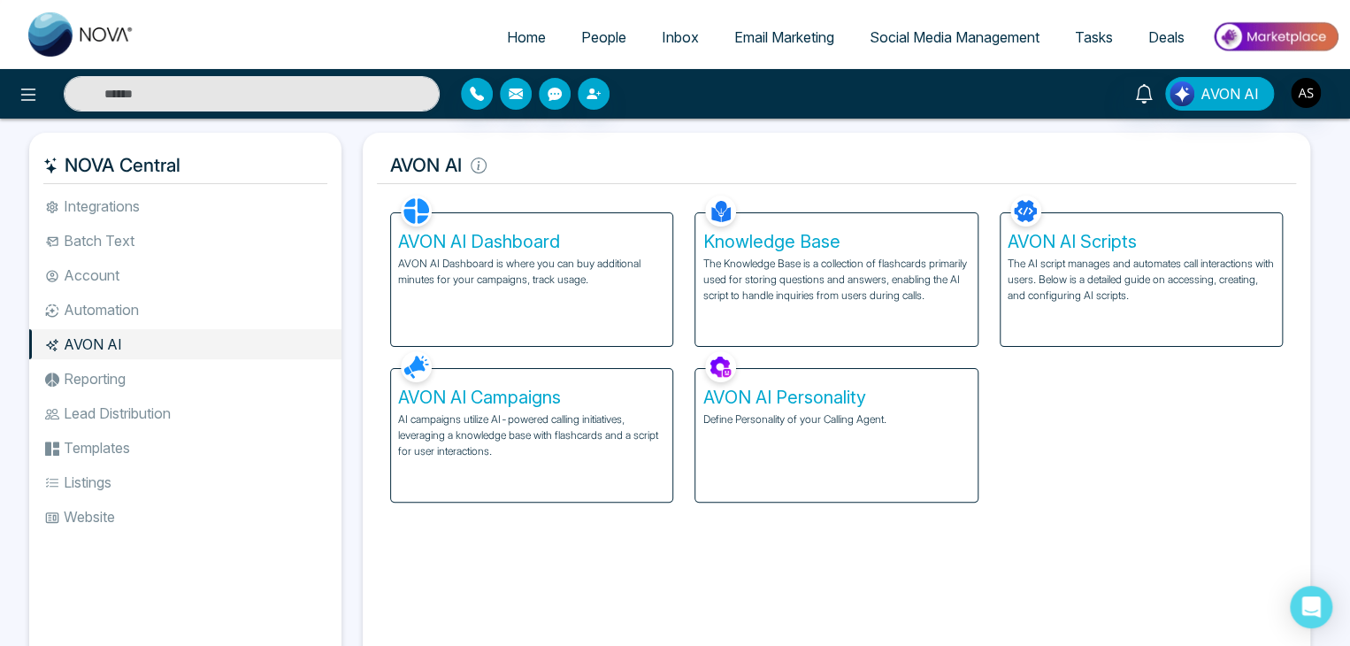
click at [213, 309] on li "Automation" at bounding box center [185, 310] width 312 height 30
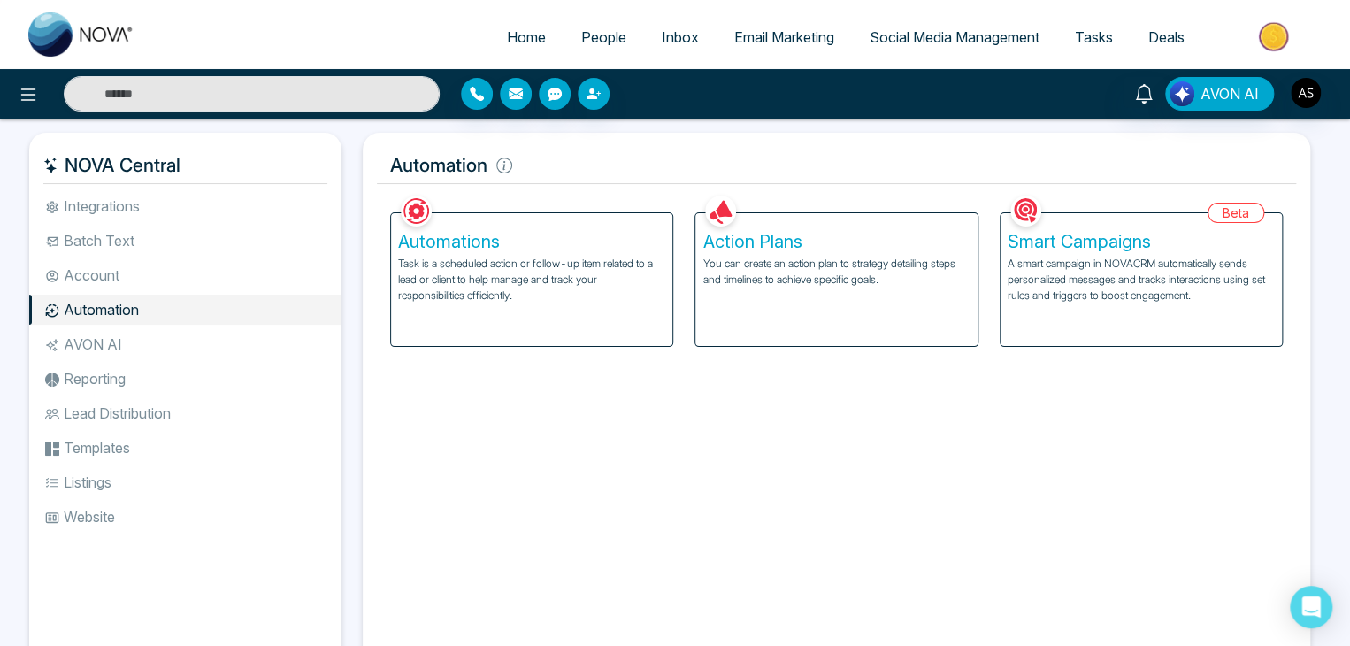
click at [226, 280] on li "Account" at bounding box center [185, 275] width 312 height 30
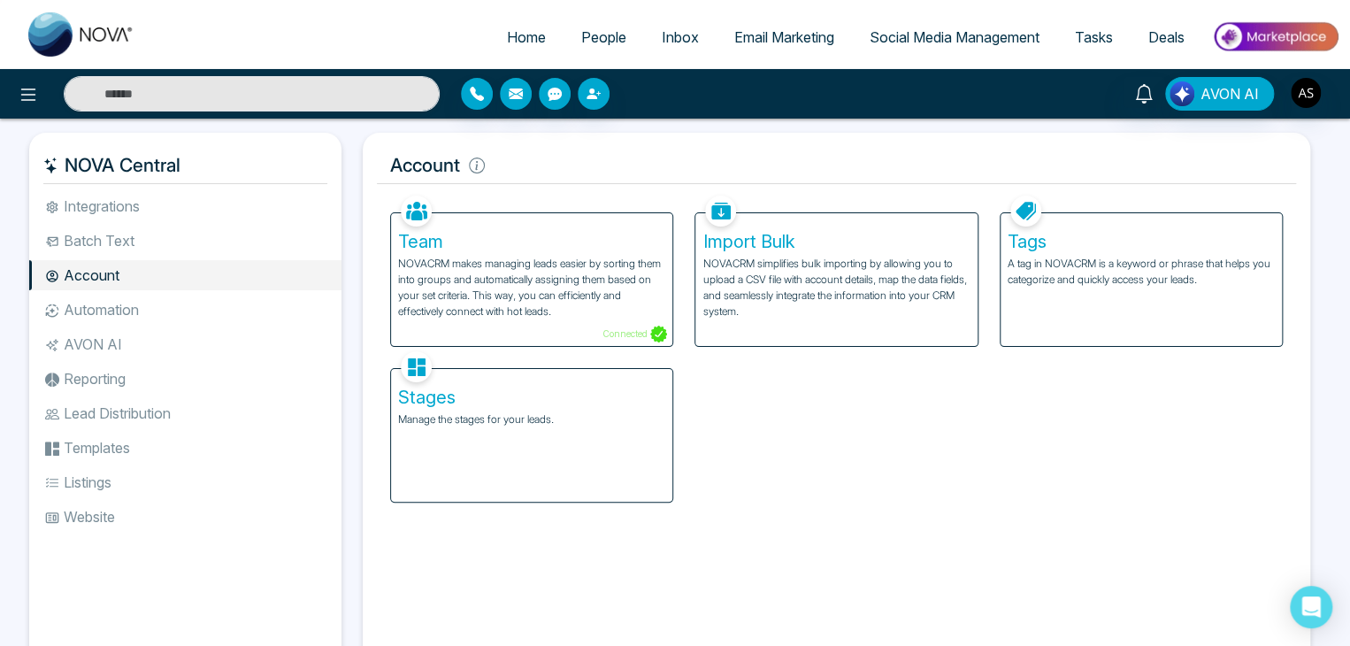
click at [239, 247] on li "Batch Text" at bounding box center [185, 241] width 312 height 30
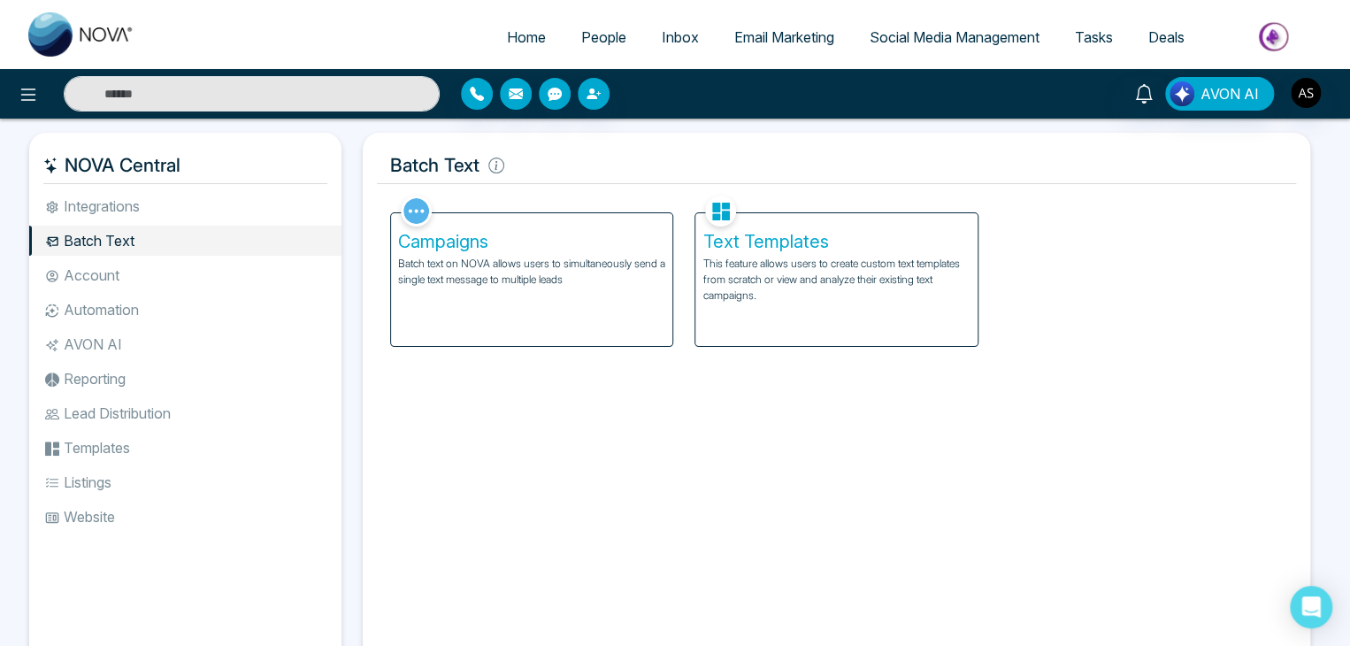
click at [265, 214] on li "Integrations" at bounding box center [185, 206] width 312 height 30
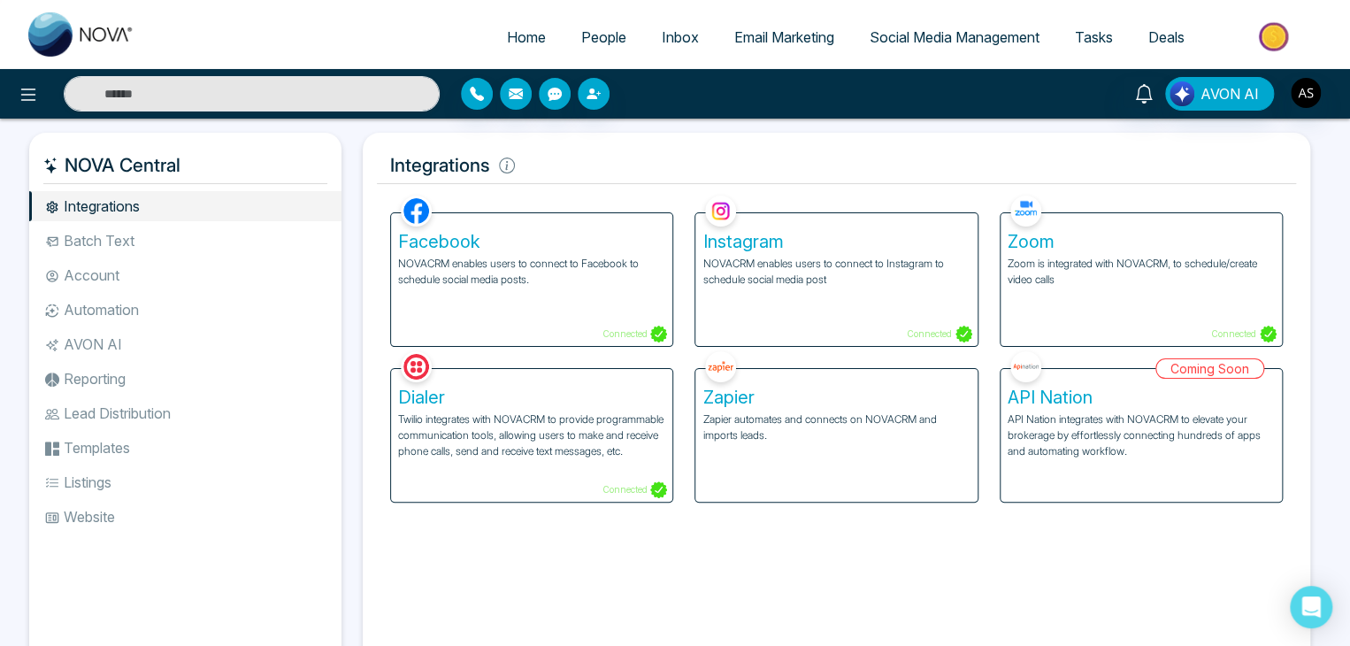
click at [265, 238] on li "Batch Text" at bounding box center [185, 241] width 312 height 30
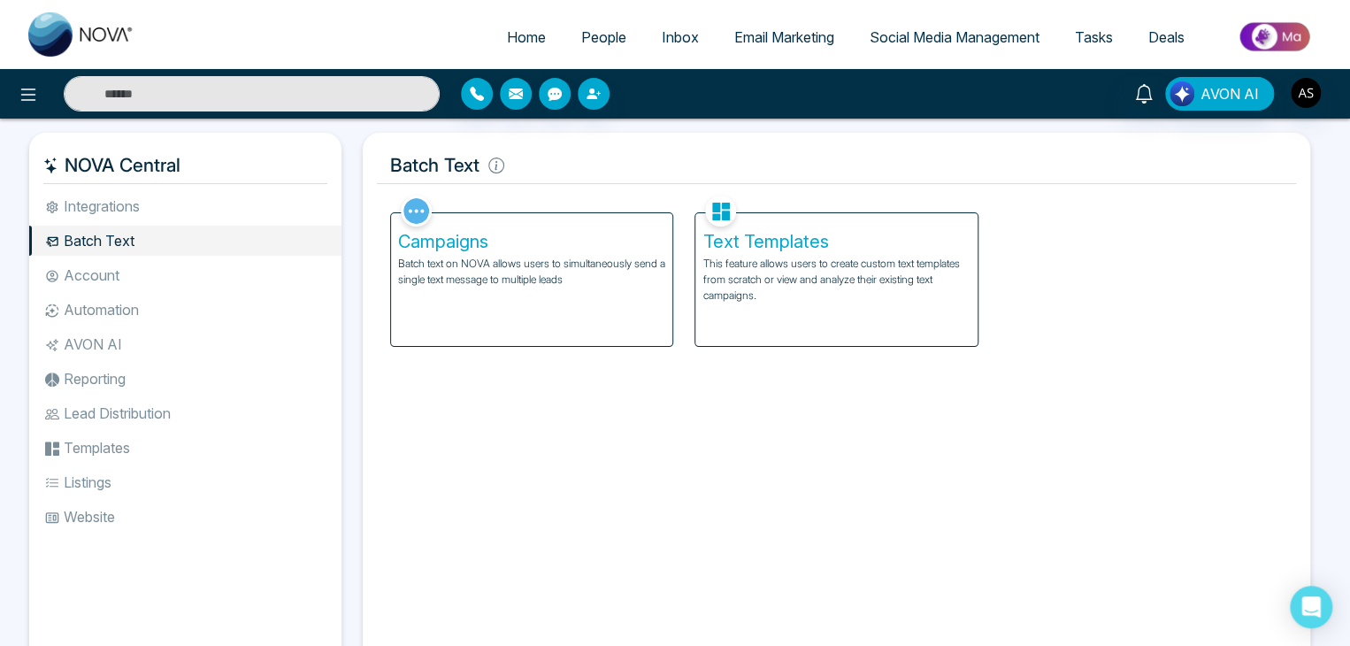
click at [1104, 36] on span "Tasks" at bounding box center [1094, 37] width 38 height 18
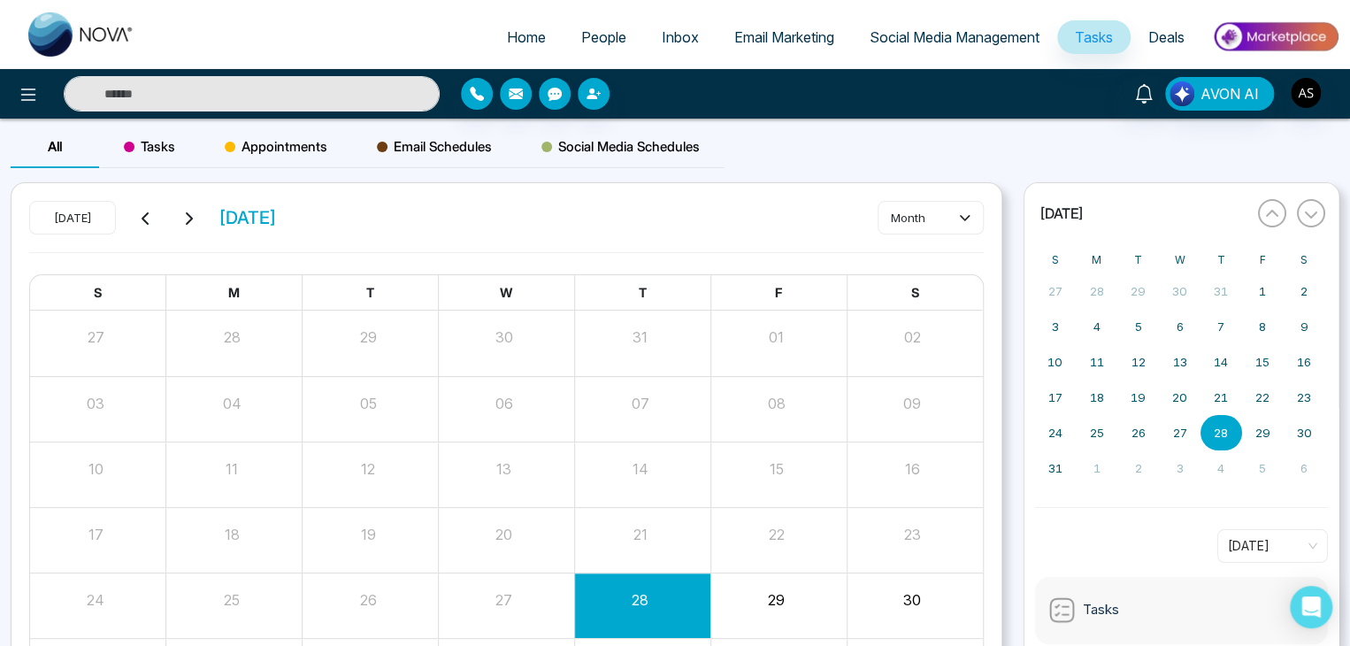
click at [1156, 34] on span "Deals" at bounding box center [1166, 37] width 36 height 18
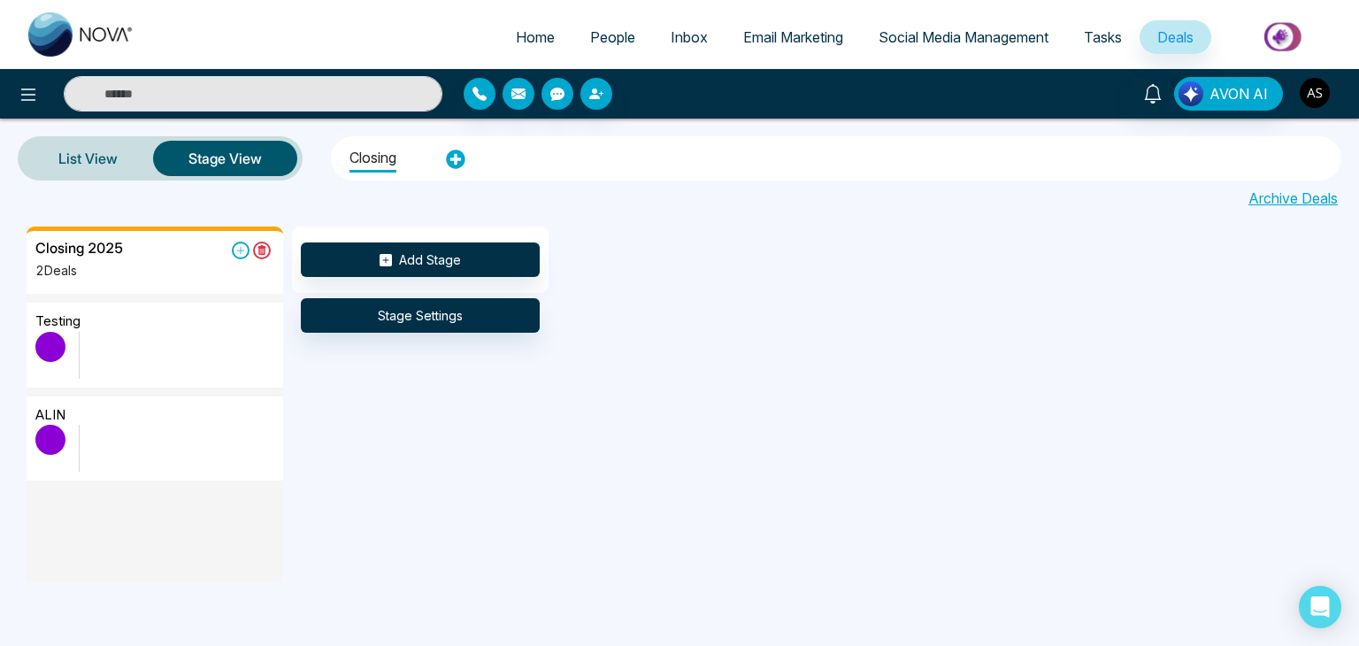
click at [1318, 94] on img "button" at bounding box center [1315, 93] width 30 height 30
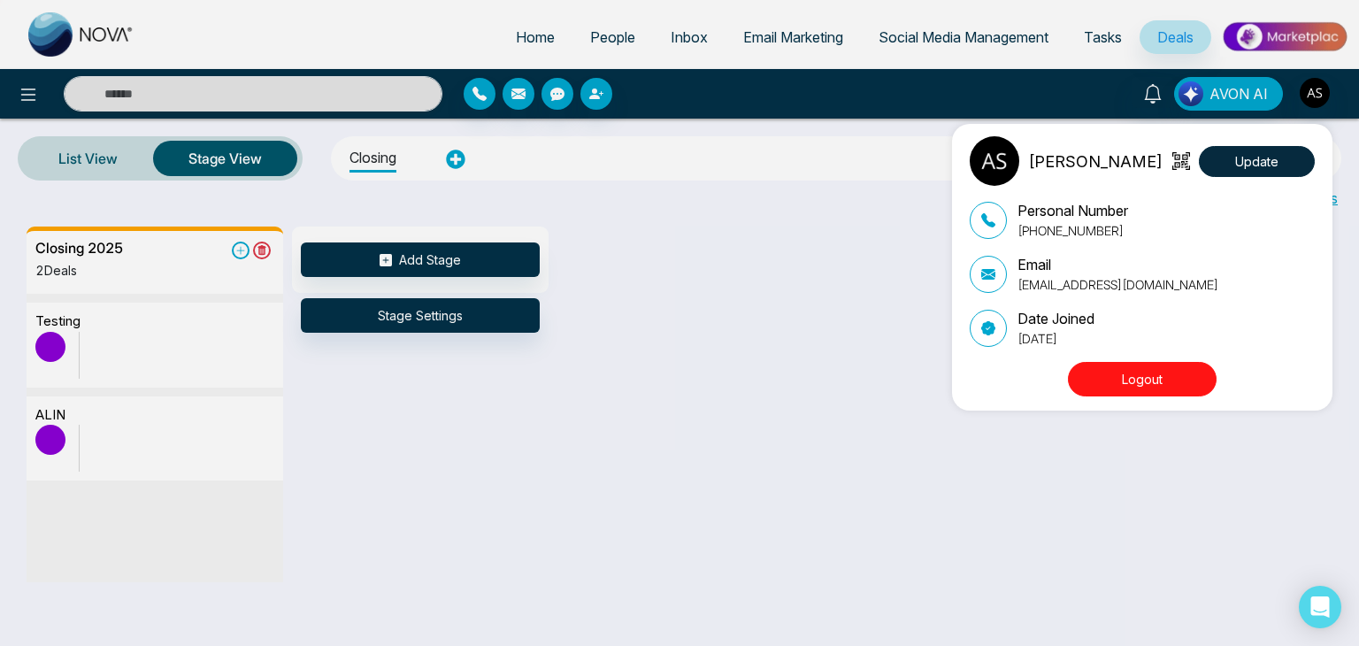
click at [831, 104] on div "[PERSON_NAME] Update Personal Number [PHONE_NUMBER] Email [EMAIL_ADDRESS][DOMAI…" at bounding box center [679, 323] width 1359 height 646
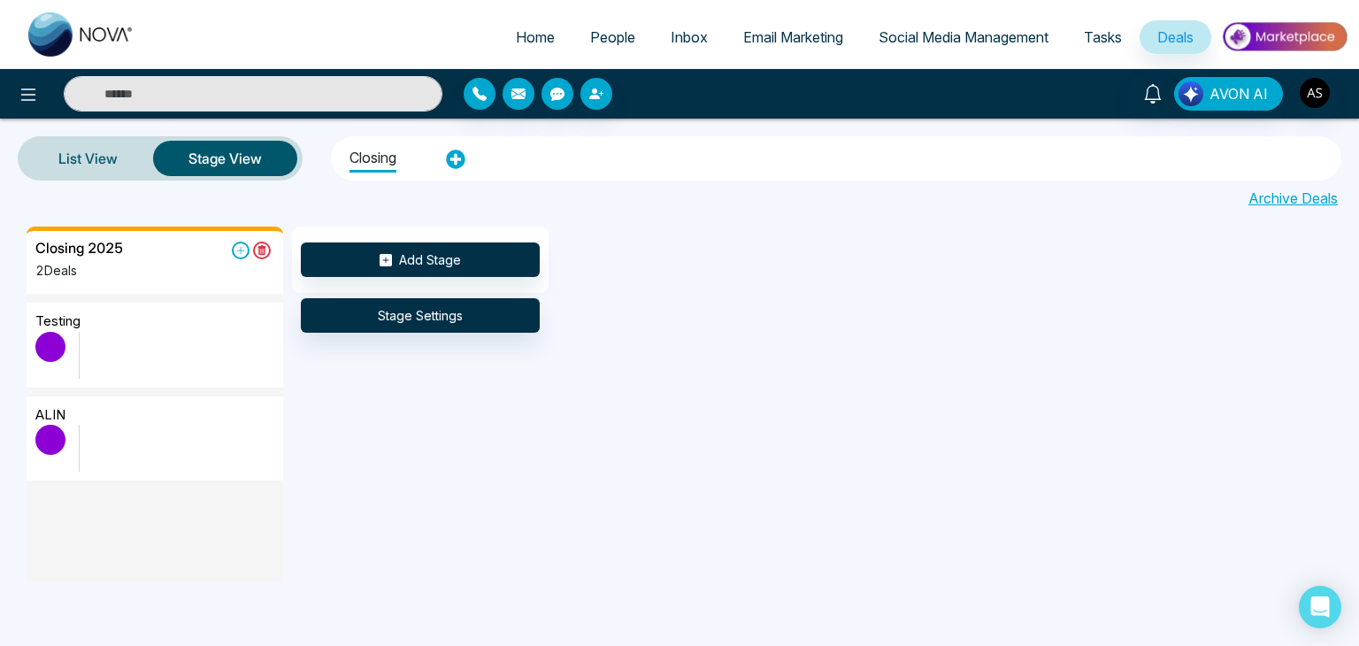
click at [613, 43] on span "People" at bounding box center [612, 37] width 45 height 18
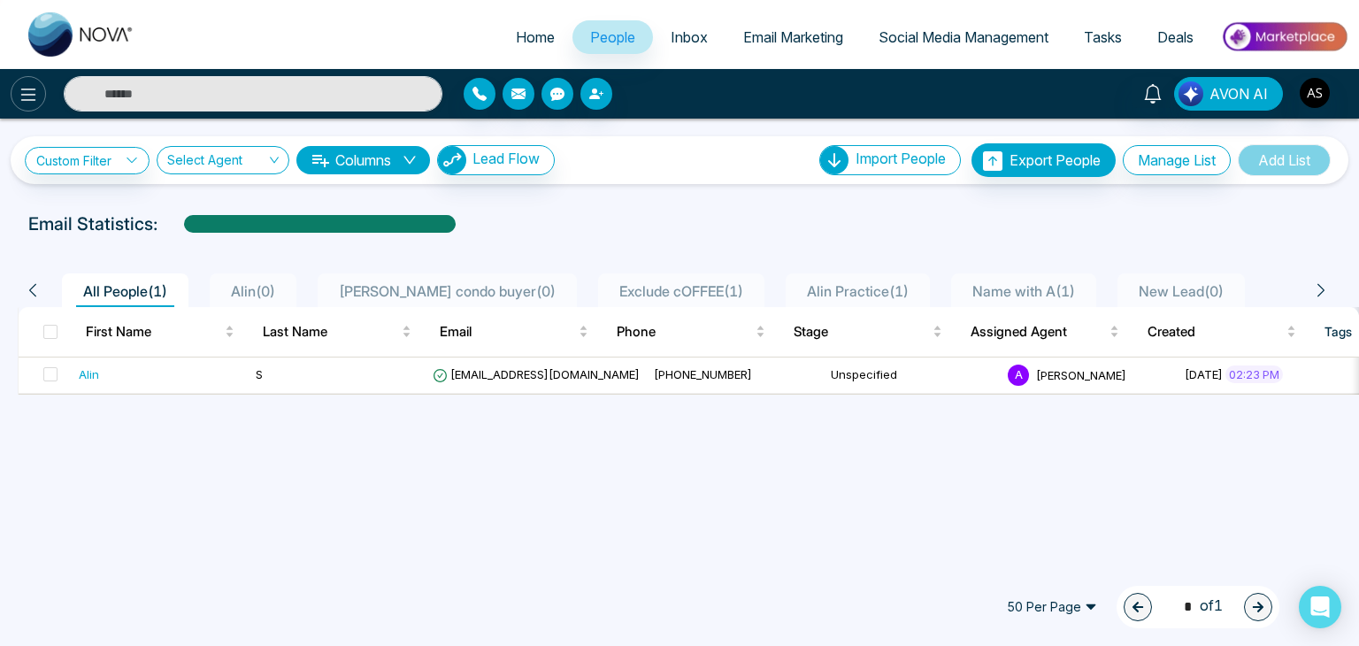
click at [35, 100] on icon at bounding box center [28, 94] width 21 height 21
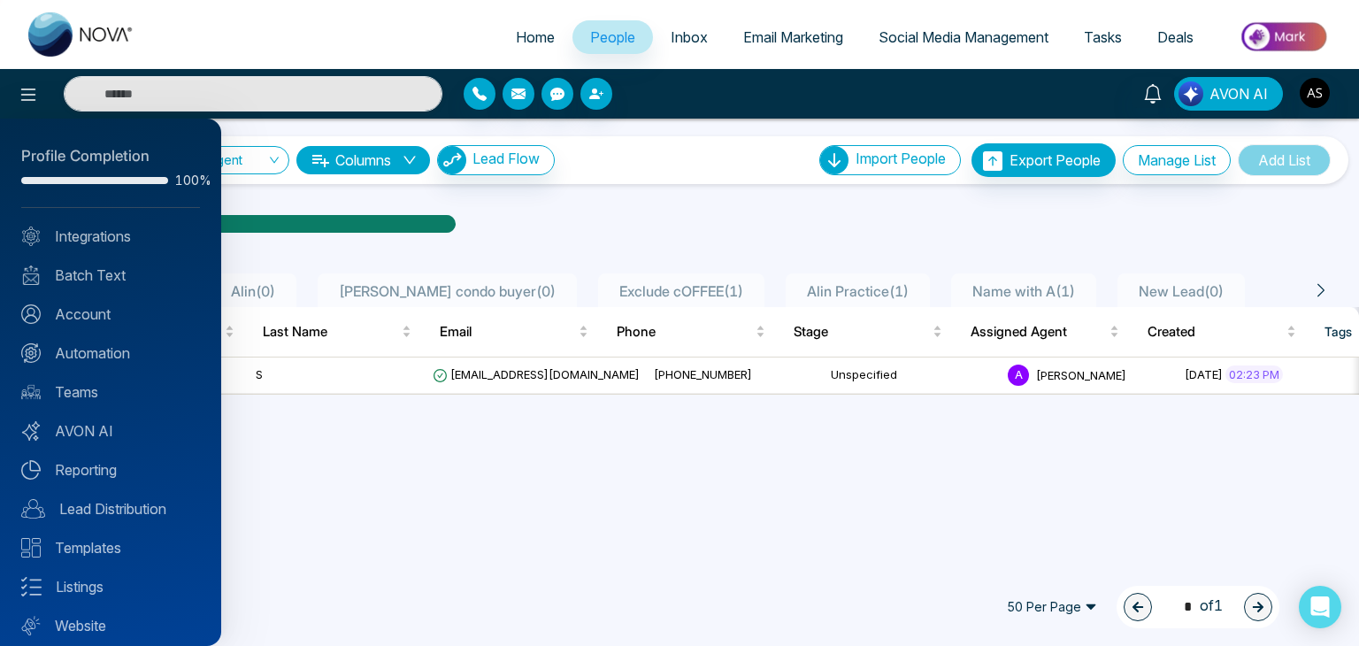
click at [645, 187] on div at bounding box center [679, 323] width 1359 height 646
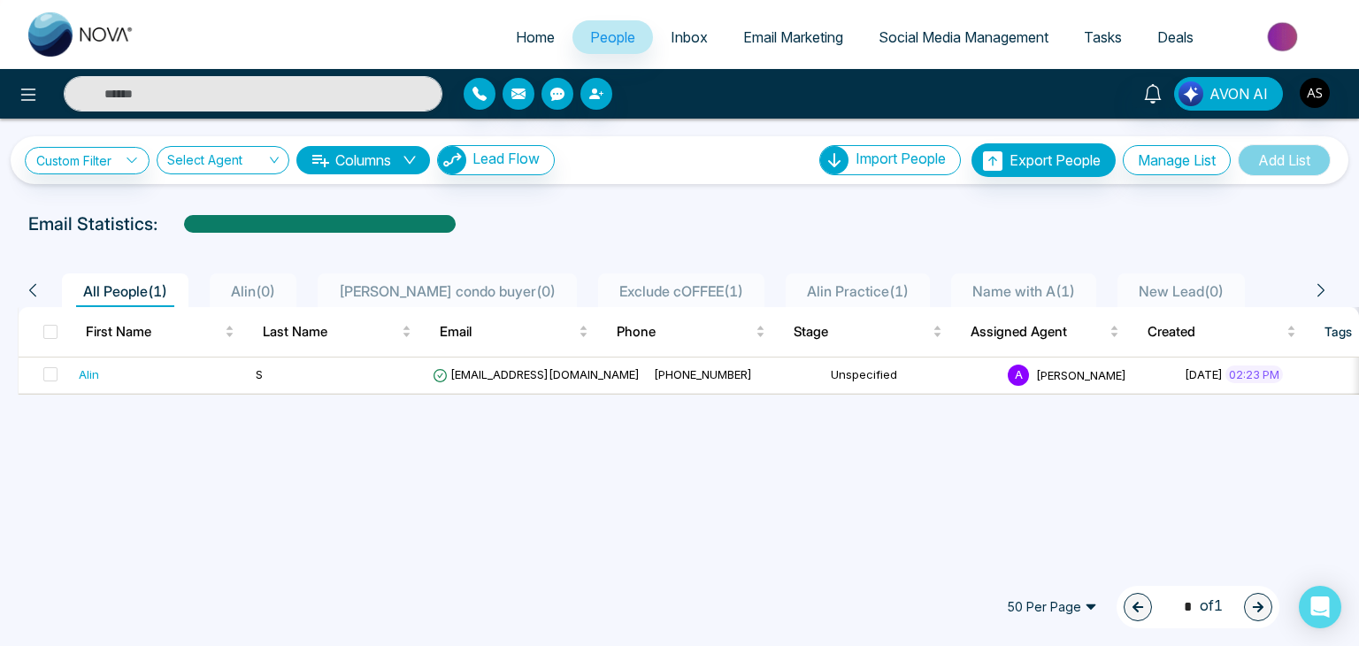
click at [529, 43] on span "Home" at bounding box center [535, 37] width 39 height 18
select select "*"
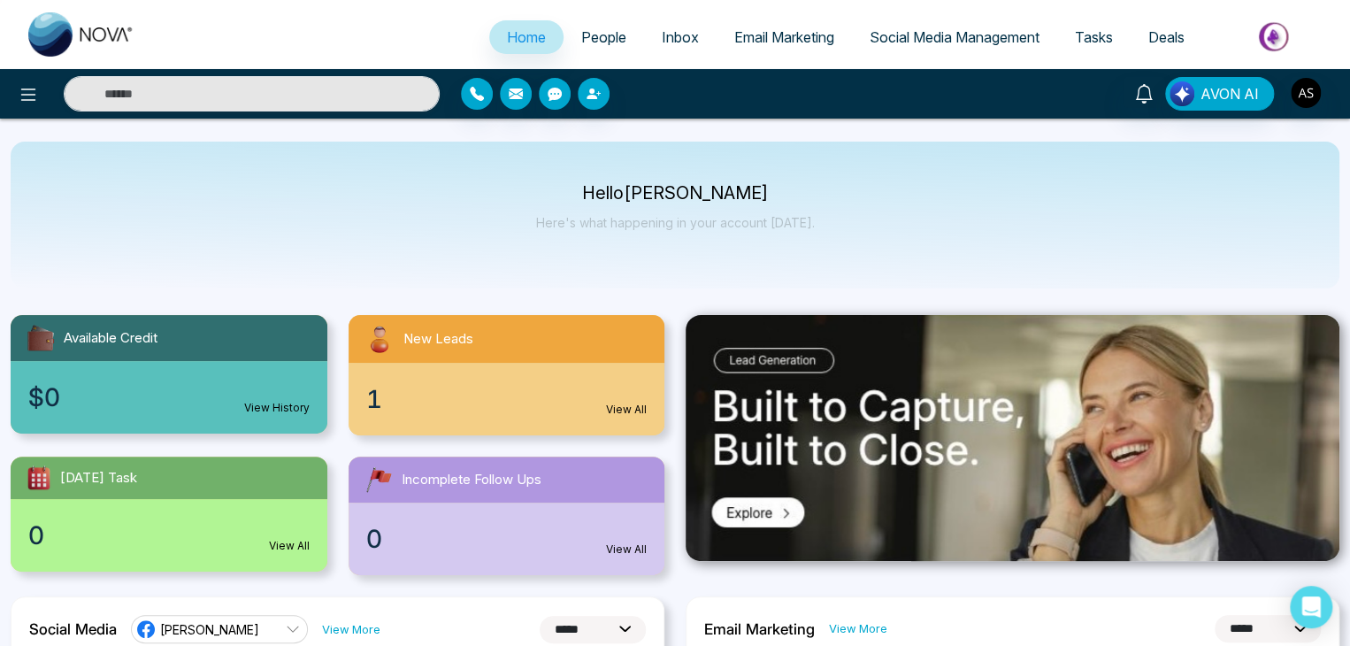
click at [679, 49] on link "Inbox" at bounding box center [680, 37] width 73 height 34
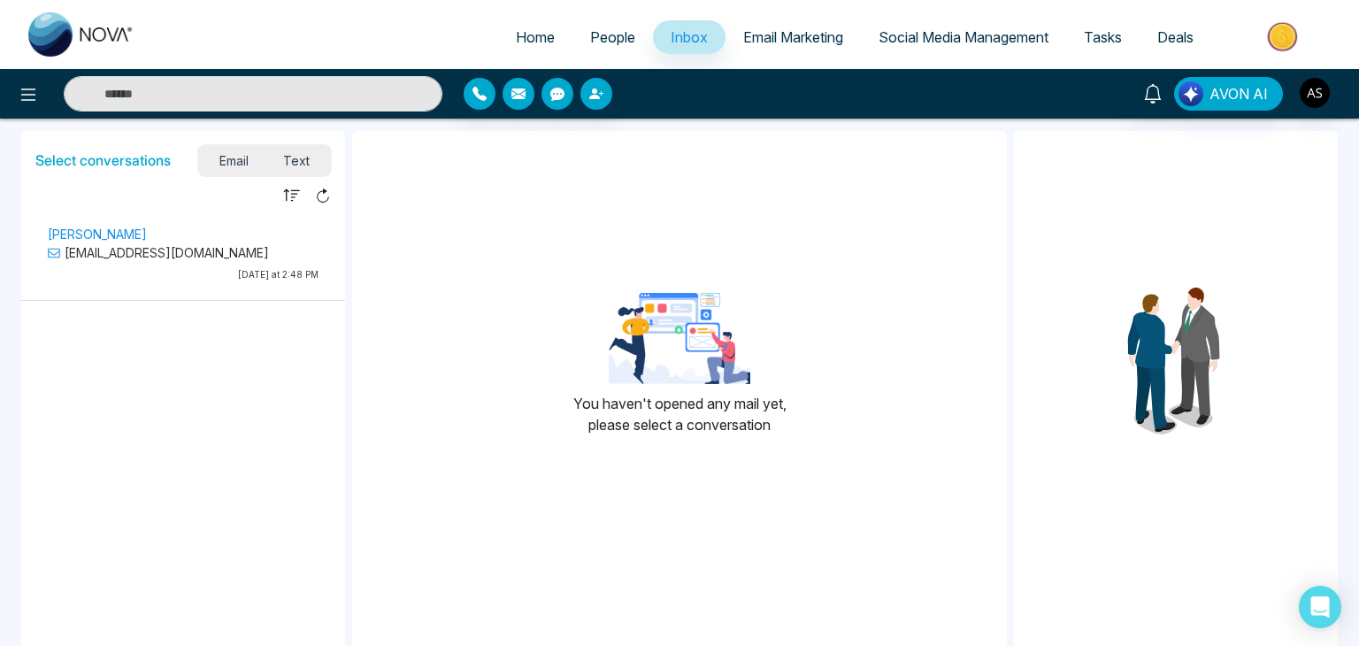
click at [743, 44] on span "Email Marketing" at bounding box center [793, 37] width 100 height 18
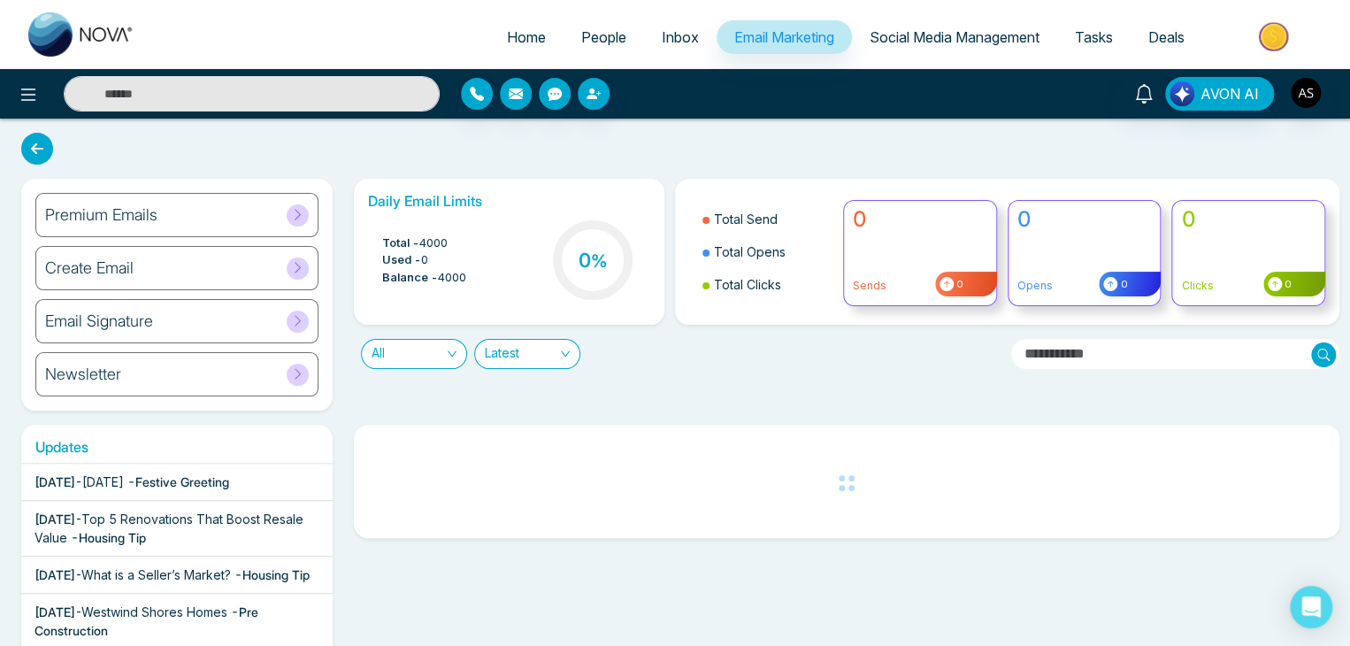
click at [514, 40] on span "Home" at bounding box center [526, 37] width 39 height 18
select select "*"
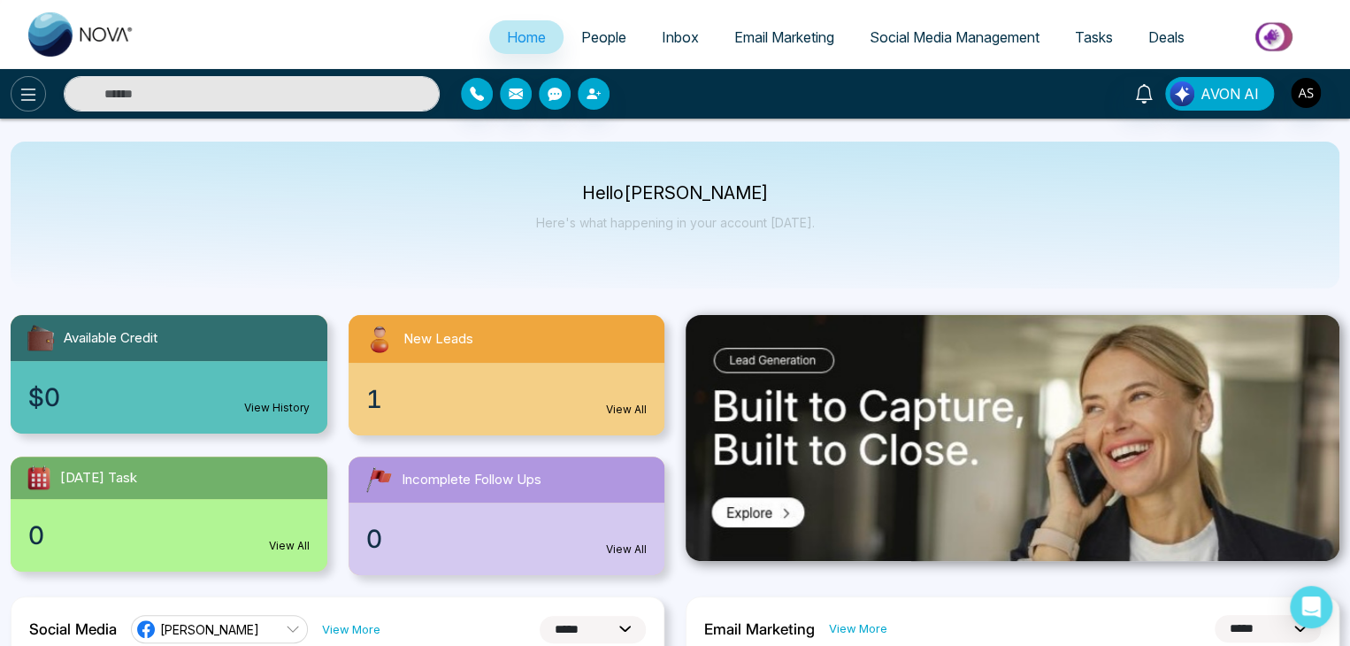
click at [41, 101] on button at bounding box center [28, 93] width 35 height 35
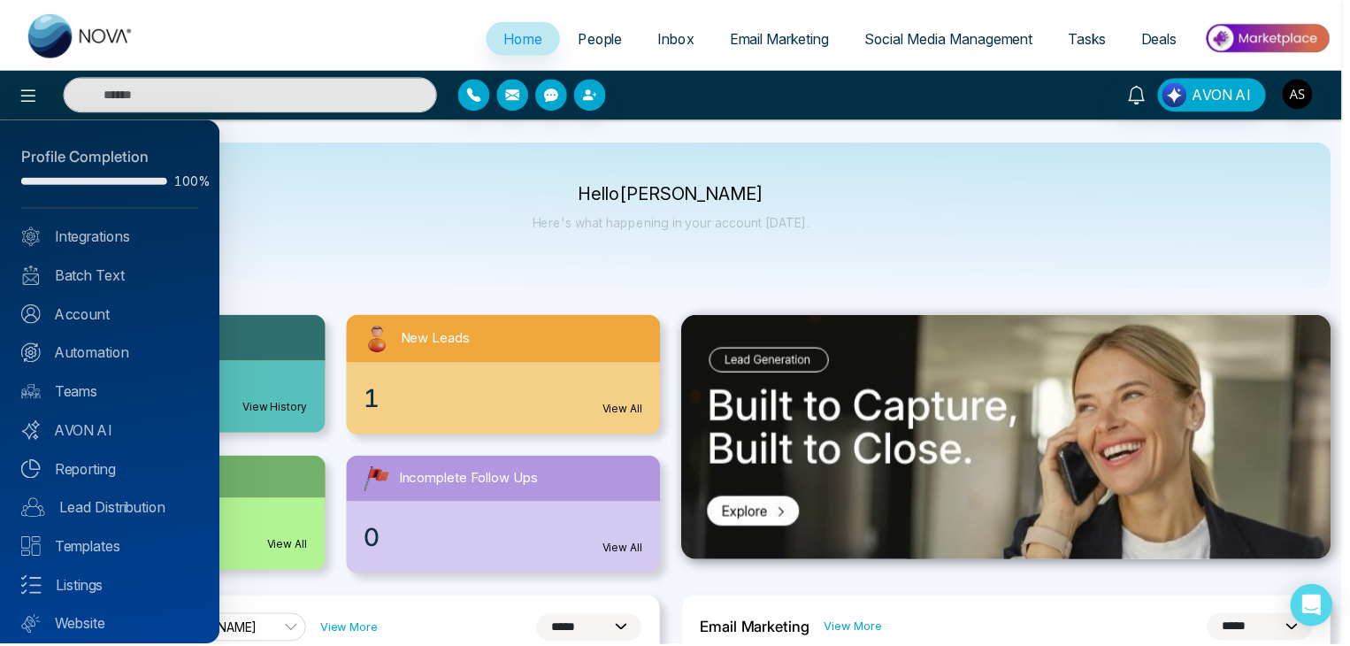
scroll to position [50, 0]
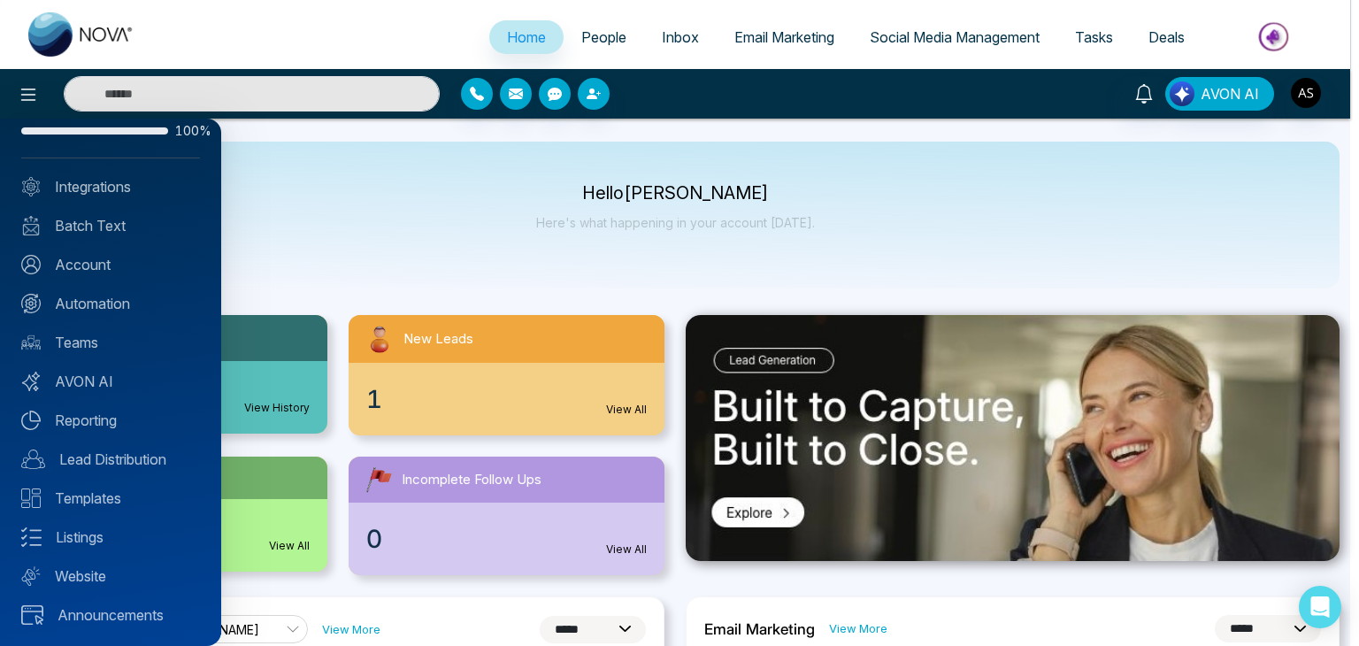
click at [420, 197] on div at bounding box center [679, 323] width 1359 height 646
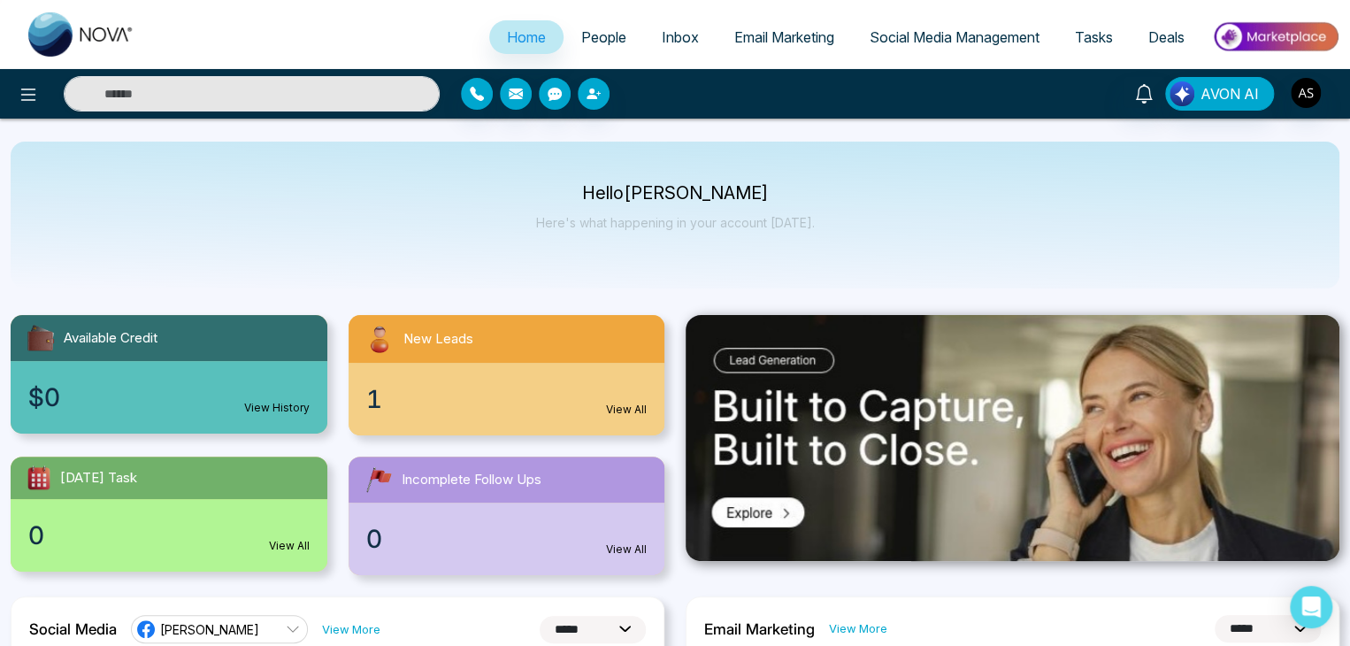
click at [1115, 25] on link "Tasks" at bounding box center [1093, 37] width 73 height 34
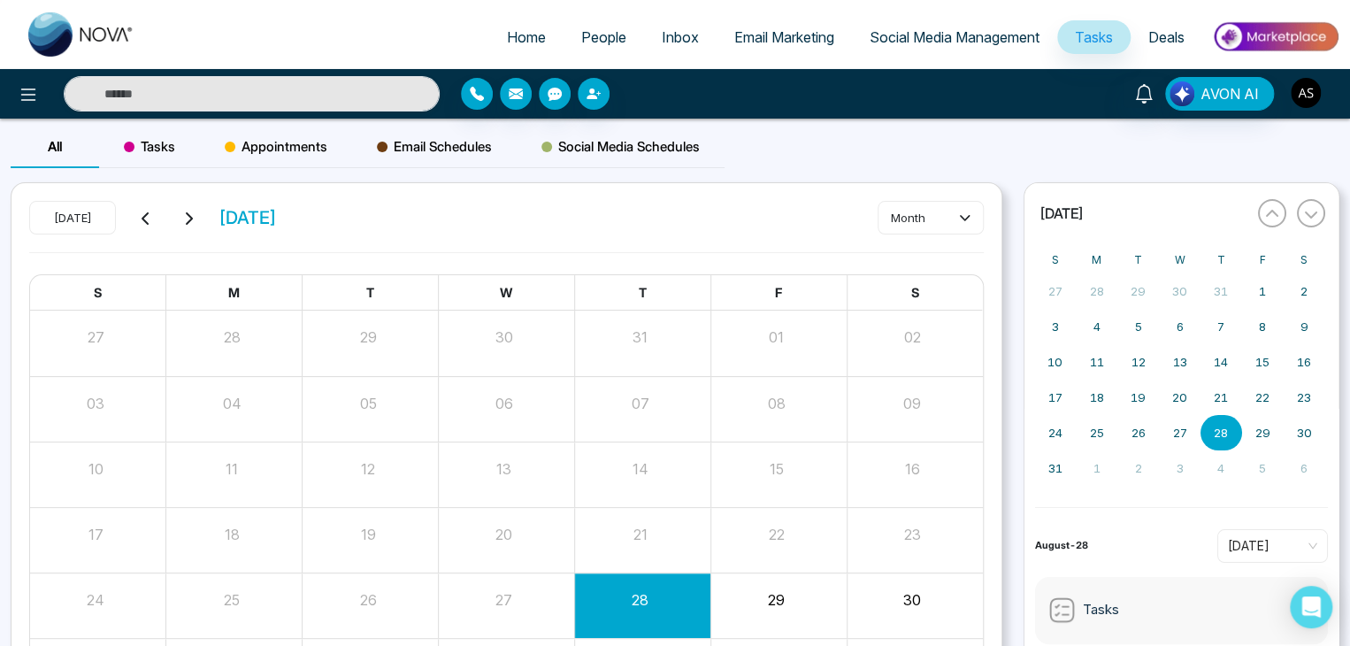
click at [1313, 85] on img "button" at bounding box center [1306, 93] width 30 height 30
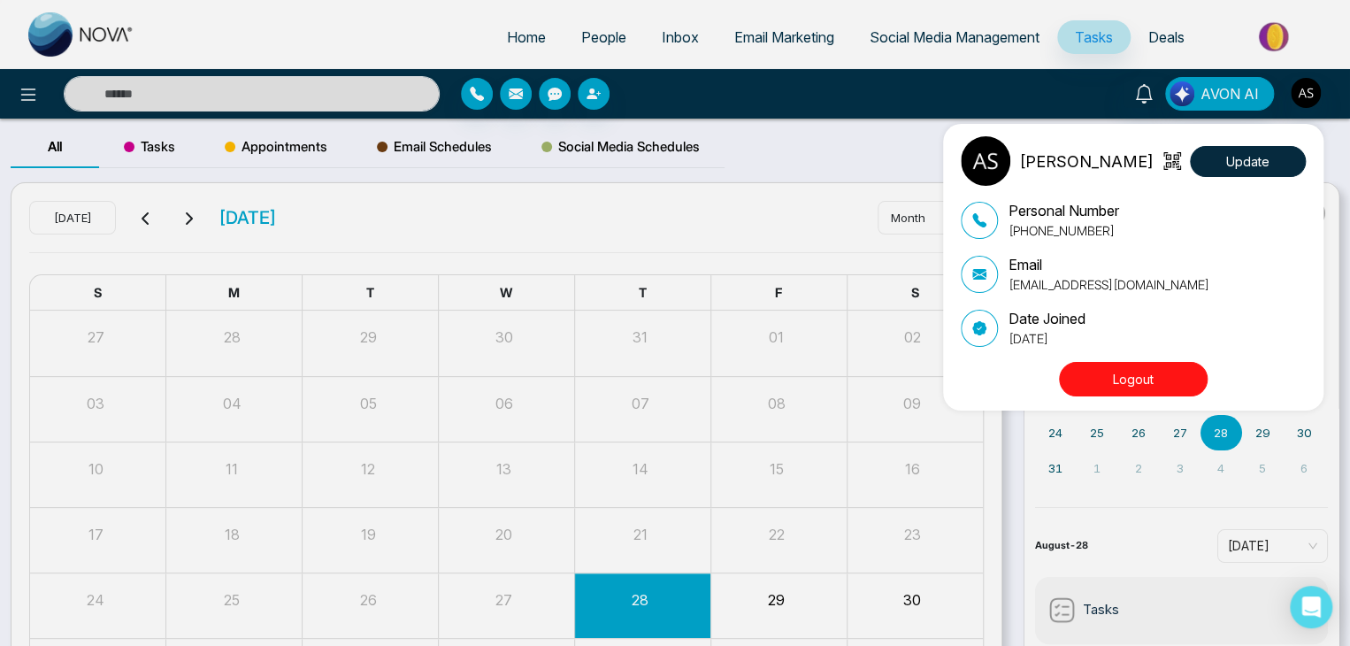
click at [1313, 85] on div "[PERSON_NAME] Update Personal Number [PHONE_NUMBER] Email [EMAIL_ADDRESS][DOMAI…" at bounding box center [675, 323] width 1350 height 646
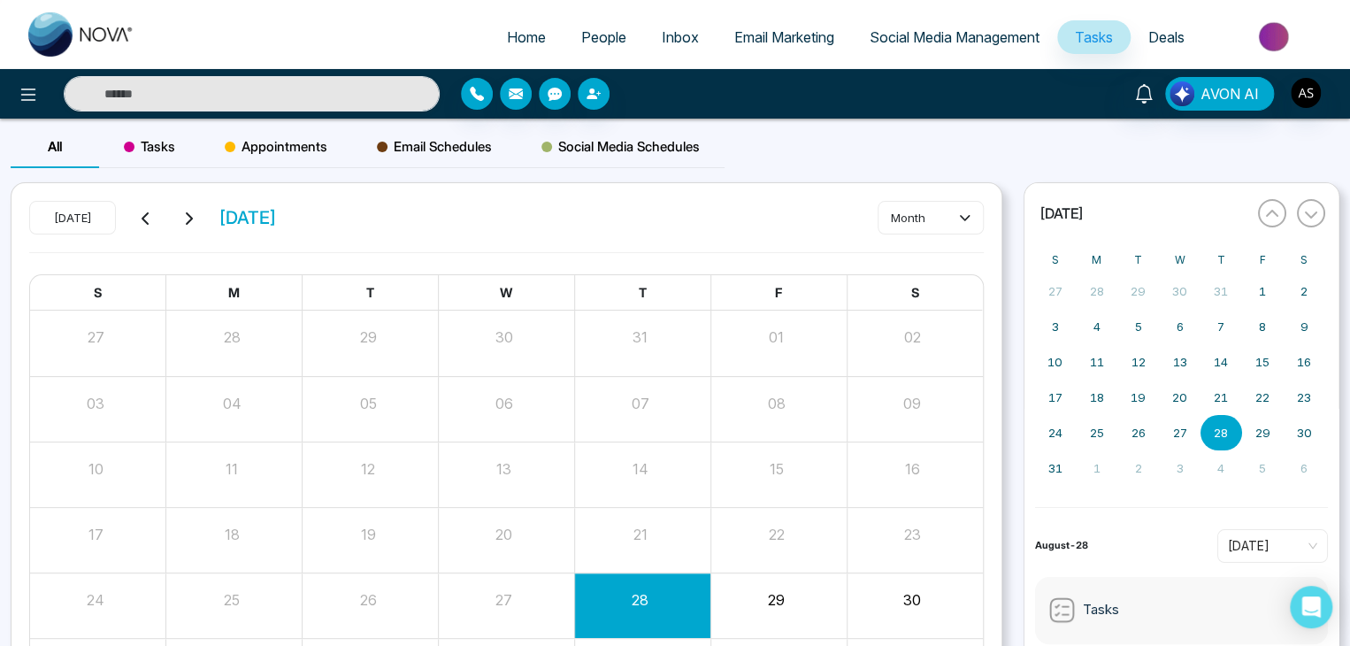
click at [1263, 36] on img at bounding box center [1275, 37] width 128 height 40
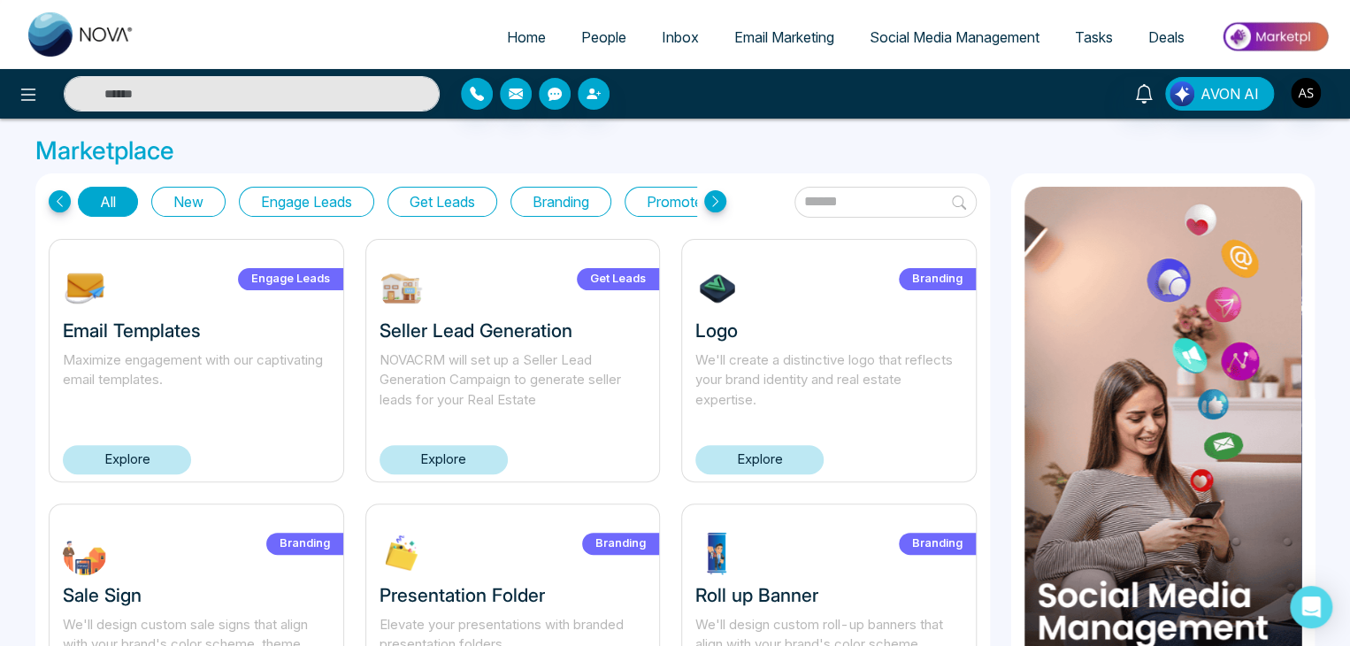
click at [948, 22] on link "Social Media Management" at bounding box center [954, 37] width 205 height 34
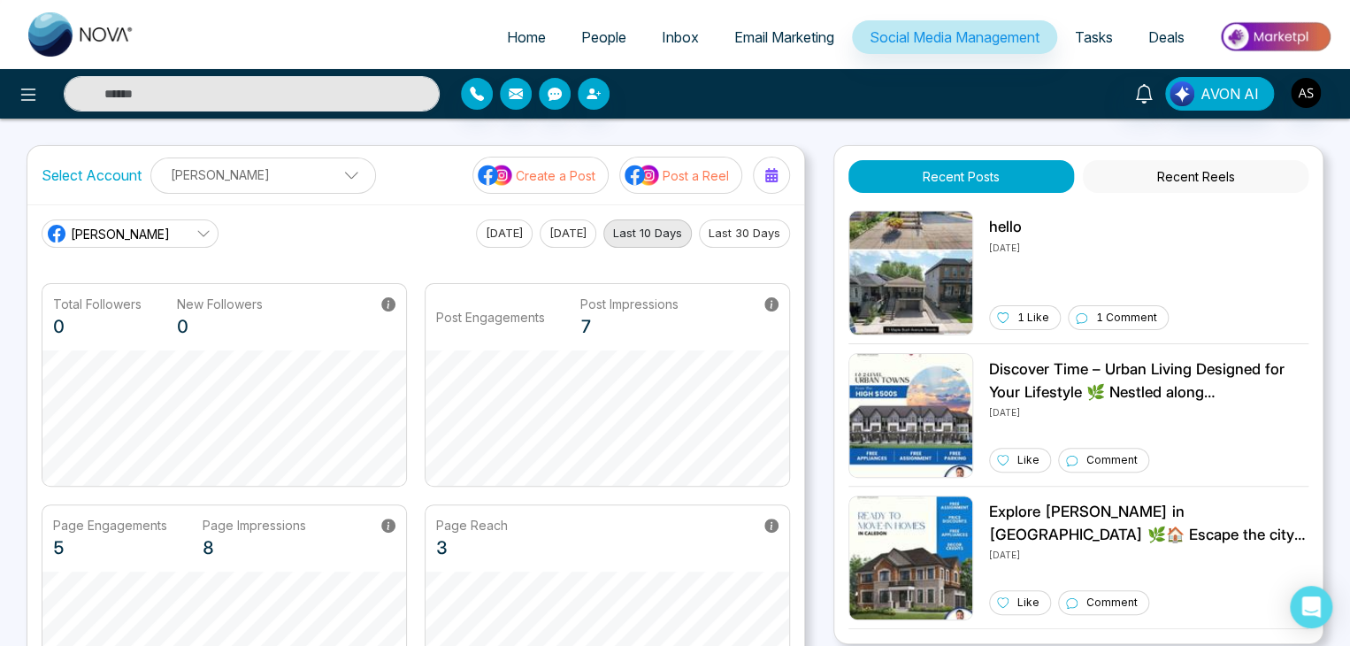
click at [1084, 28] on span "Tasks" at bounding box center [1094, 37] width 38 height 18
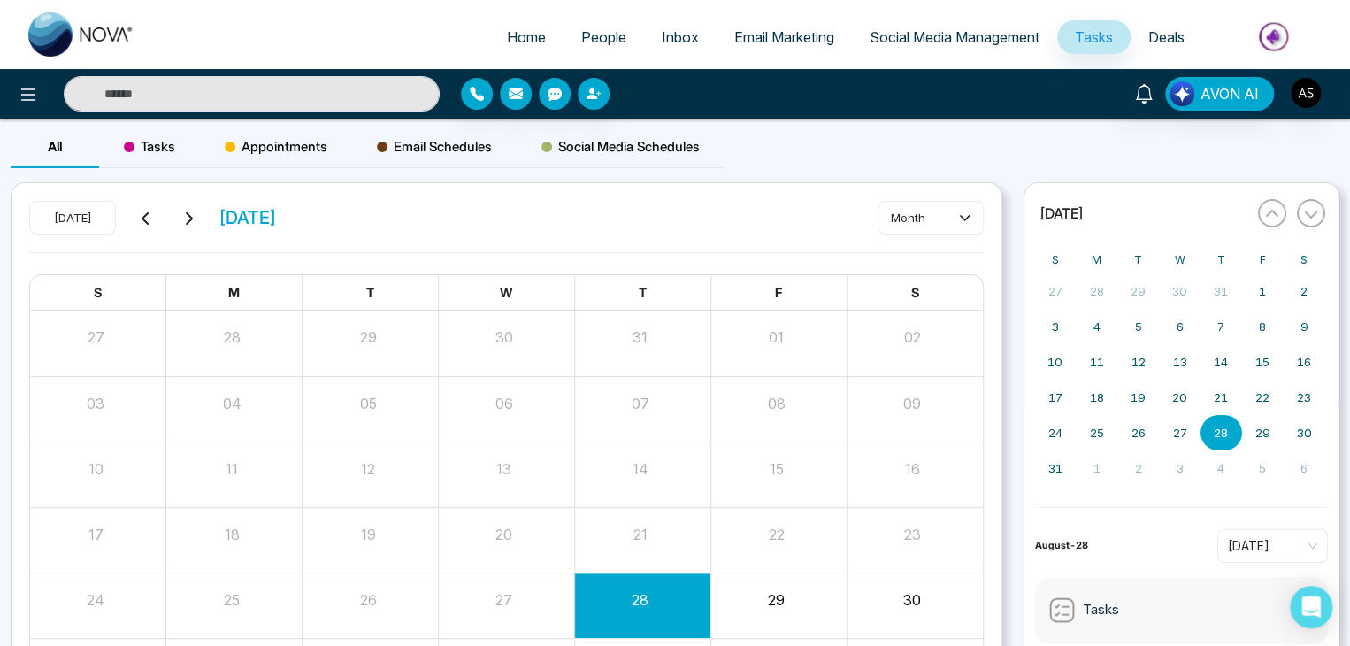
click at [780, 31] on span "Email Marketing" at bounding box center [784, 37] width 100 height 18
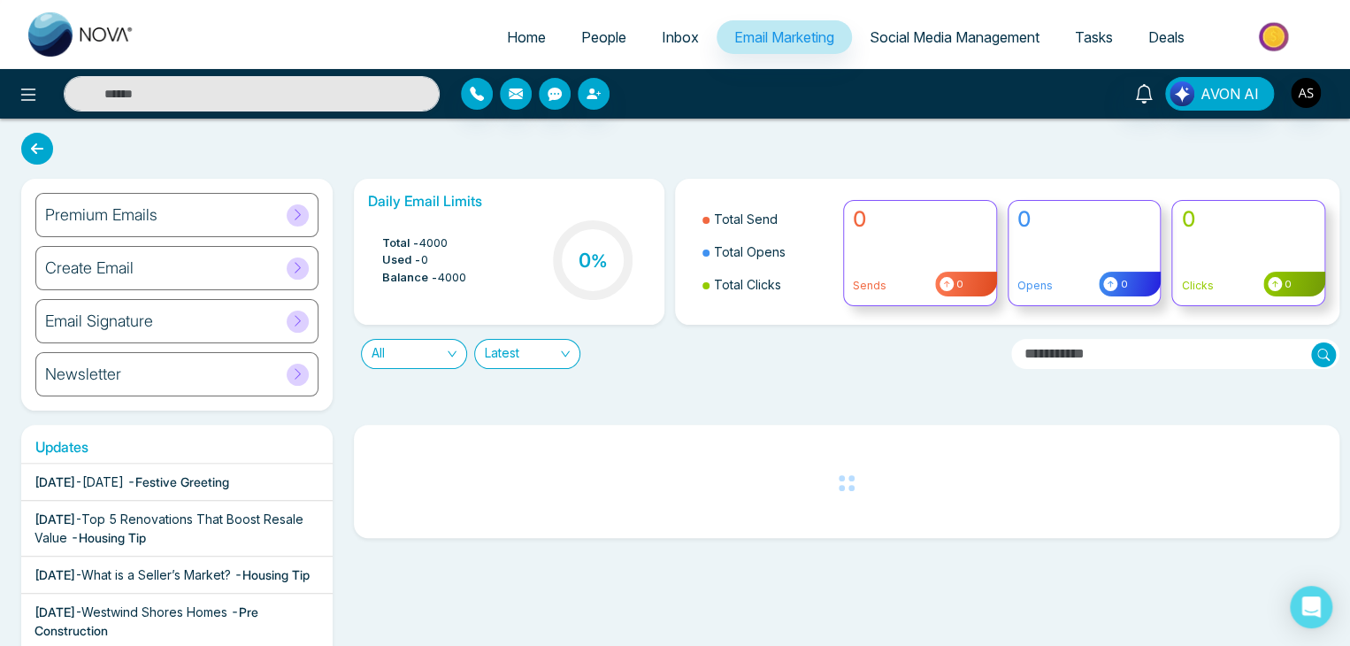
click at [680, 35] on span "Inbox" at bounding box center [680, 37] width 37 height 18
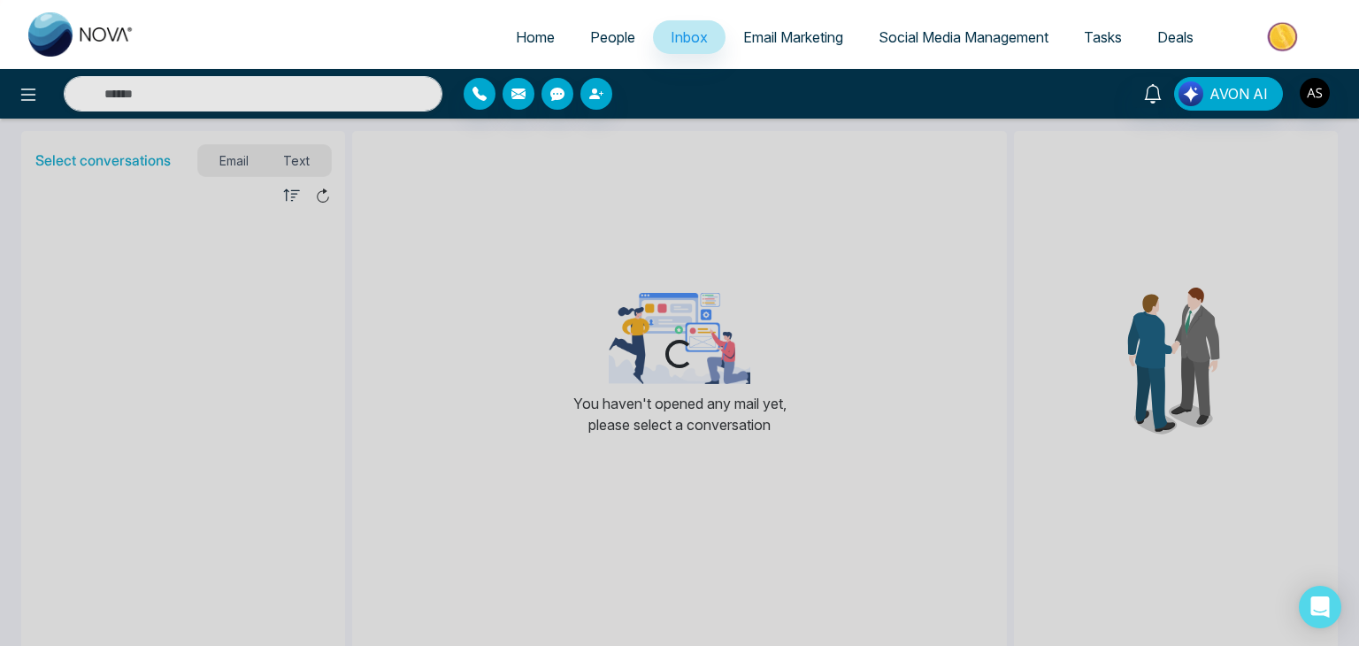
click at [572, 33] on link "People" at bounding box center [612, 37] width 81 height 34
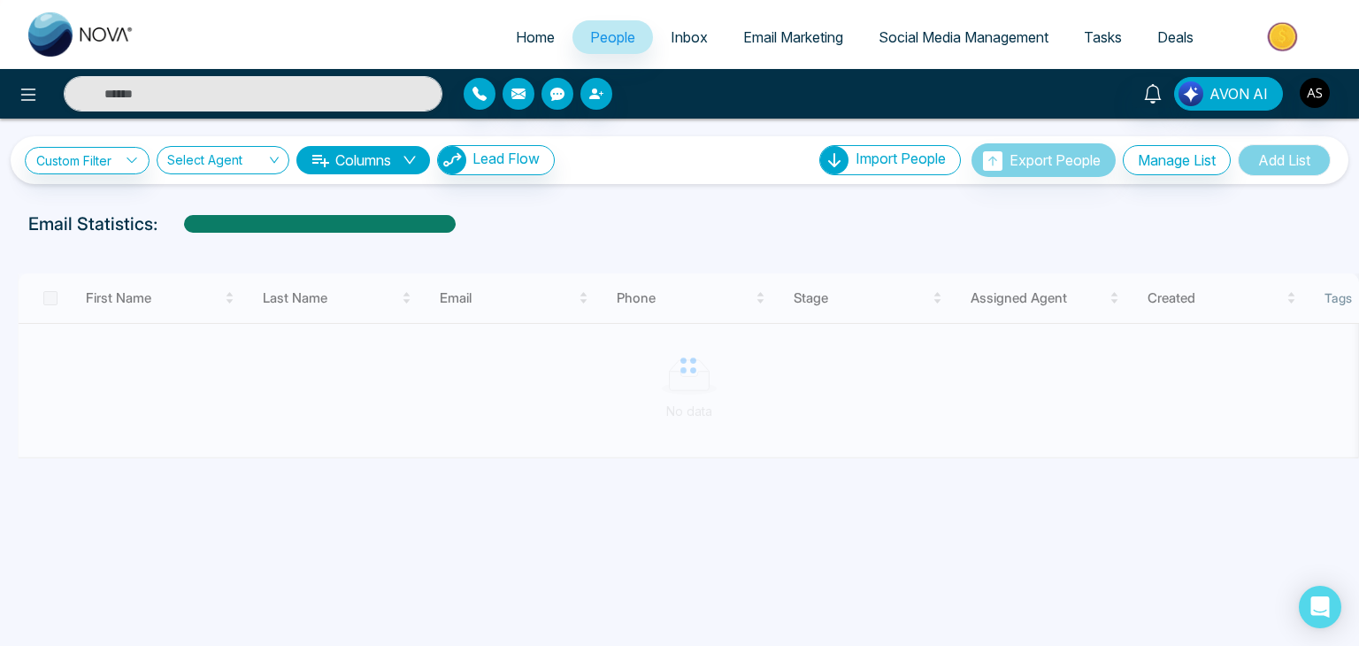
click at [527, 36] on span "Home" at bounding box center [535, 37] width 39 height 18
select select "*"
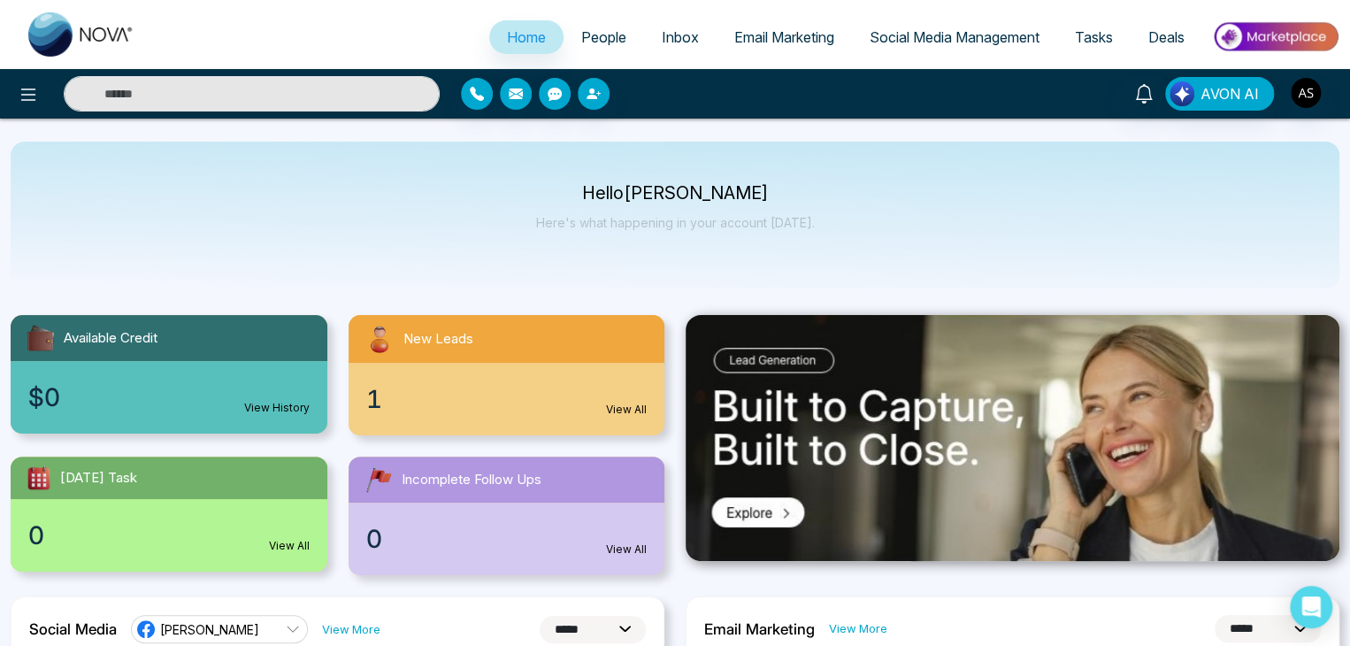
click at [933, 36] on span "Social Media Management" at bounding box center [955, 37] width 170 height 18
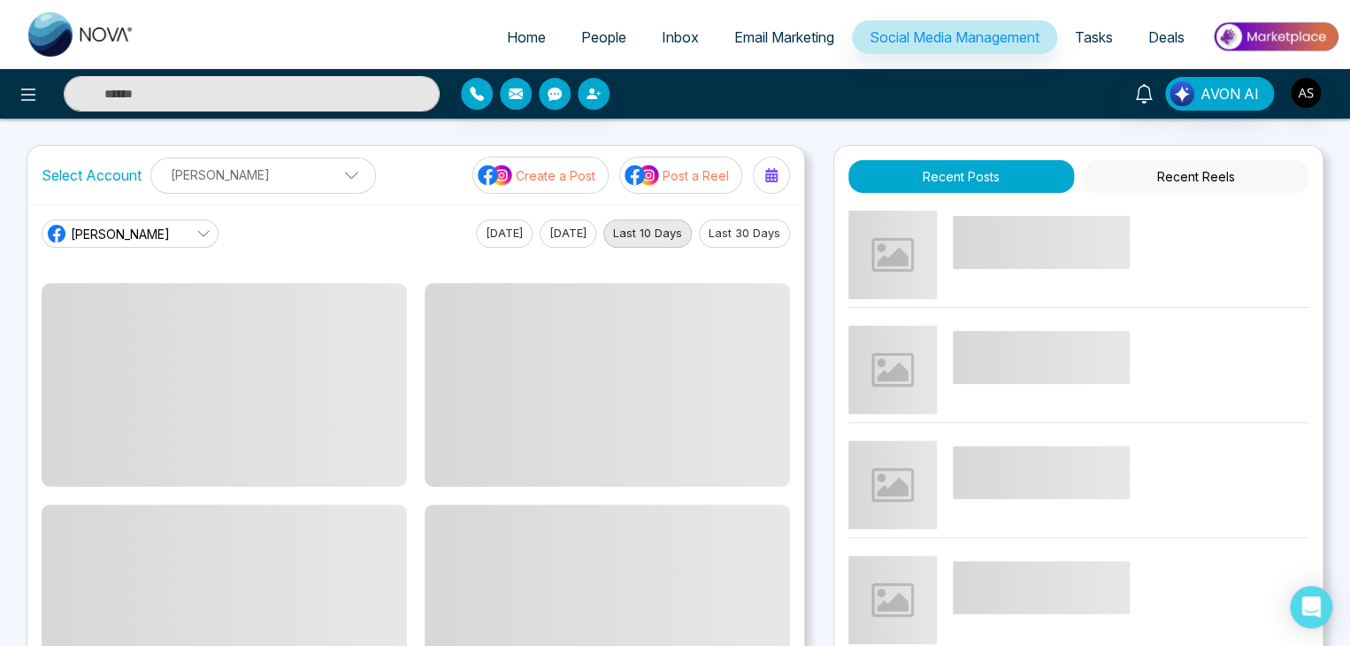
click at [770, 34] on span "Email Marketing" at bounding box center [784, 37] width 100 height 18
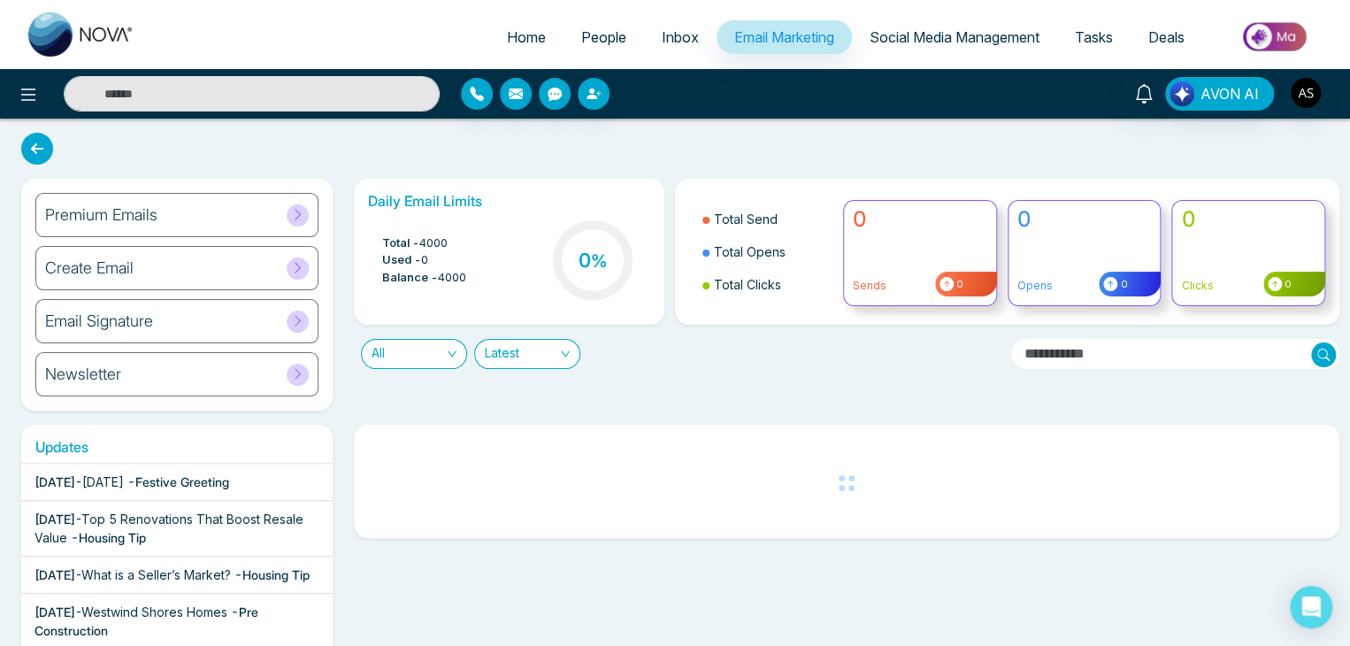
click at [964, 36] on span "Social Media Management" at bounding box center [955, 37] width 170 height 18
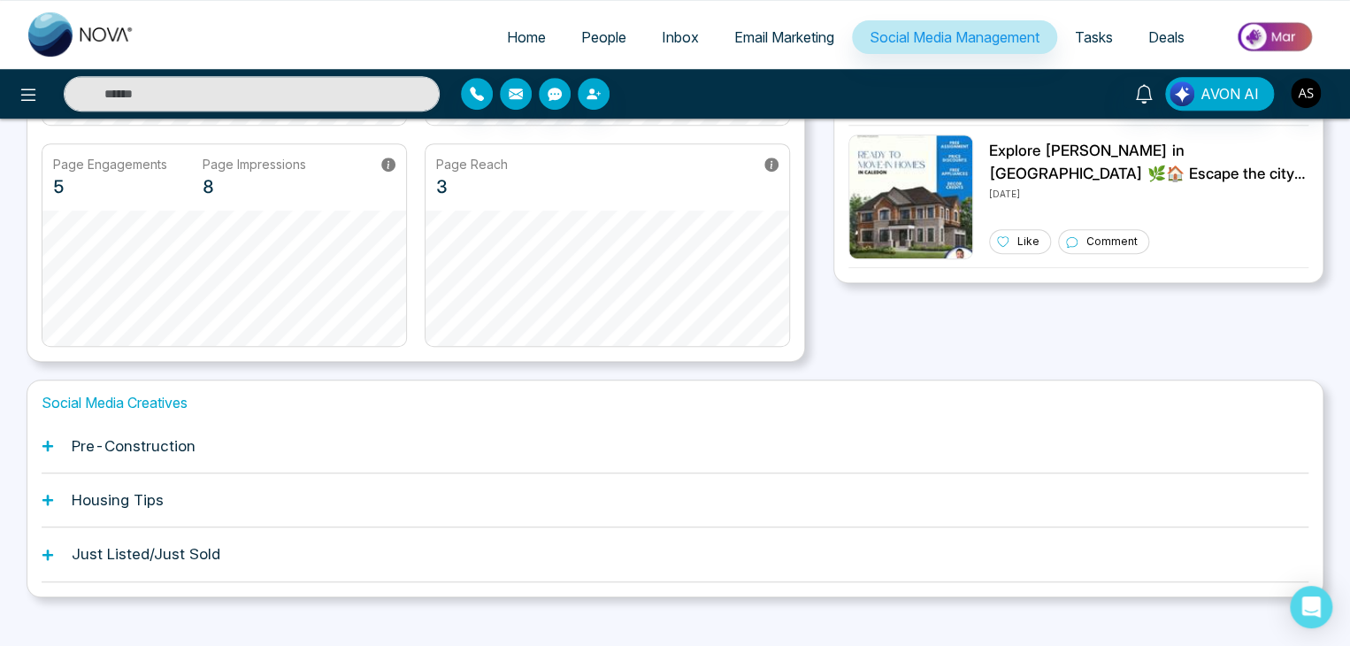
scroll to position [381, 0]
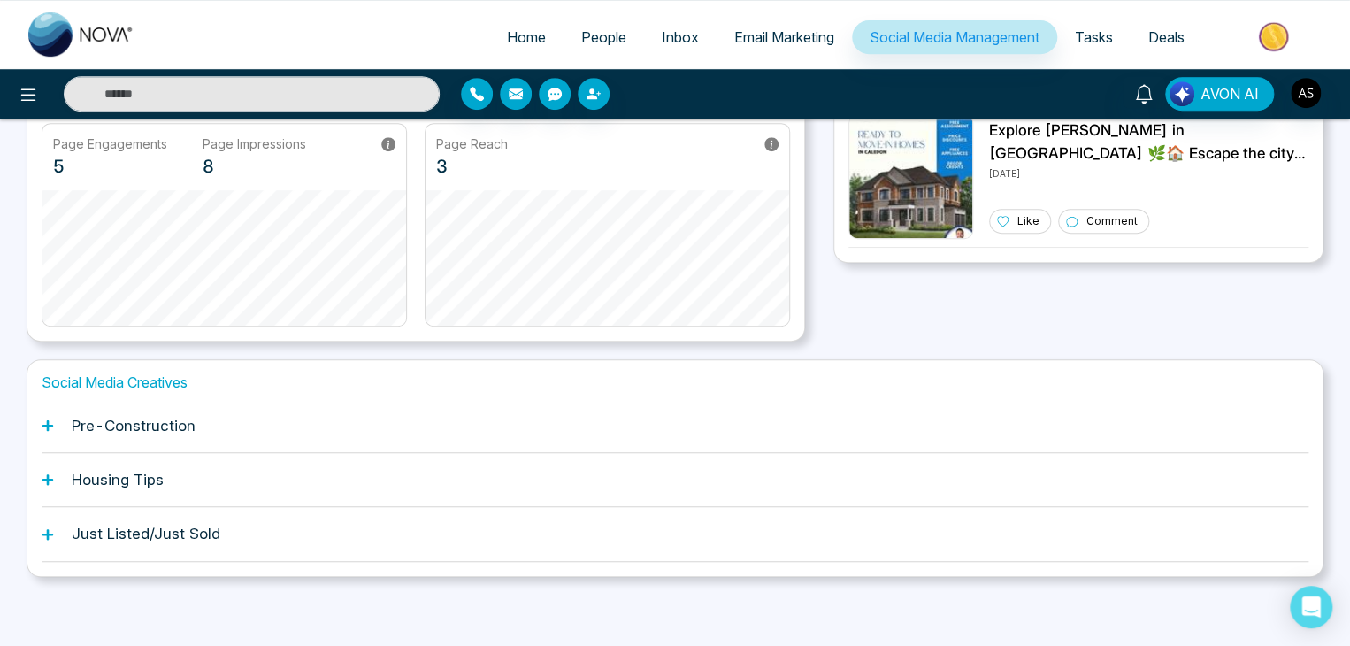
click at [824, 435] on div "Pre-Construction" at bounding box center [675, 426] width 1267 height 54
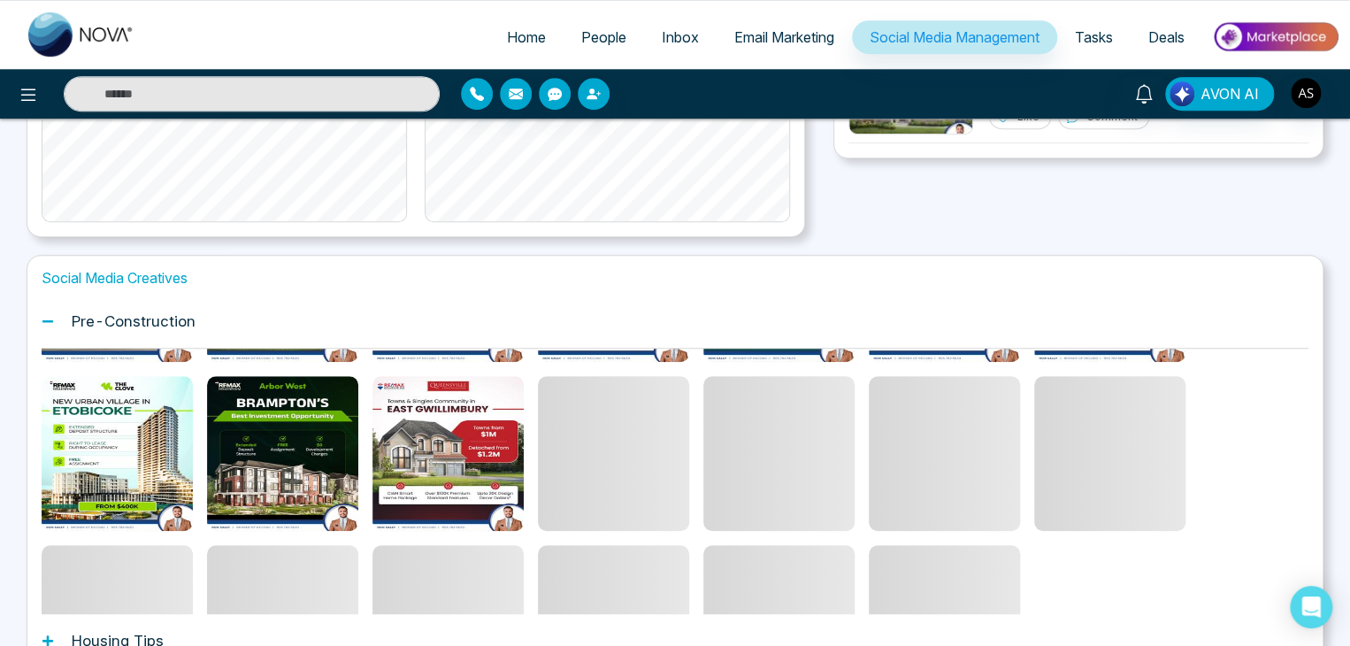
scroll to position [0, 0]
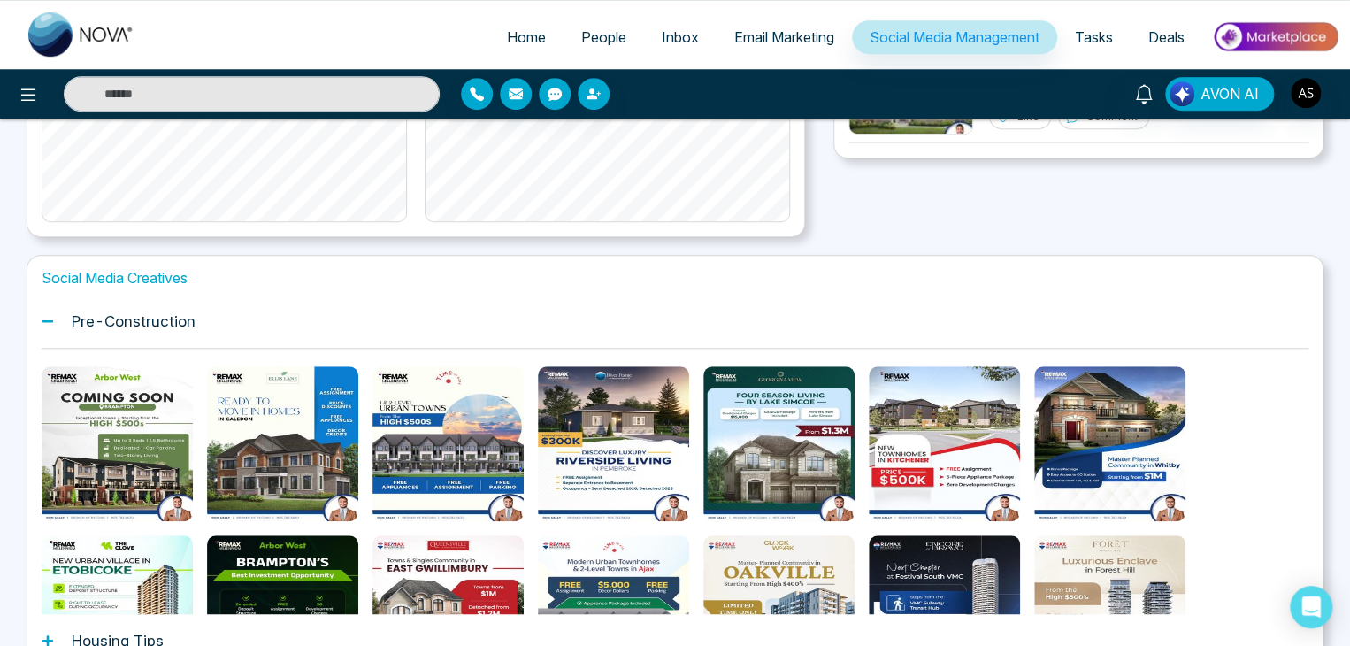
click at [874, 300] on div "Pre-Construction" at bounding box center [675, 322] width 1267 height 54
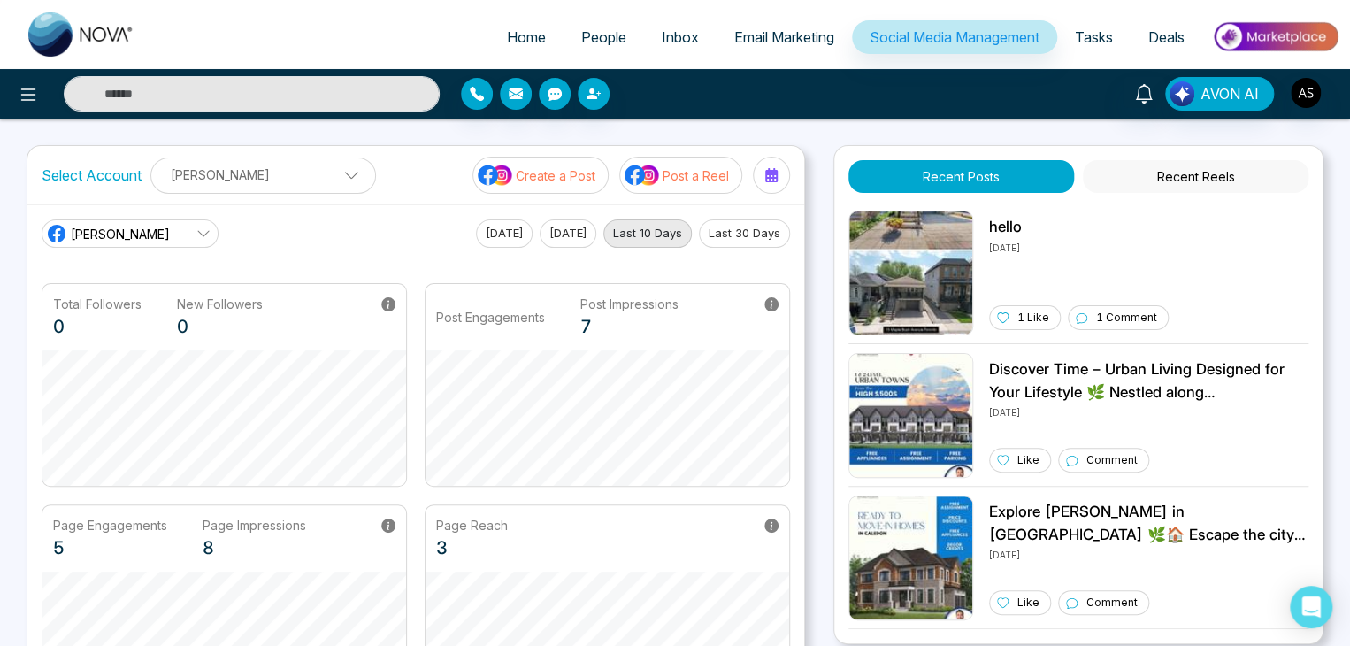
click at [1087, 28] on span "Tasks" at bounding box center [1094, 37] width 38 height 18
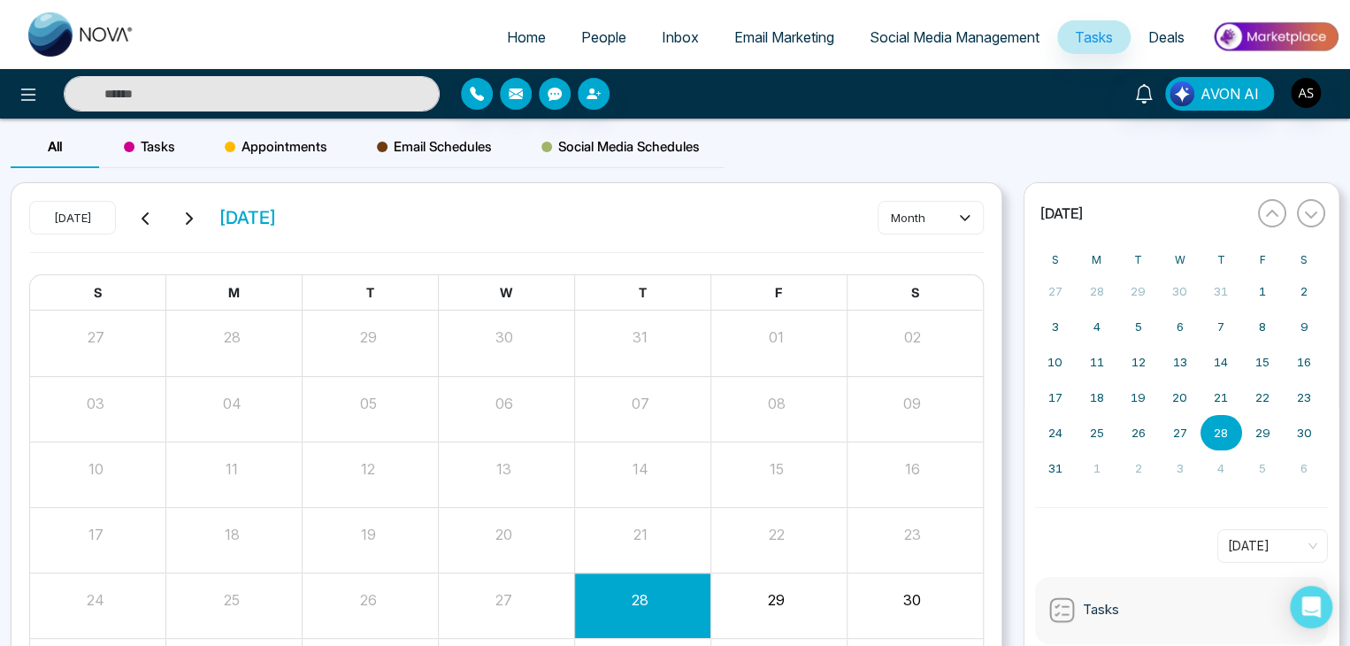
click at [1179, 41] on span "Deals" at bounding box center [1166, 37] width 36 height 18
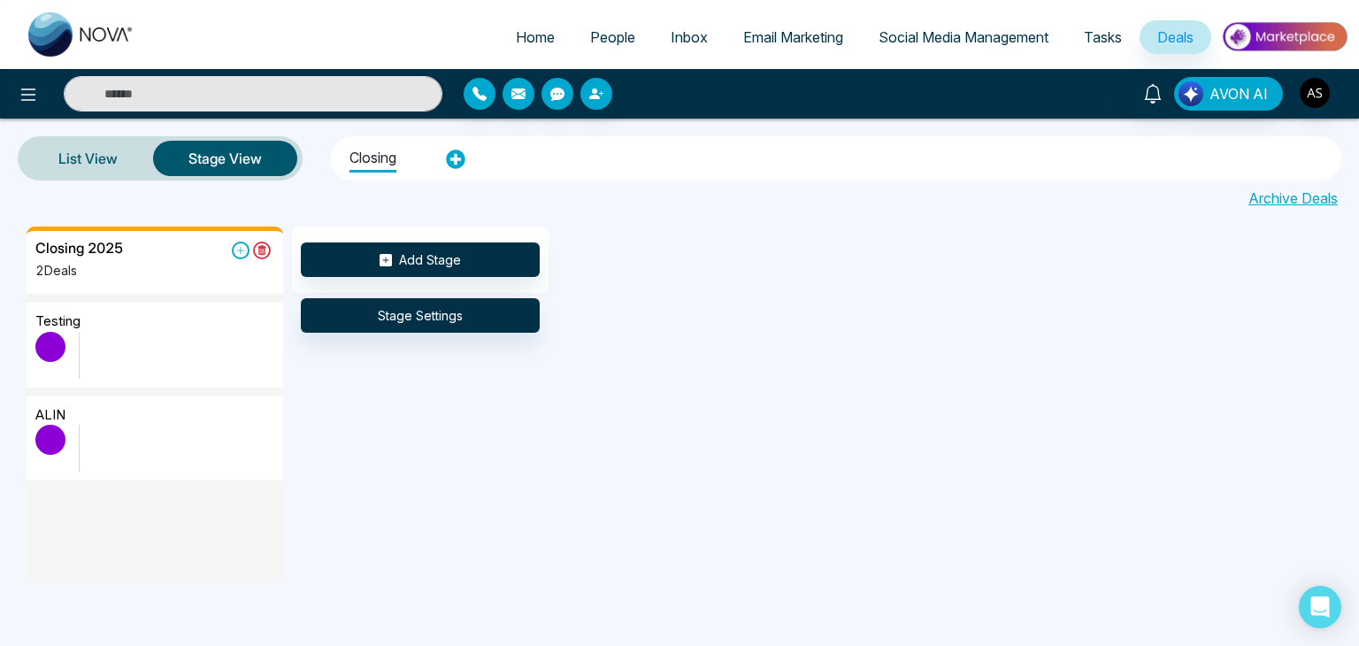
click at [779, 25] on link "Email Marketing" at bounding box center [793, 37] width 135 height 34
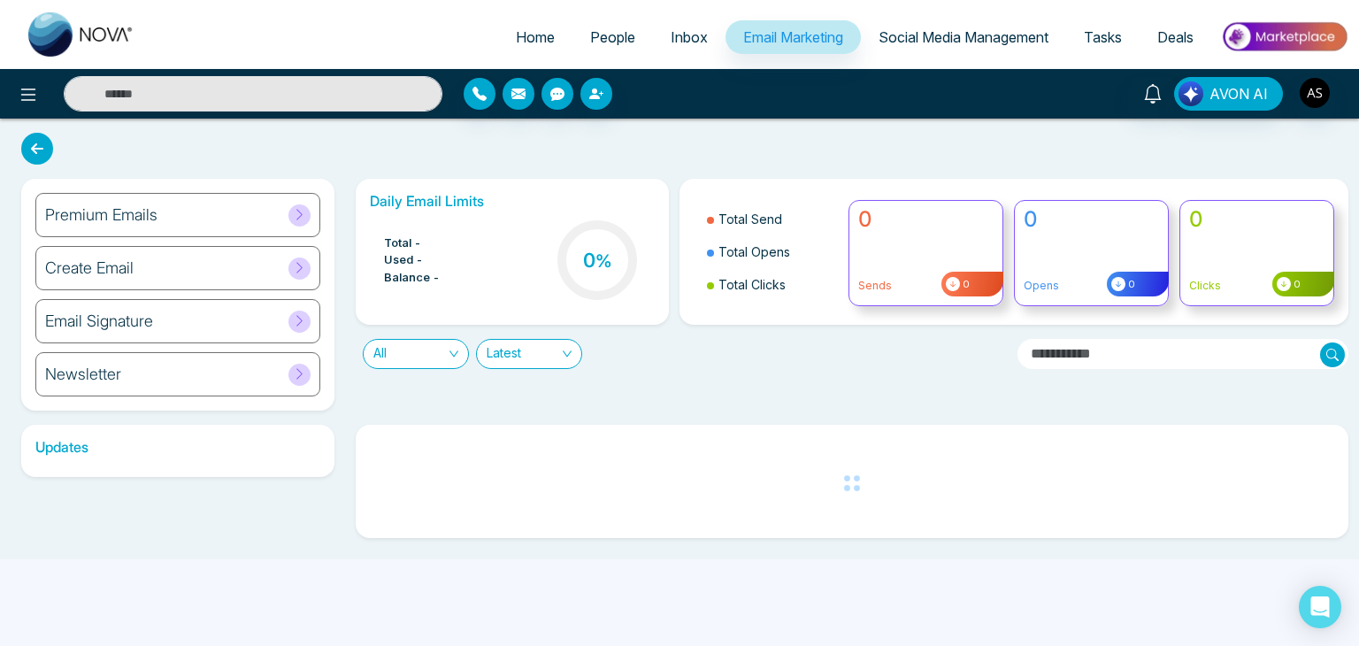
click at [671, 45] on span "Inbox" at bounding box center [689, 37] width 37 height 18
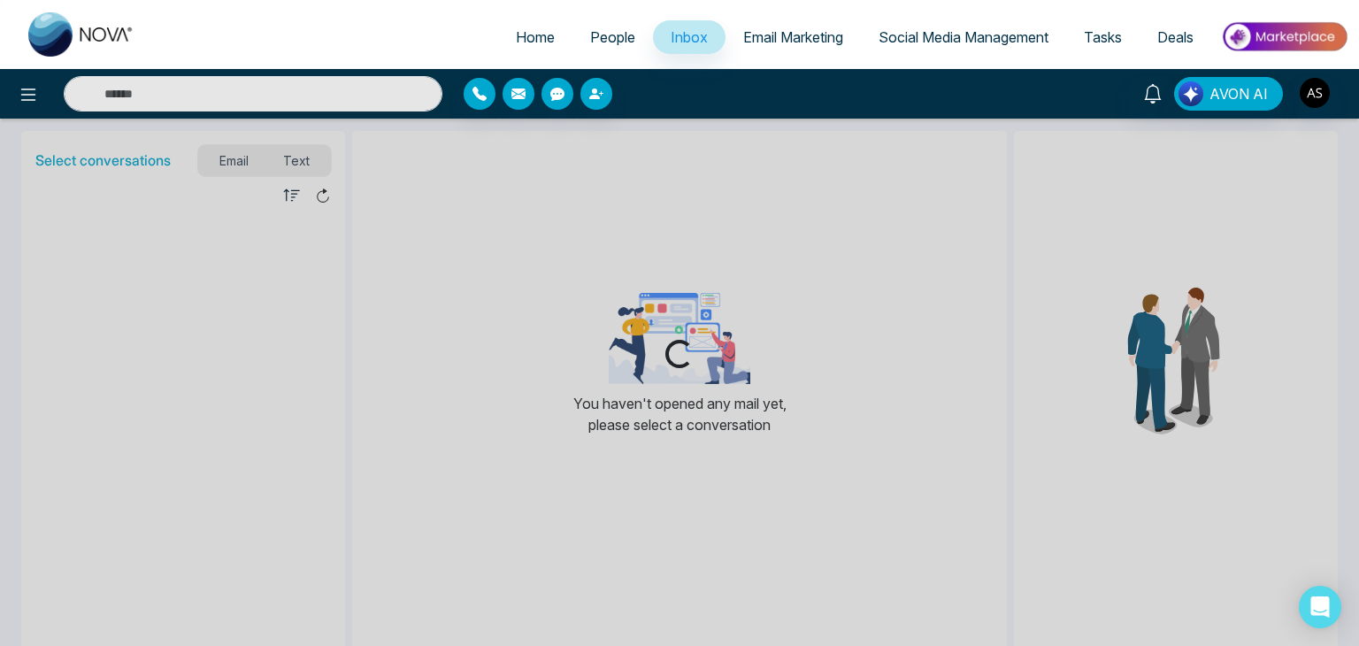
click at [602, 42] on span "People" at bounding box center [612, 37] width 45 height 18
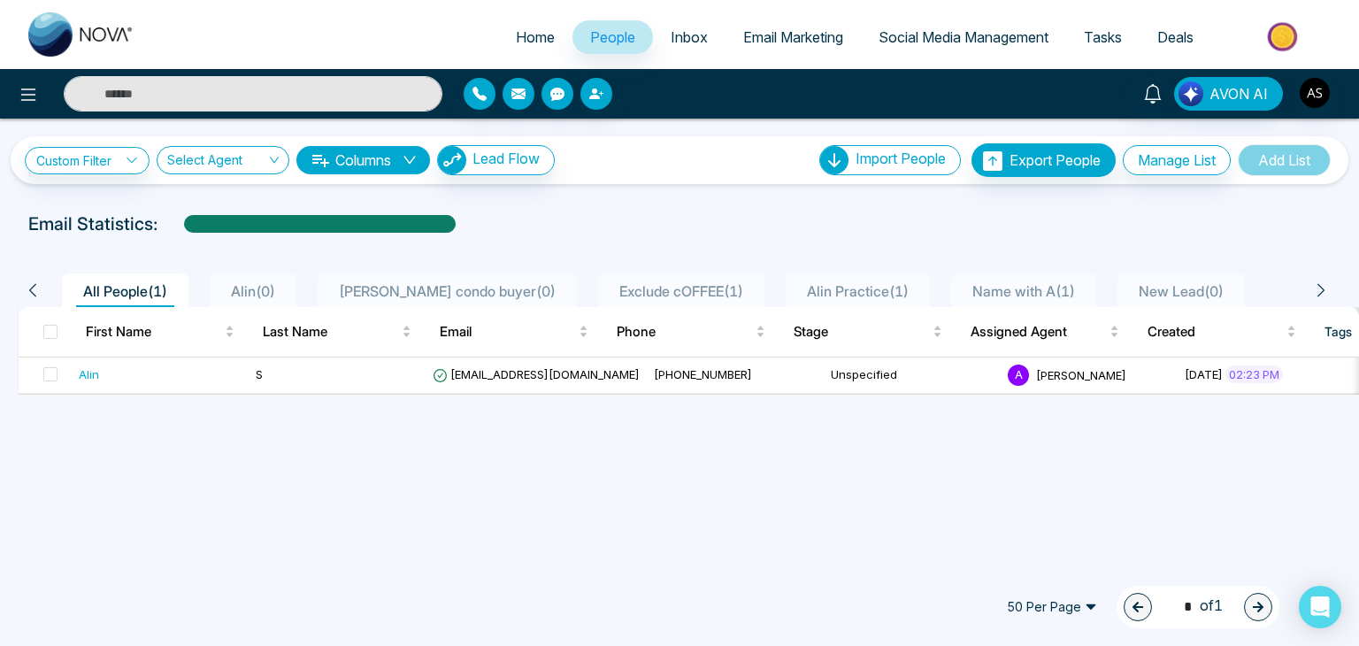
click at [533, 43] on span "Home" at bounding box center [535, 37] width 39 height 18
select select "*"
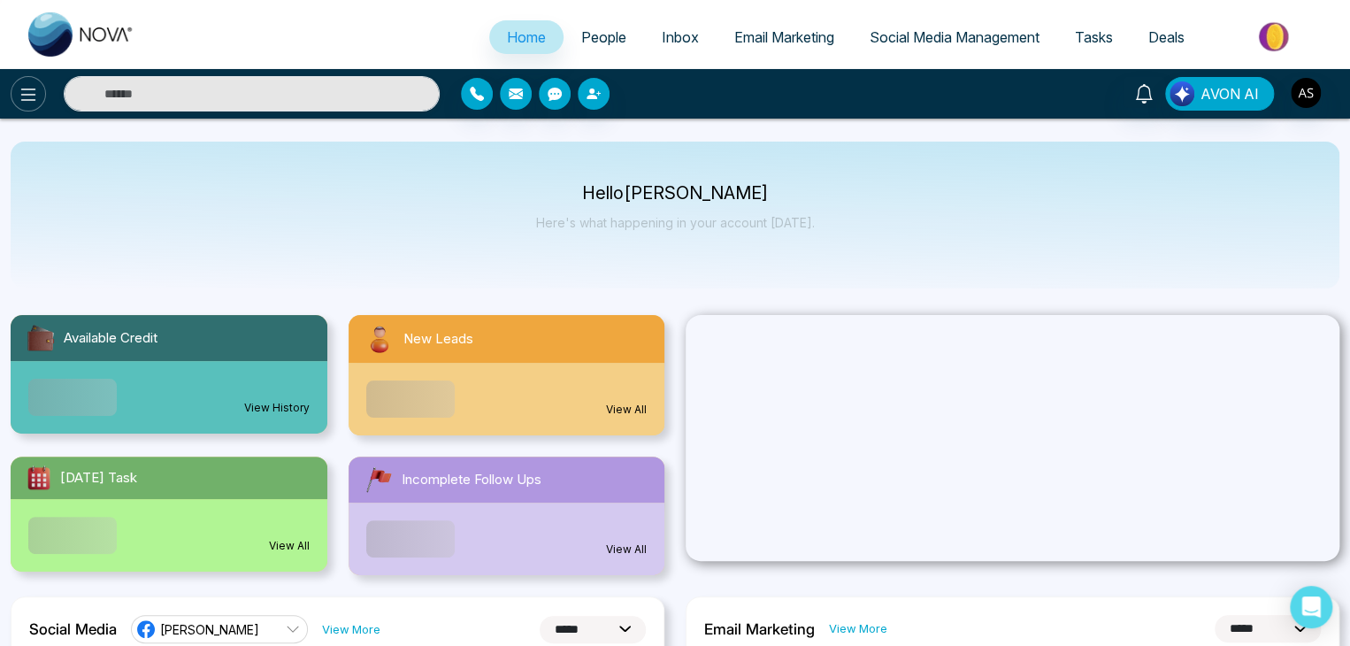
click at [29, 104] on icon at bounding box center [28, 94] width 21 height 21
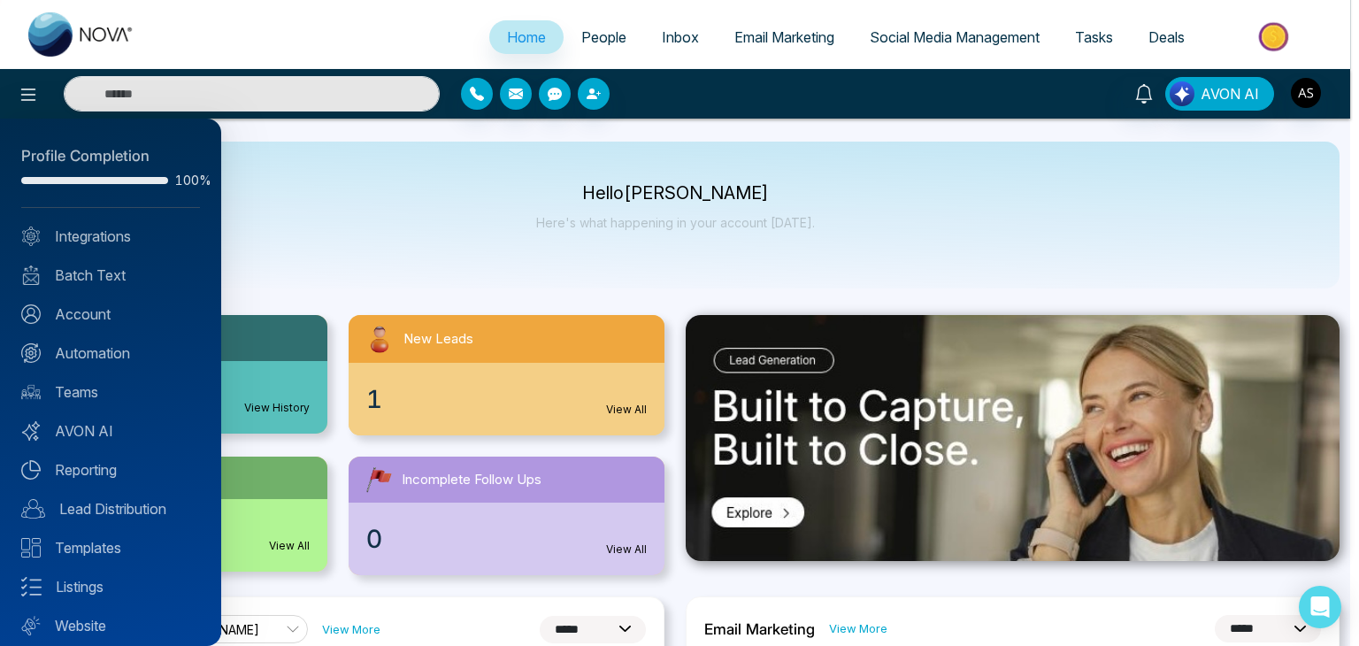
click at [386, 223] on div at bounding box center [679, 323] width 1359 height 646
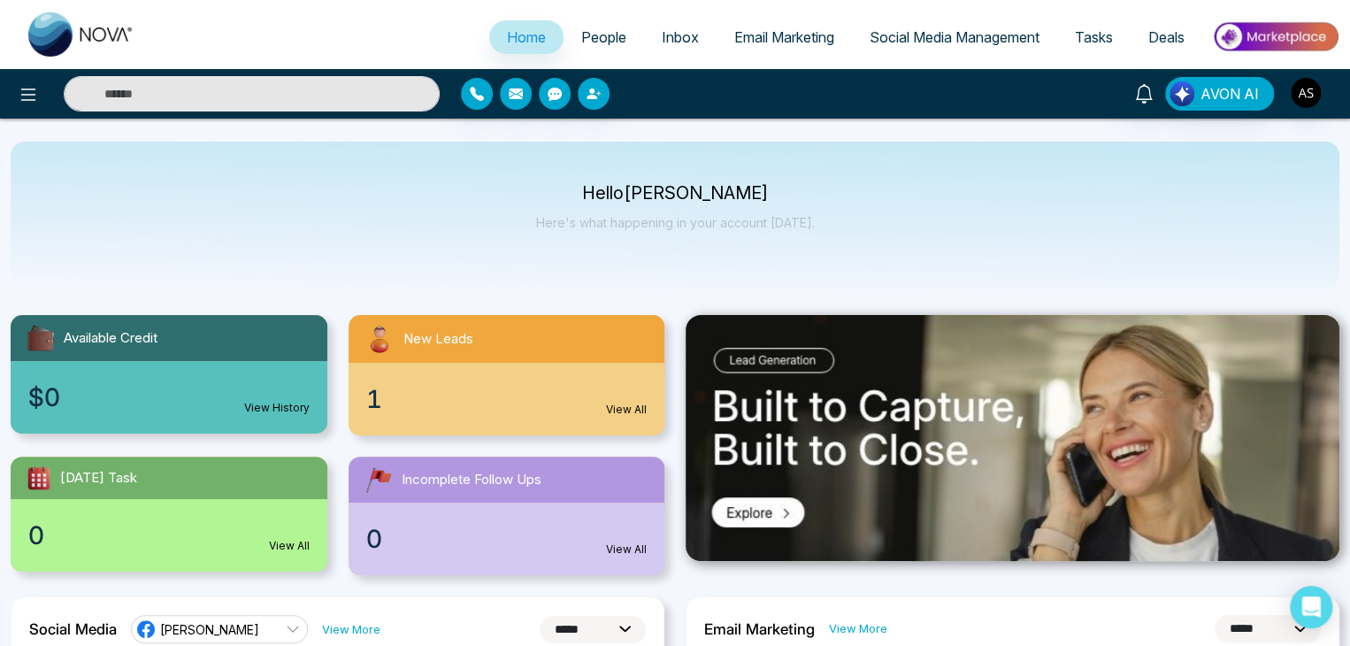
click at [609, 46] on link "People" at bounding box center [604, 37] width 81 height 34
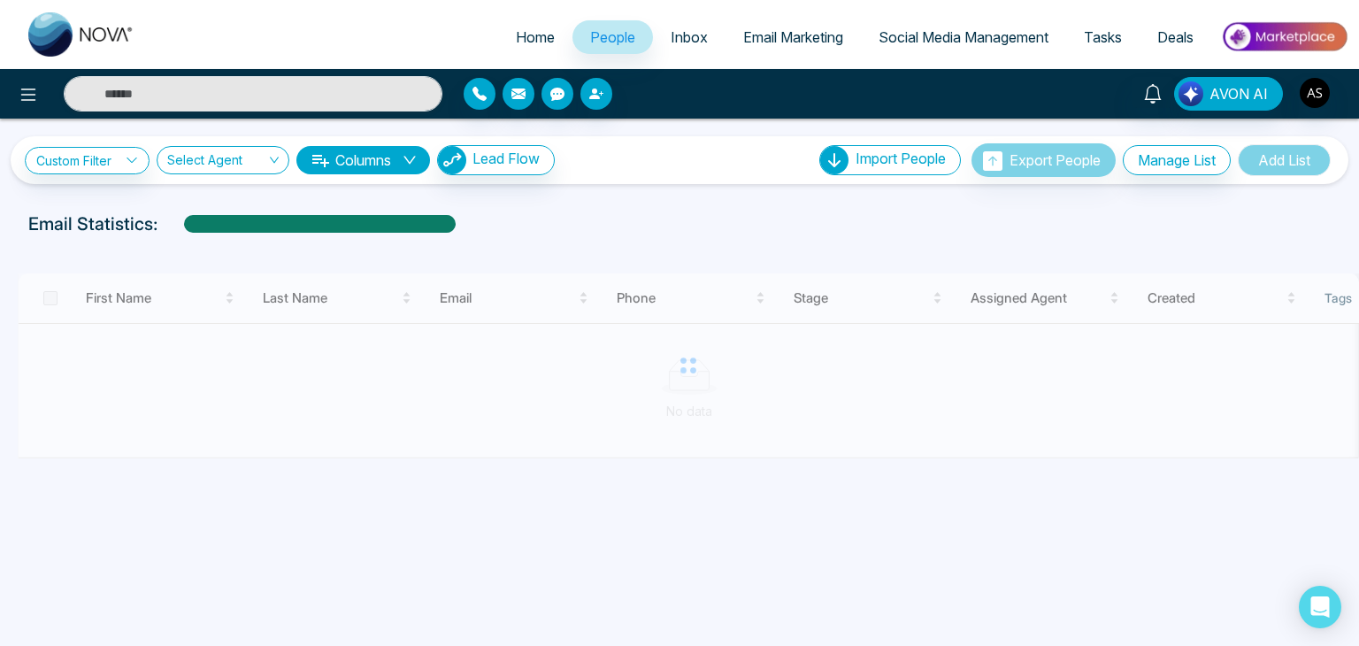
click at [677, 43] on span "Inbox" at bounding box center [689, 37] width 37 height 18
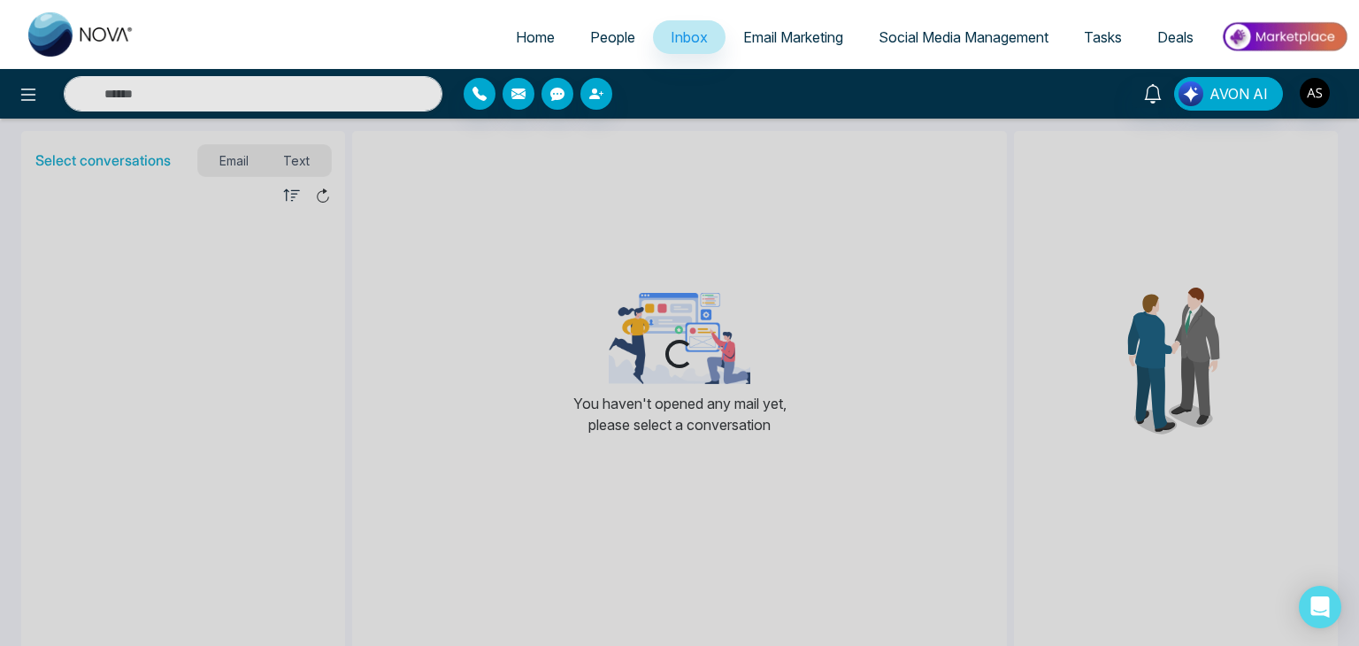
click at [762, 42] on span "Email Marketing" at bounding box center [793, 37] width 100 height 18
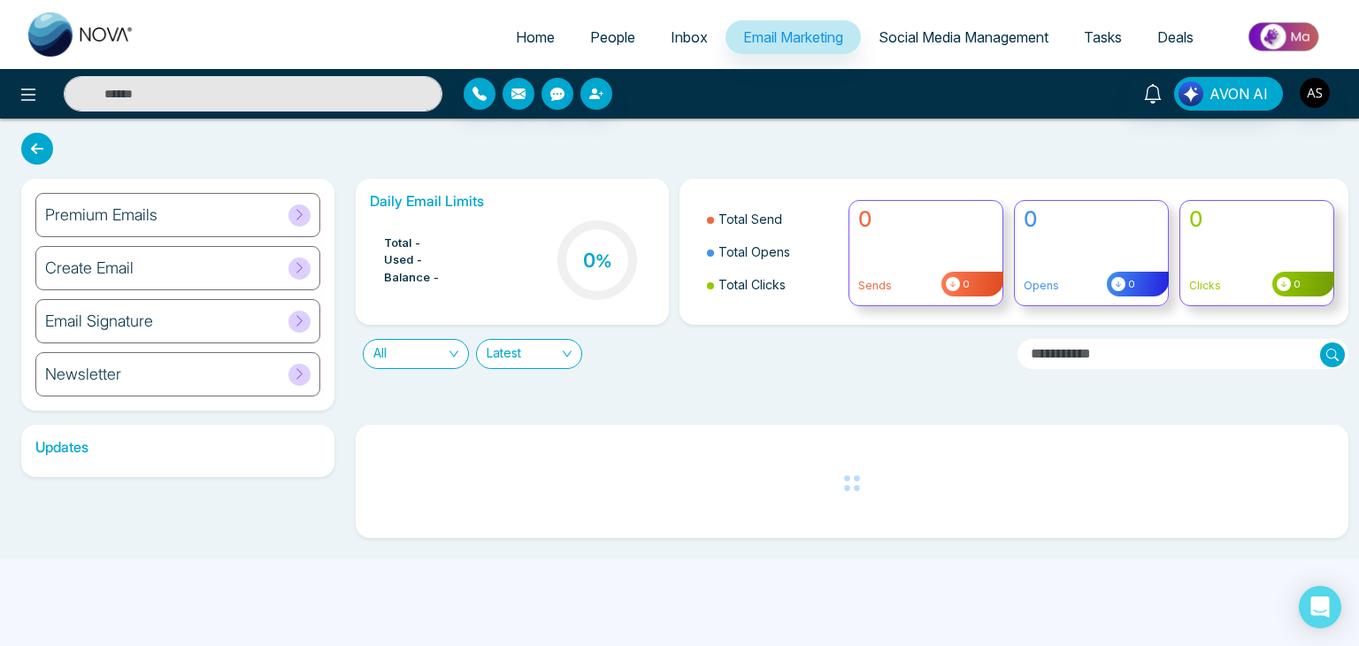
click at [943, 36] on span "Social Media Management" at bounding box center [964, 37] width 170 height 18
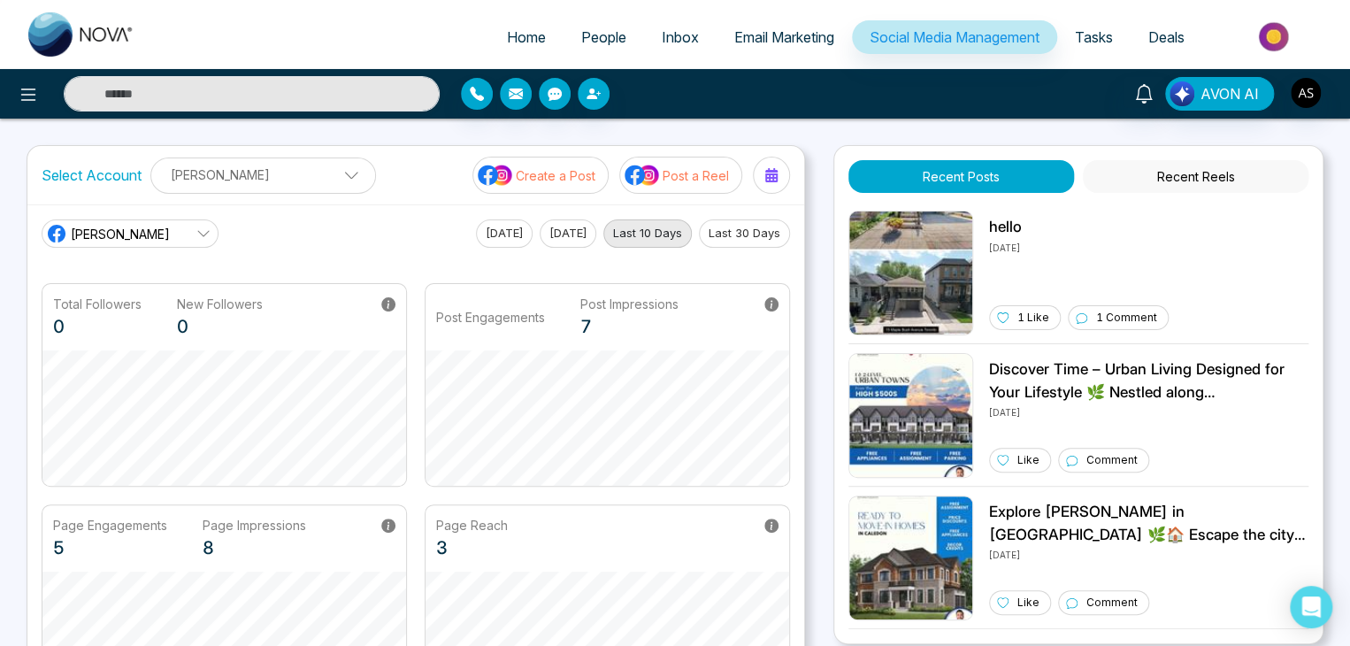
click at [527, 37] on span "Home" at bounding box center [526, 37] width 39 height 18
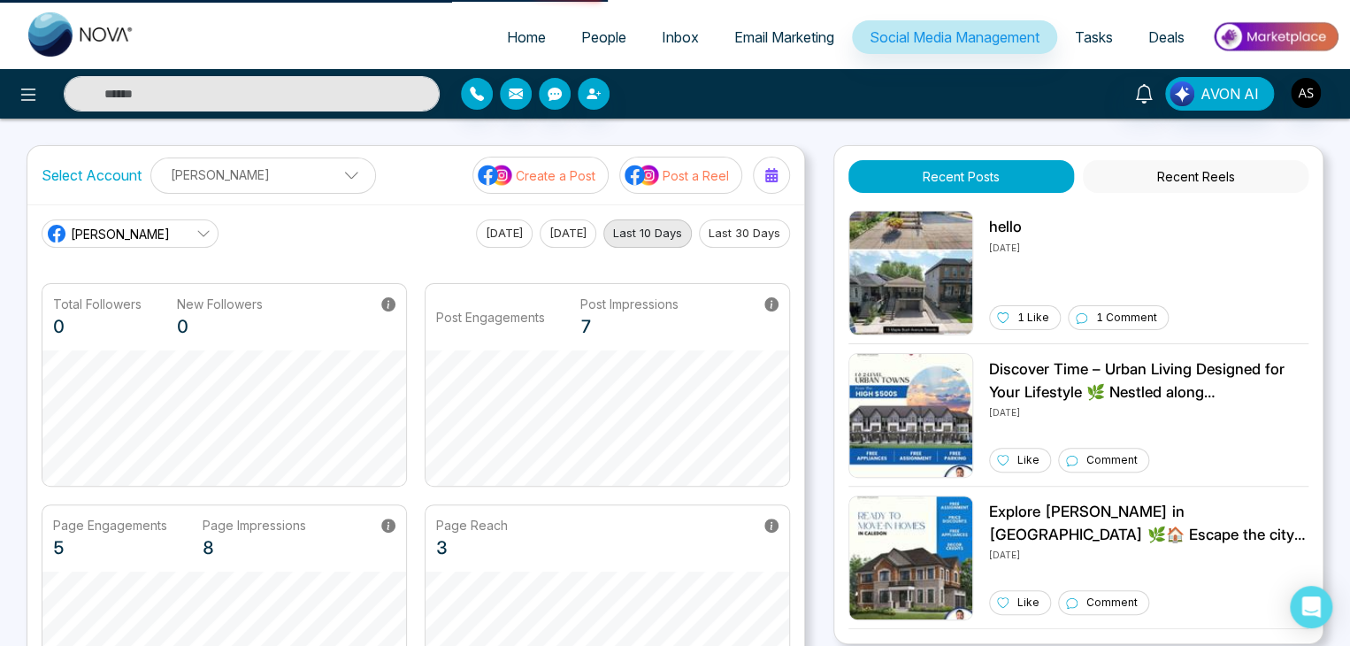
select select "*"
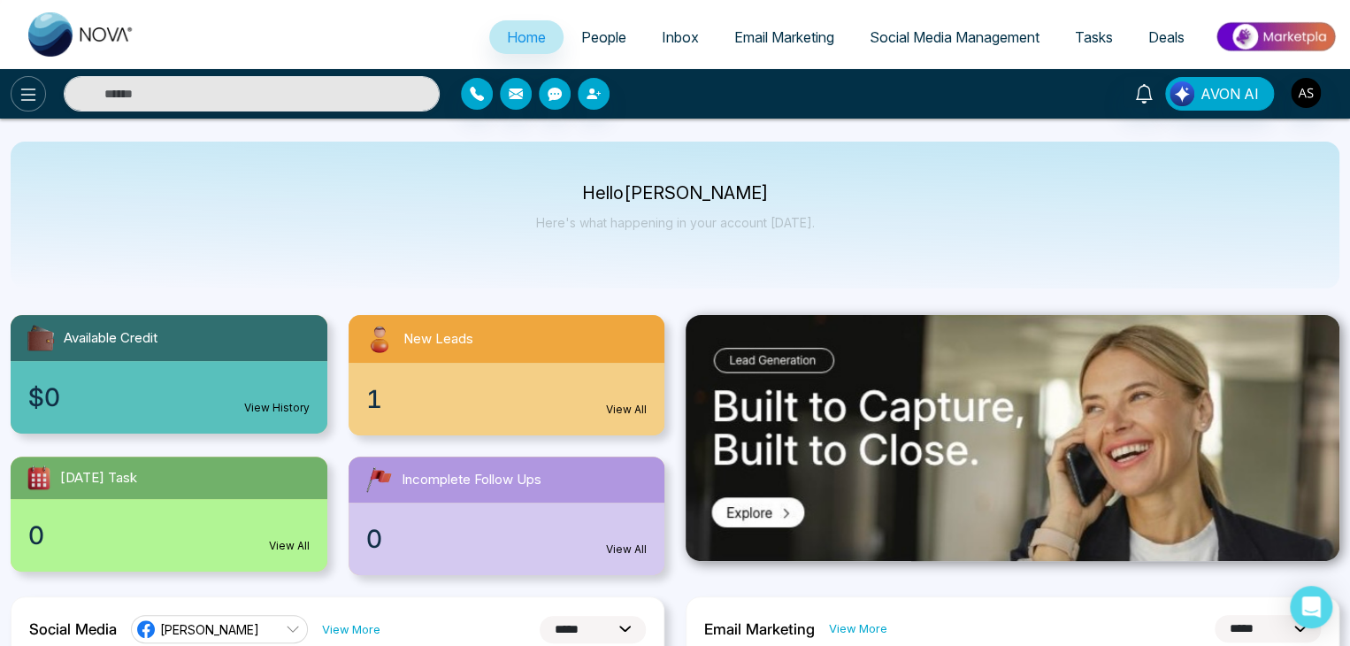
click at [18, 97] on icon at bounding box center [28, 94] width 21 height 21
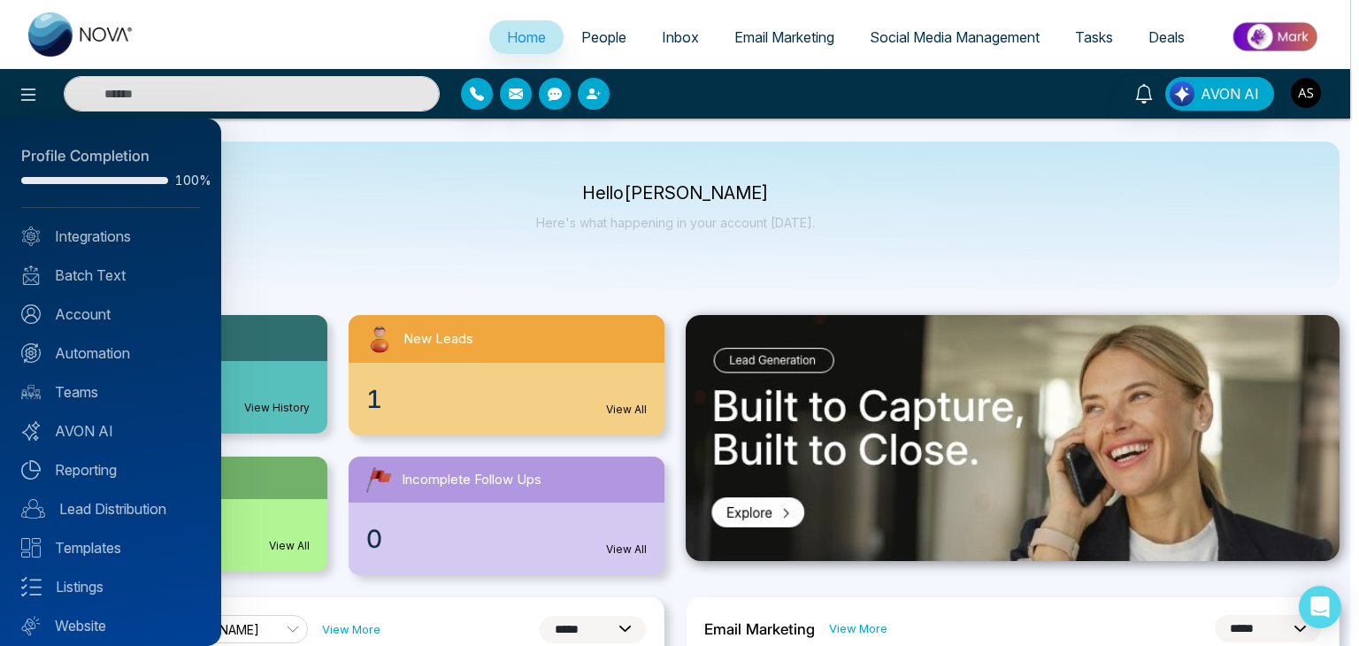
click at [449, 234] on div at bounding box center [679, 323] width 1359 height 646
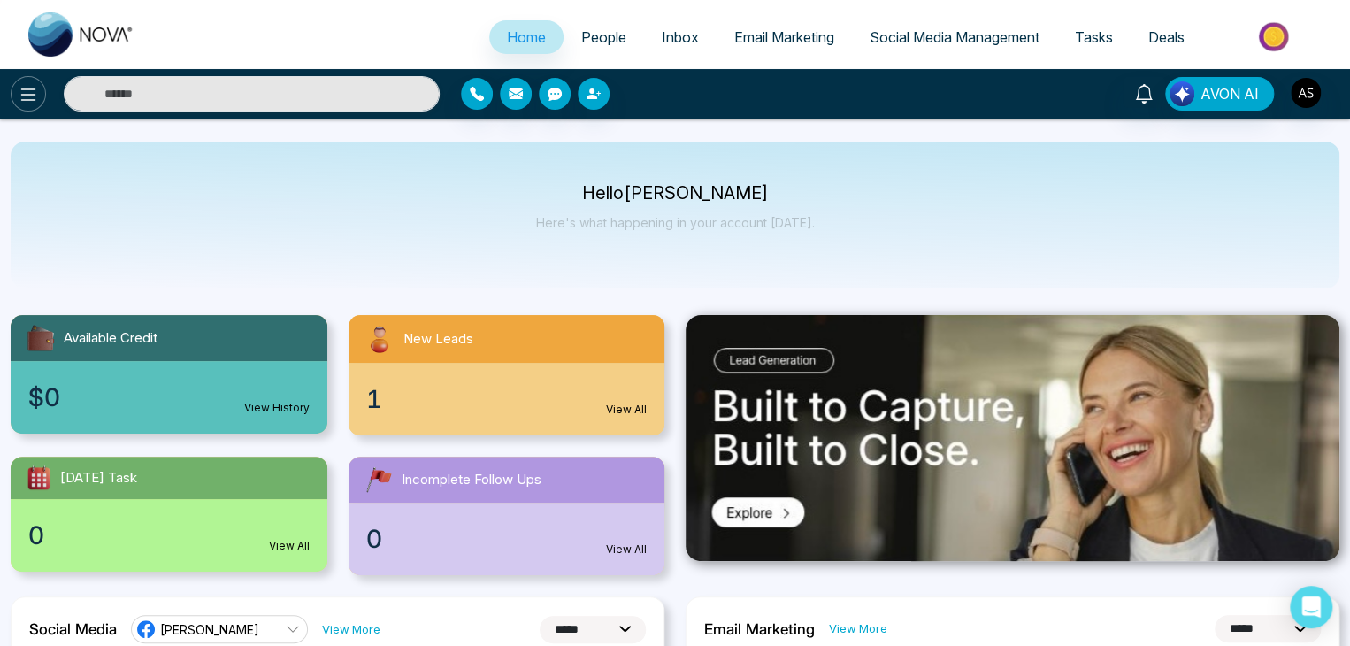
click at [28, 109] on button at bounding box center [28, 93] width 35 height 35
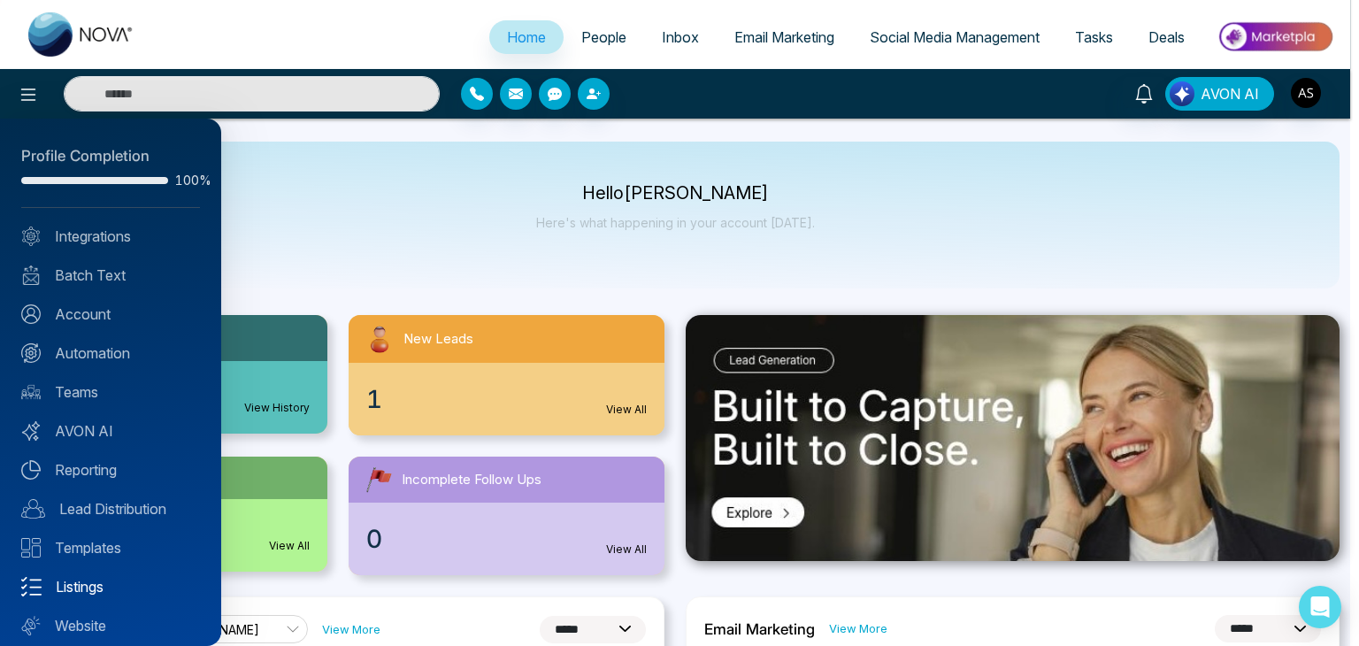
scroll to position [50, 0]
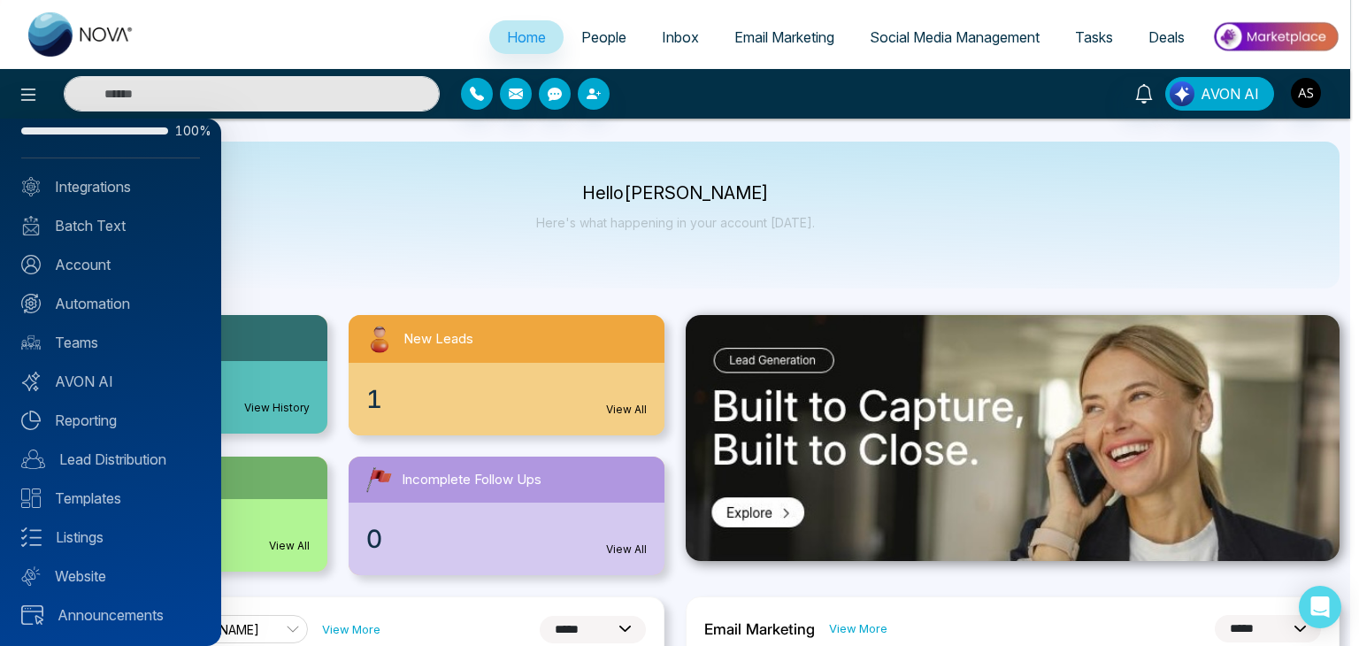
click at [383, 207] on div at bounding box center [679, 323] width 1359 height 646
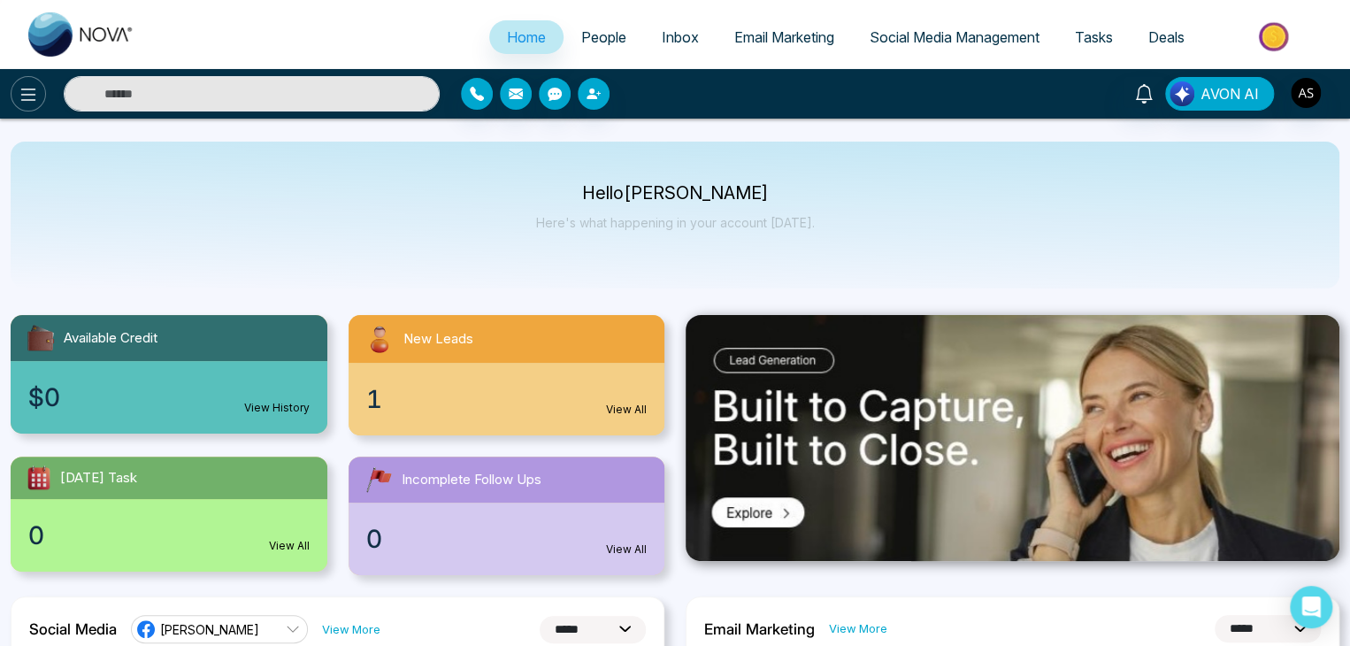
click at [27, 82] on button at bounding box center [28, 93] width 35 height 35
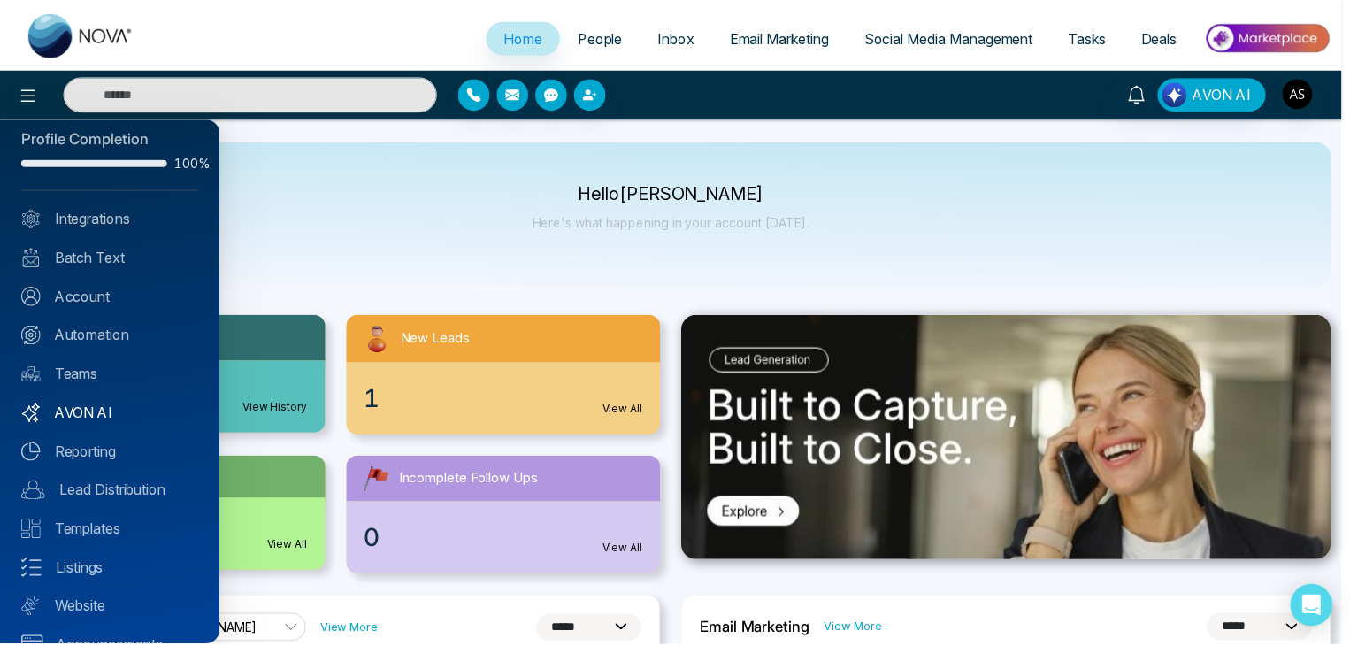
scroll to position [0, 0]
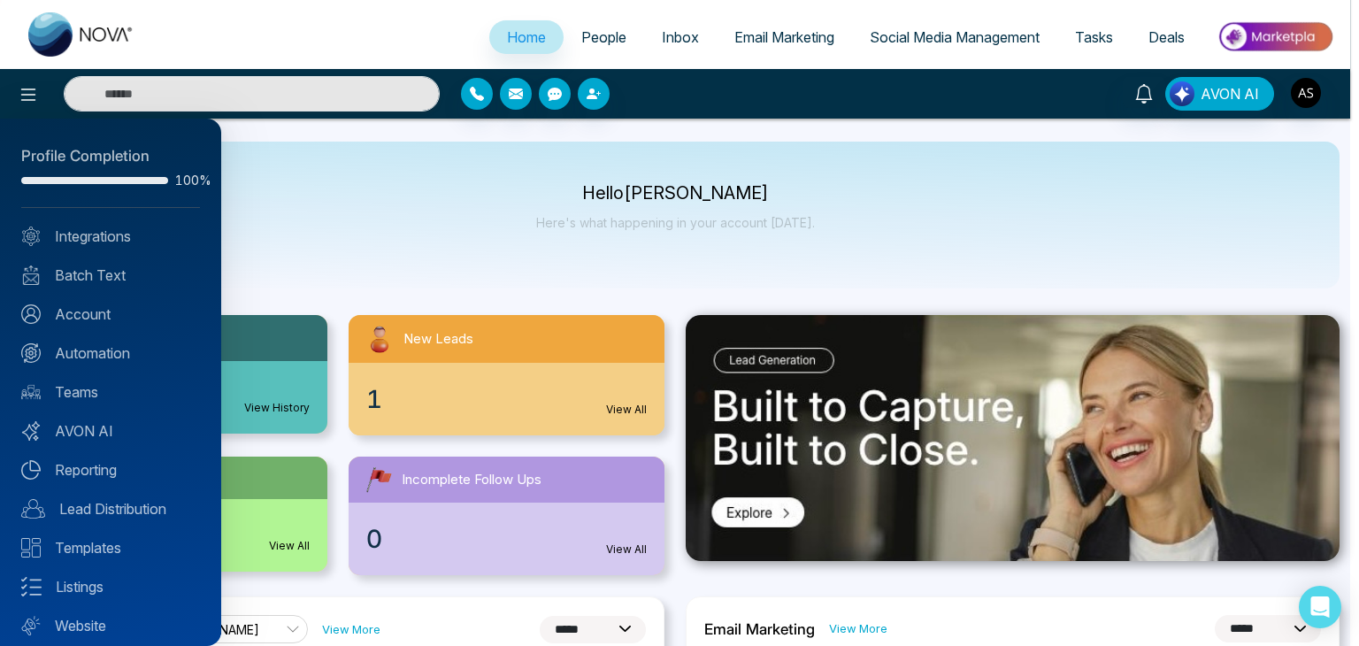
click at [535, 263] on div at bounding box center [679, 323] width 1359 height 646
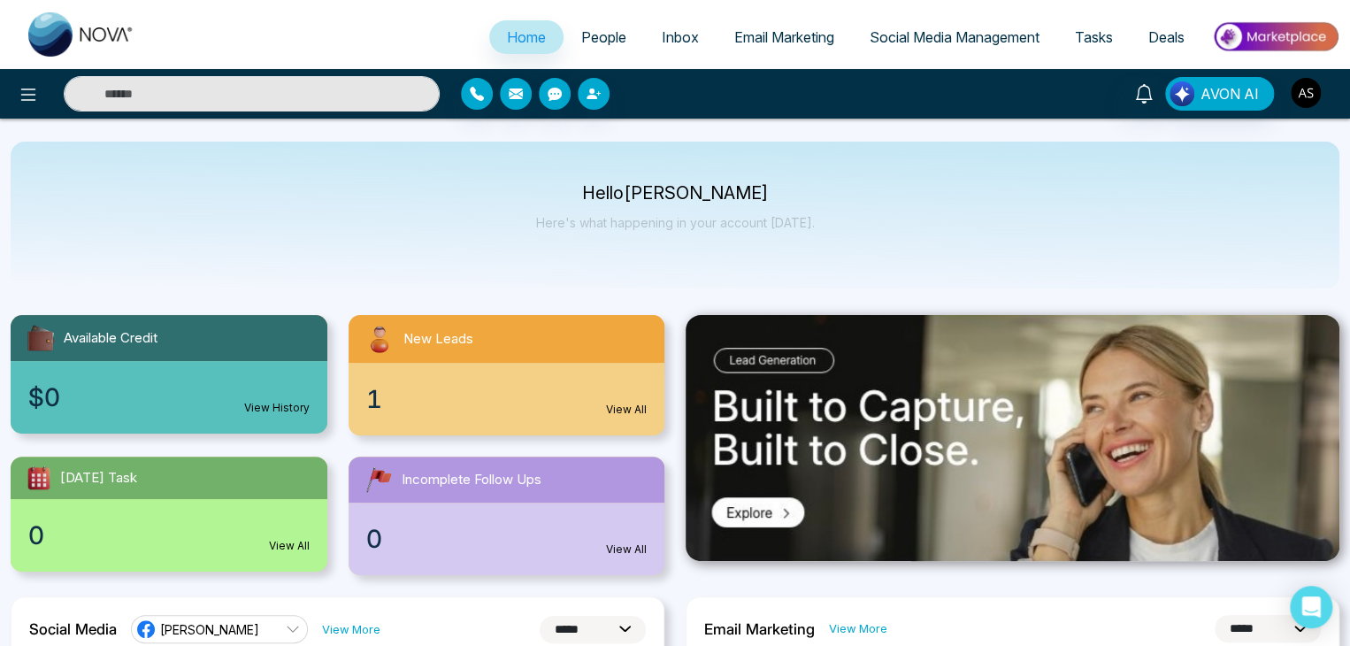
click at [1300, 94] on img "button" at bounding box center [1306, 93] width 30 height 30
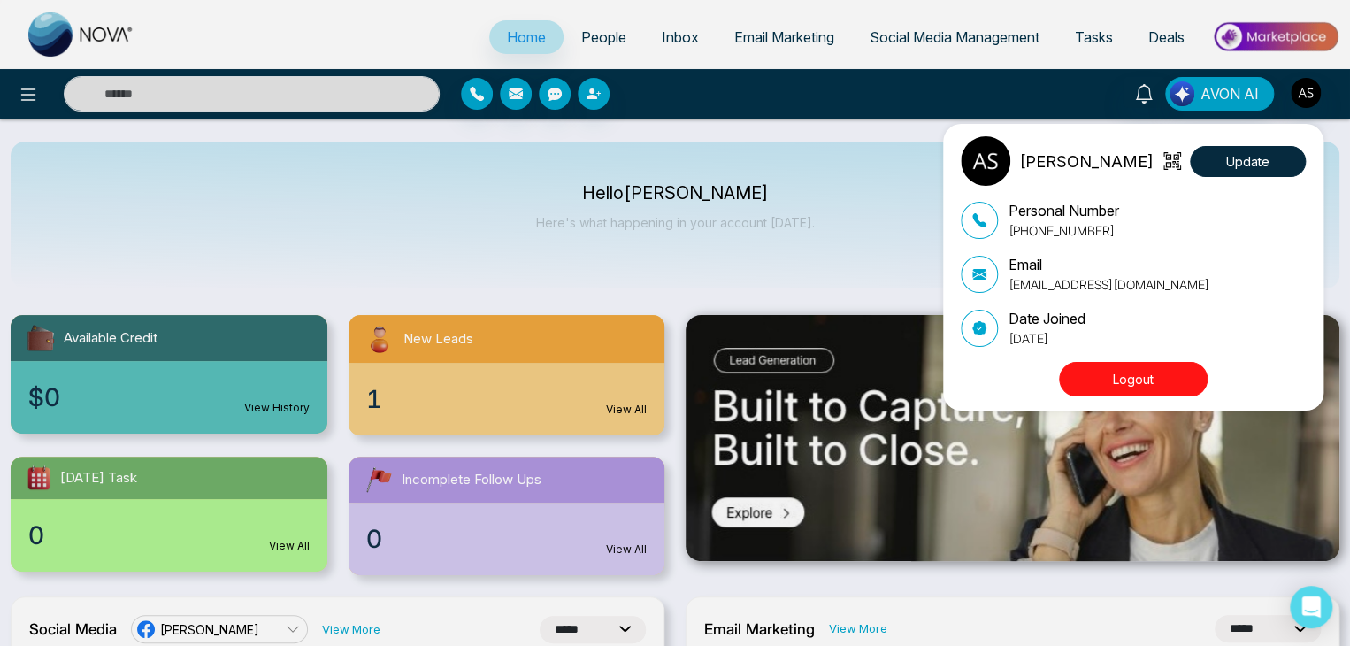
click at [904, 234] on div "[PERSON_NAME] Update Personal Number [PHONE_NUMBER] Email [EMAIL_ADDRESS][DOMAI…" at bounding box center [675, 323] width 1350 height 646
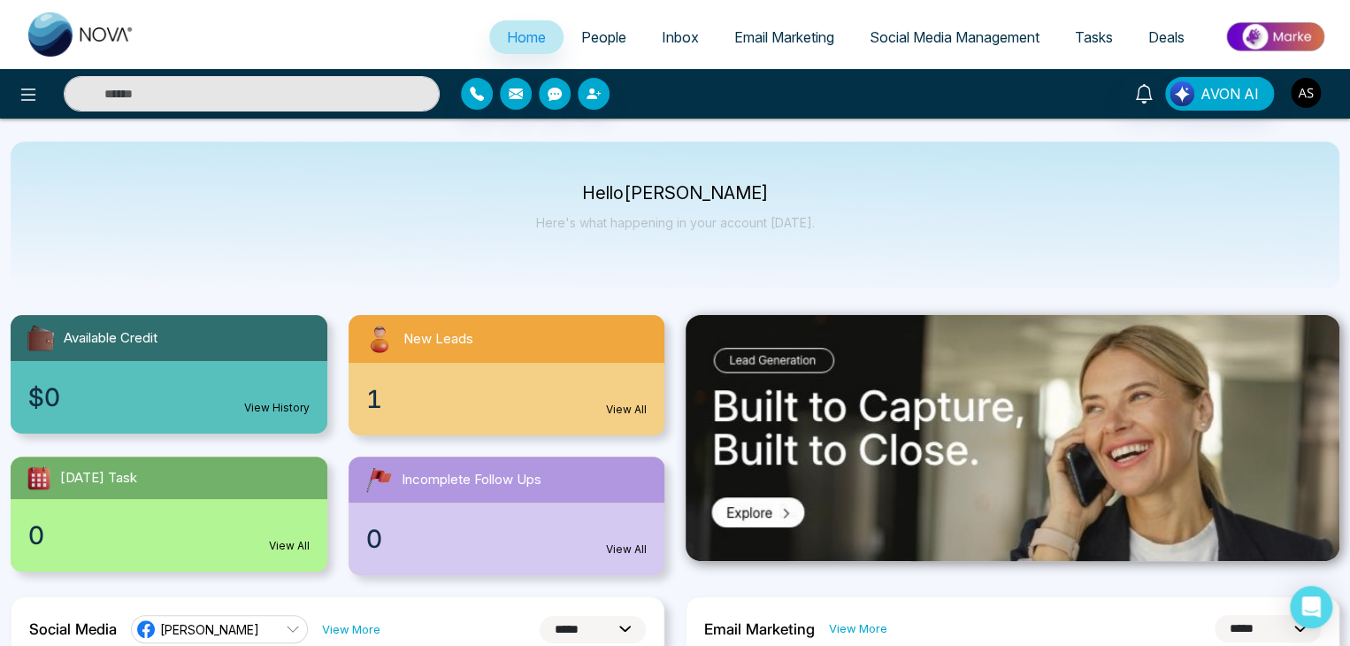
click at [1316, 96] on img "button" at bounding box center [1306, 93] width 30 height 30
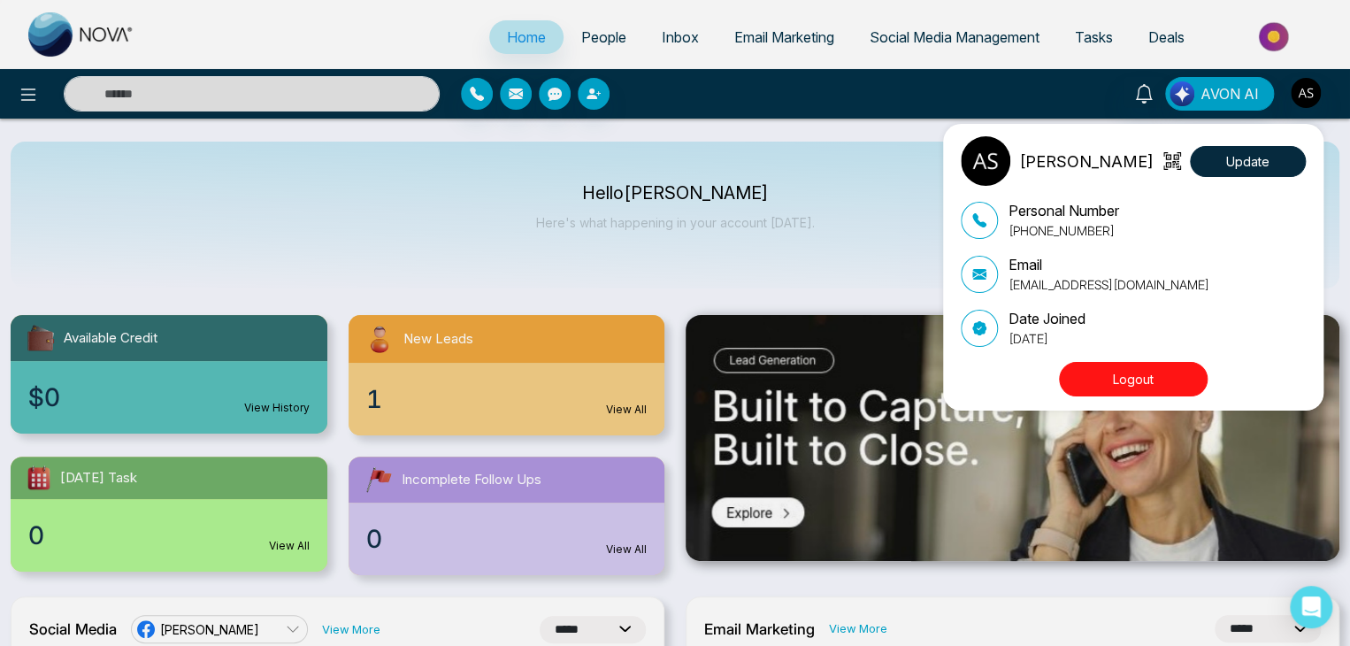
click at [1139, 372] on button "Logout" at bounding box center [1133, 379] width 149 height 35
